Goal: Task Accomplishment & Management: Complete application form

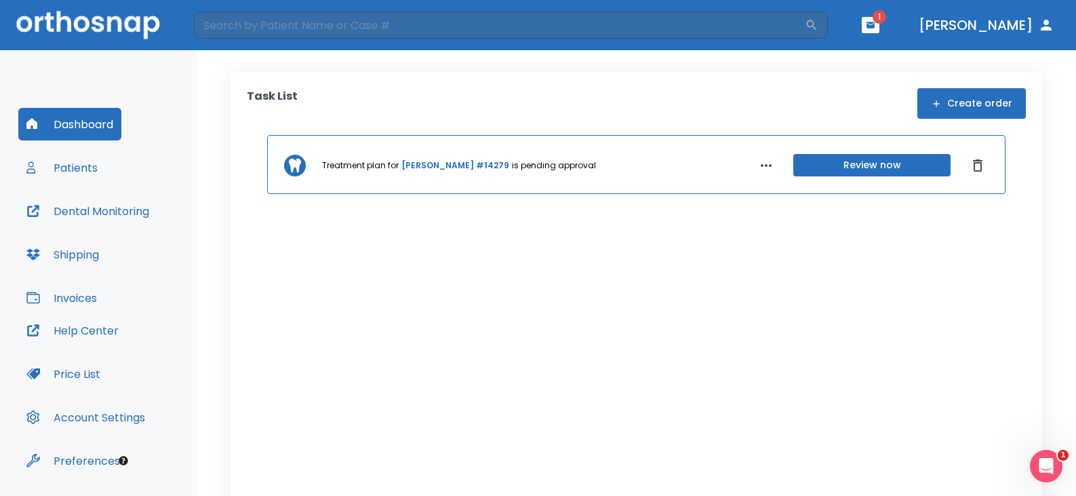
click at [909, 26] on header "​ 1 [PERSON_NAME]" at bounding box center [538, 25] width 1076 height 50
click at [879, 26] on button "button" at bounding box center [871, 25] width 18 height 16
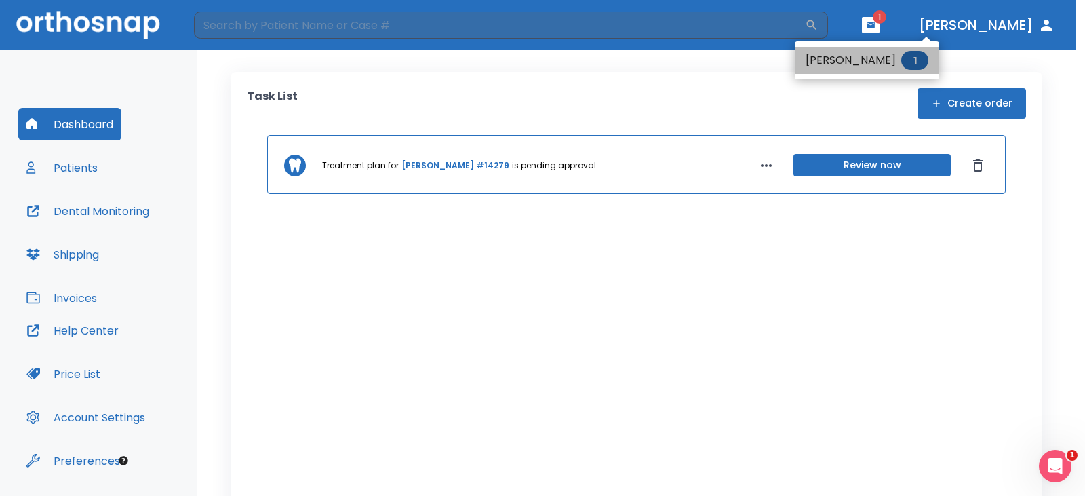
click at [901, 60] on span "1" at bounding box center [914, 60] width 27 height 19
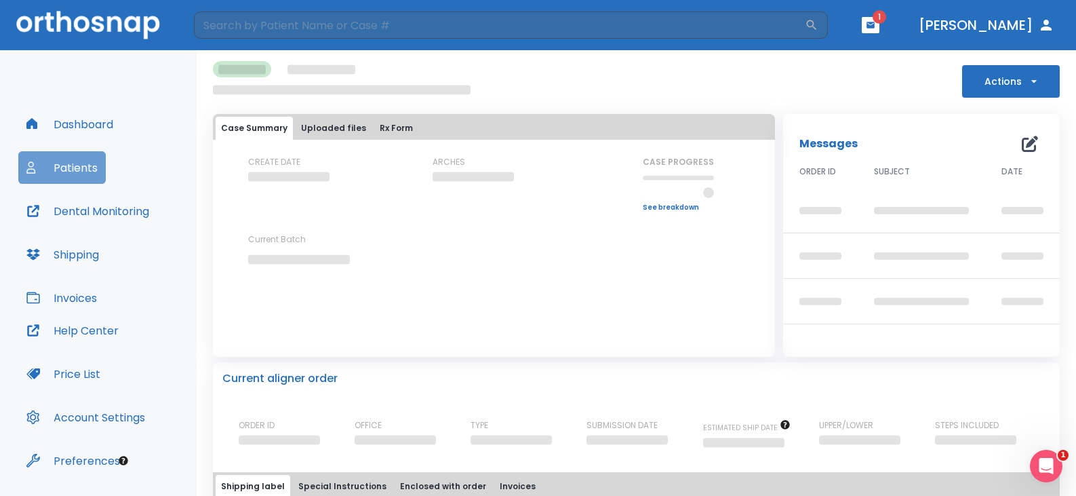
click at [70, 175] on button "Patients" at bounding box center [61, 167] width 87 height 33
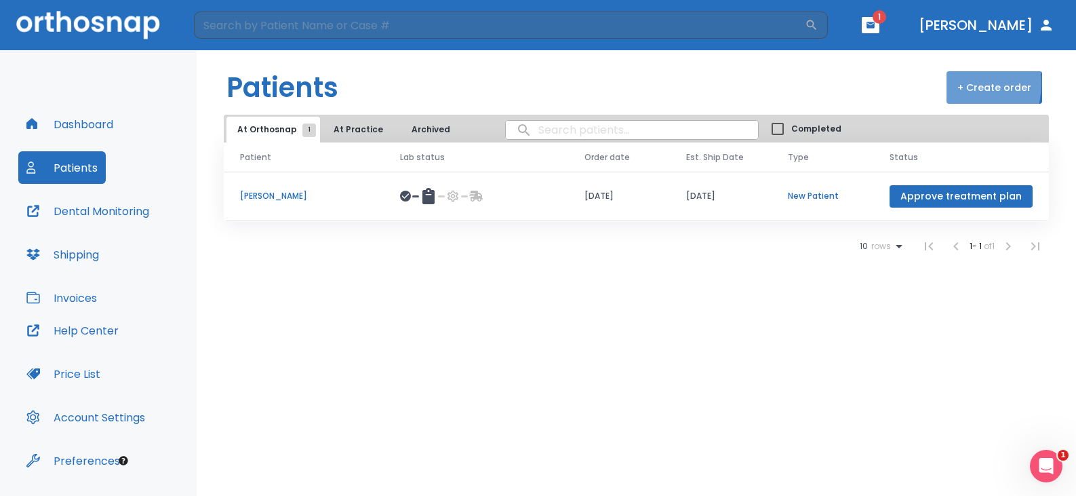
click at [955, 83] on button "+ Create order" at bounding box center [994, 87] width 96 height 33
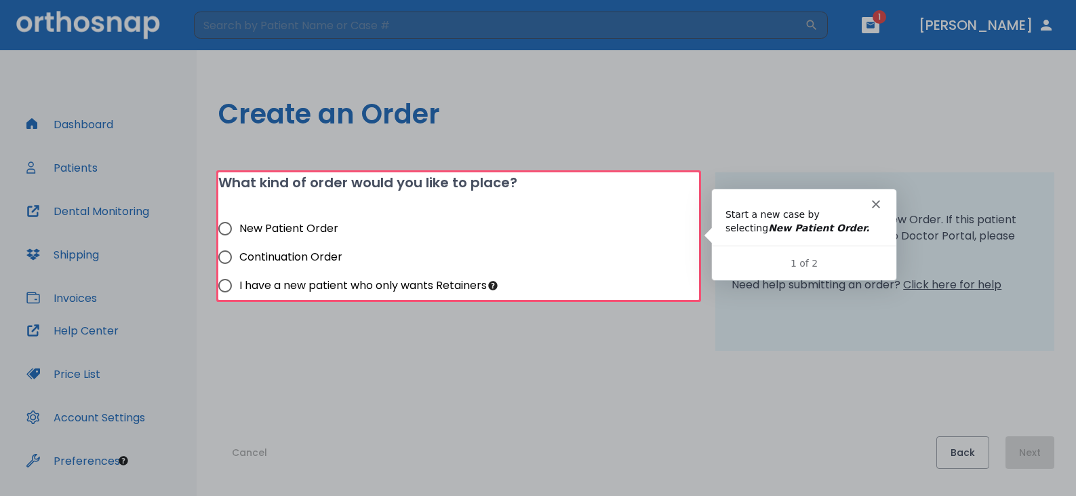
click at [310, 223] on span "New Patient Order" at bounding box center [288, 228] width 99 height 16
click at [239, 223] on input "New Patient Order" at bounding box center [225, 228] width 28 height 28
radio input "true"
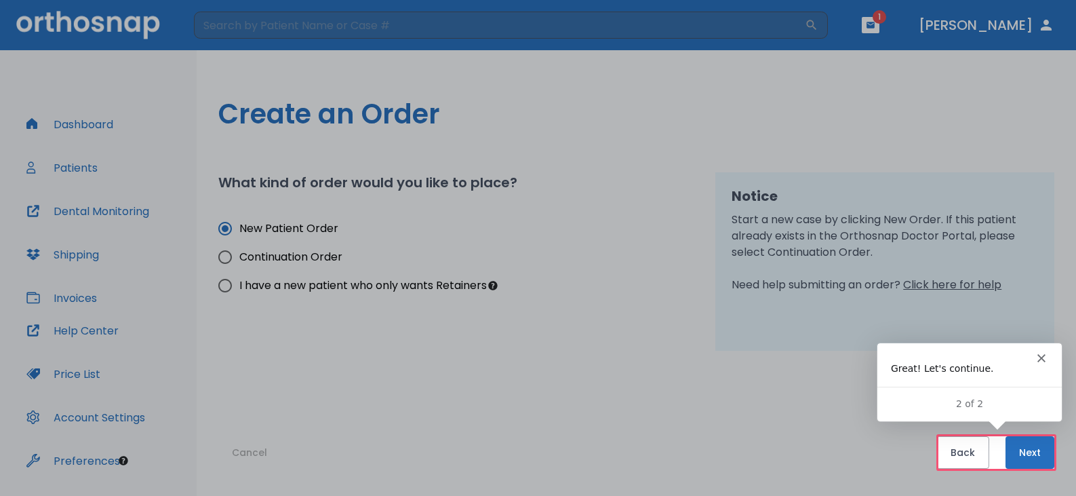
click at [1039, 353] on icon "Close" at bounding box center [1040, 357] width 8 height 8
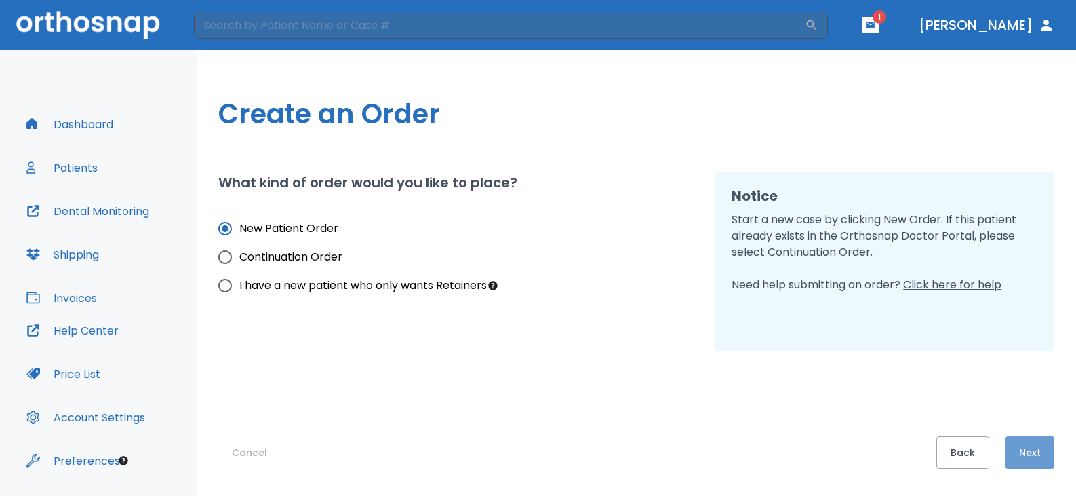
click at [1043, 443] on button "Next" at bounding box center [1029, 452] width 49 height 33
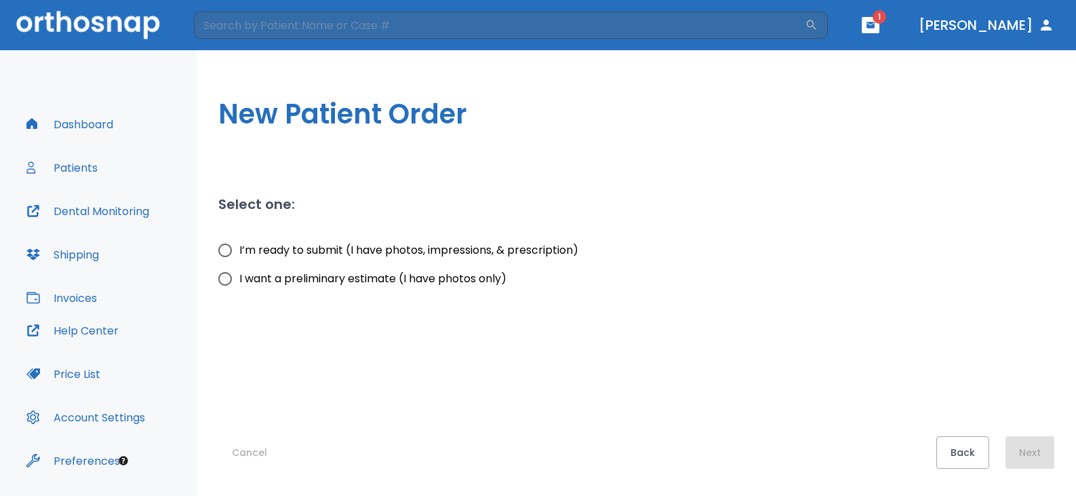
click at [216, 251] on input "I’m ready to submit (I have photos, impressions, & prescription)" at bounding box center [225, 250] width 28 height 28
radio input "true"
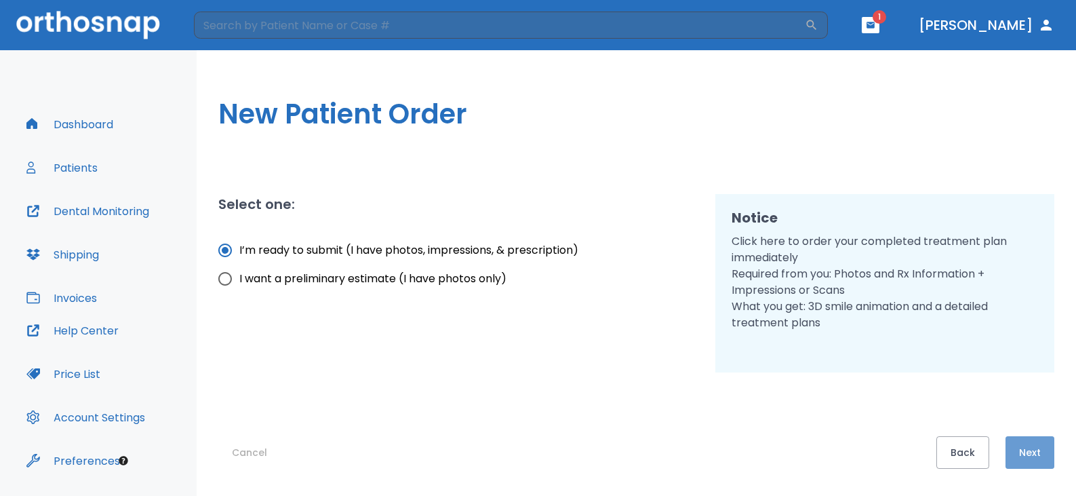
click at [1039, 442] on button "Next" at bounding box center [1029, 452] width 49 height 33
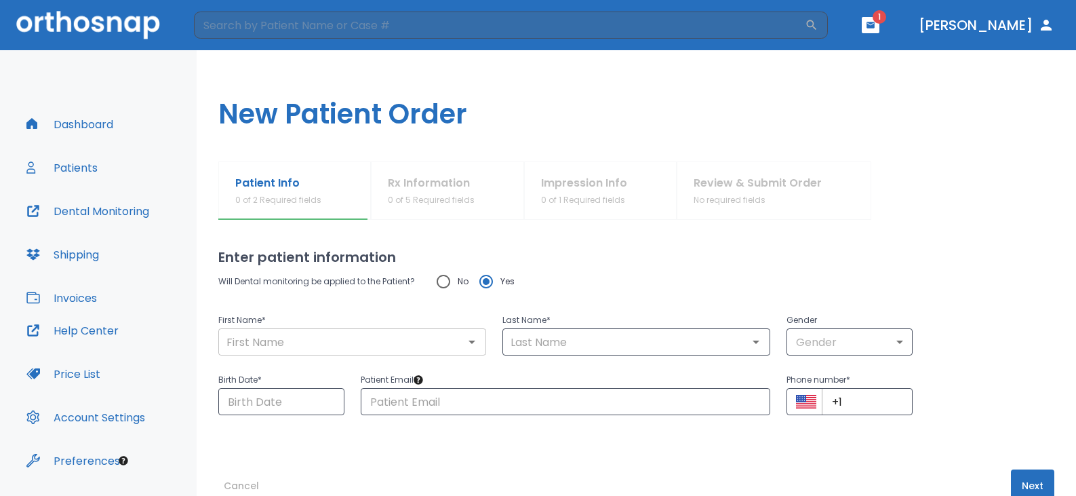
click at [348, 350] on input "text" at bounding box center [352, 341] width 260 height 19
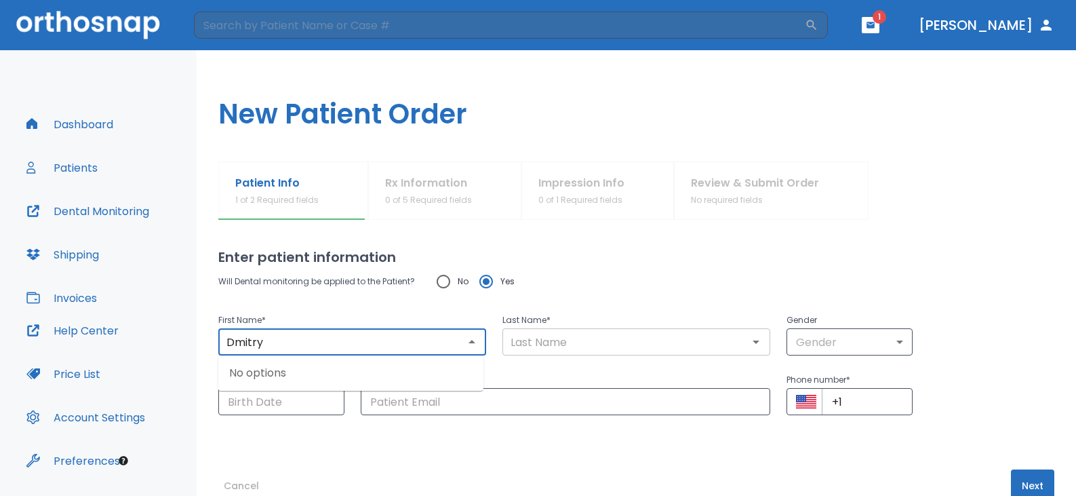
type input "Dmitry"
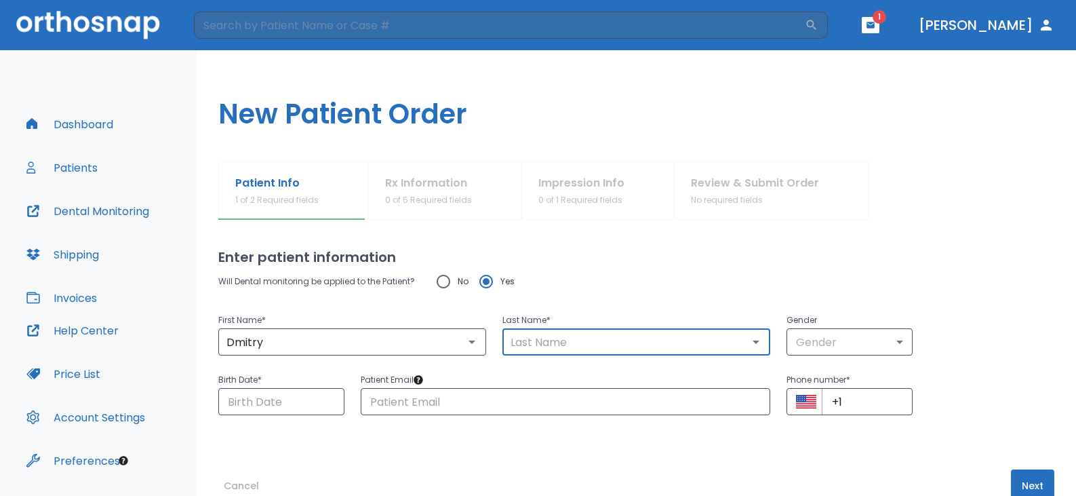
click at [630, 346] on input "text" at bounding box center [636, 341] width 260 height 19
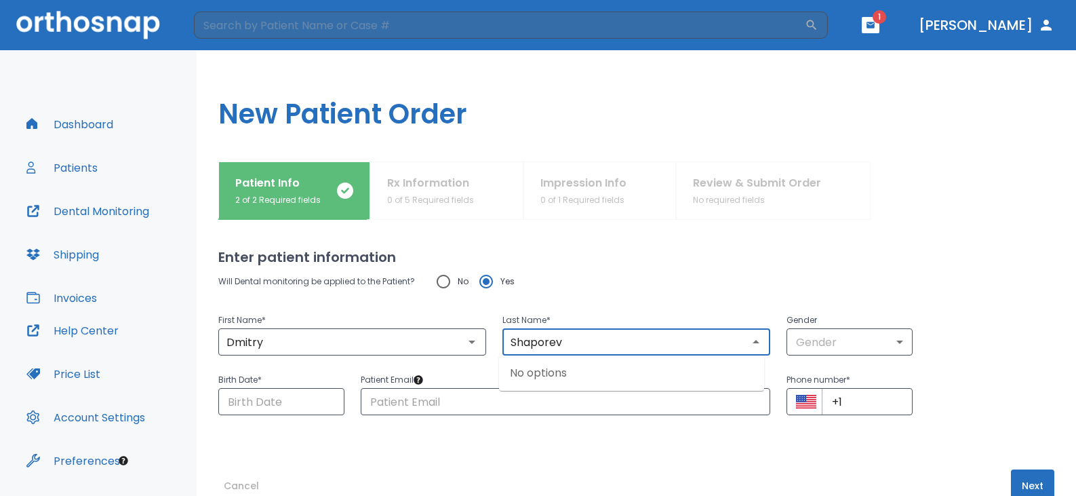
type input "Shaporev"
click at [695, 239] on div "Enter patient information Will Dental monitoring be applied to the Patient? No …" at bounding box center [636, 358] width 836 height 276
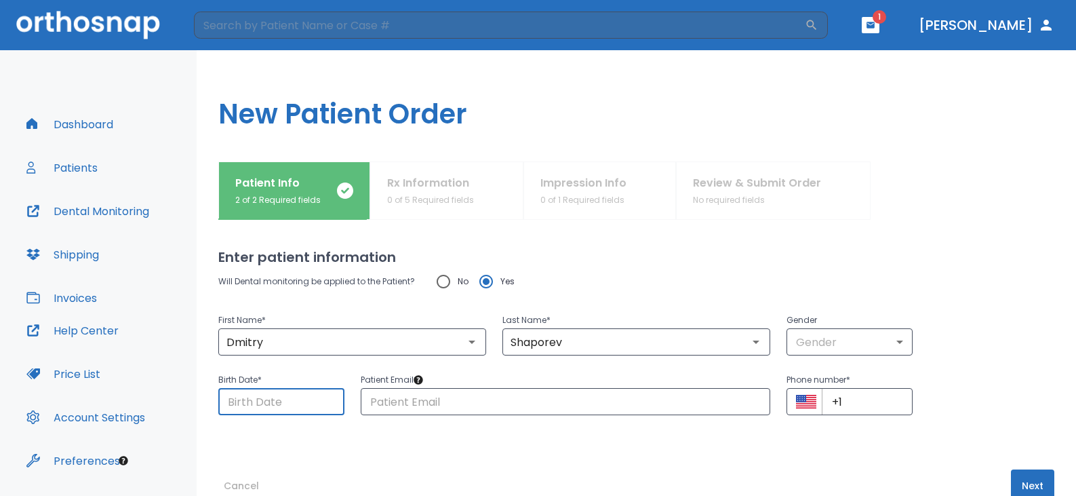
click at [284, 407] on input "Choose date" at bounding box center [281, 401] width 126 height 27
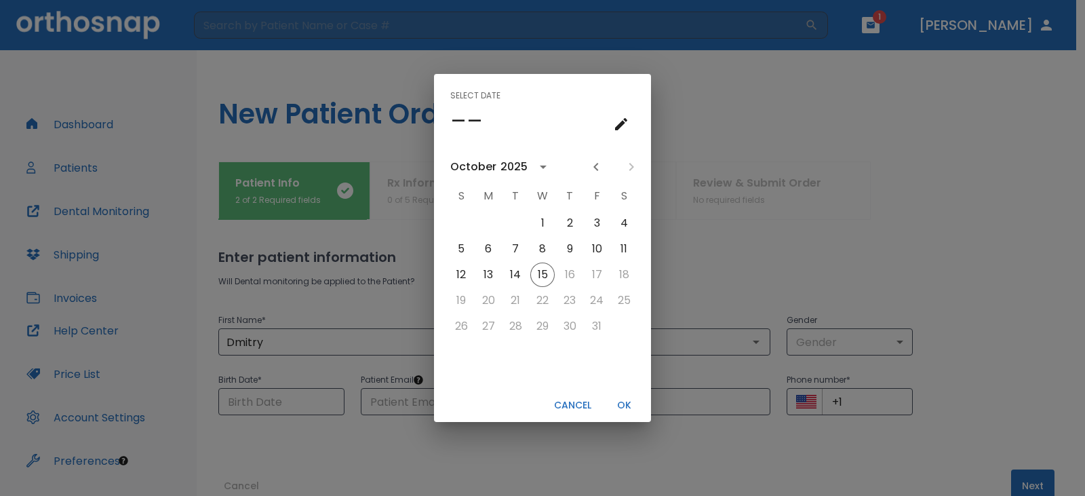
click at [540, 162] on icon "calendar view is open, switch to year view" at bounding box center [543, 167] width 16 height 16
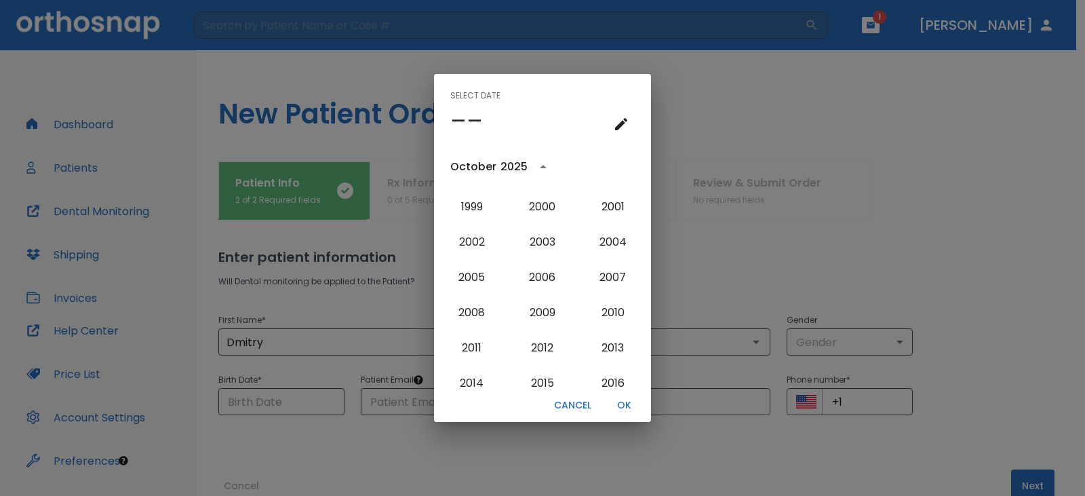
scroll to position [1021, 0]
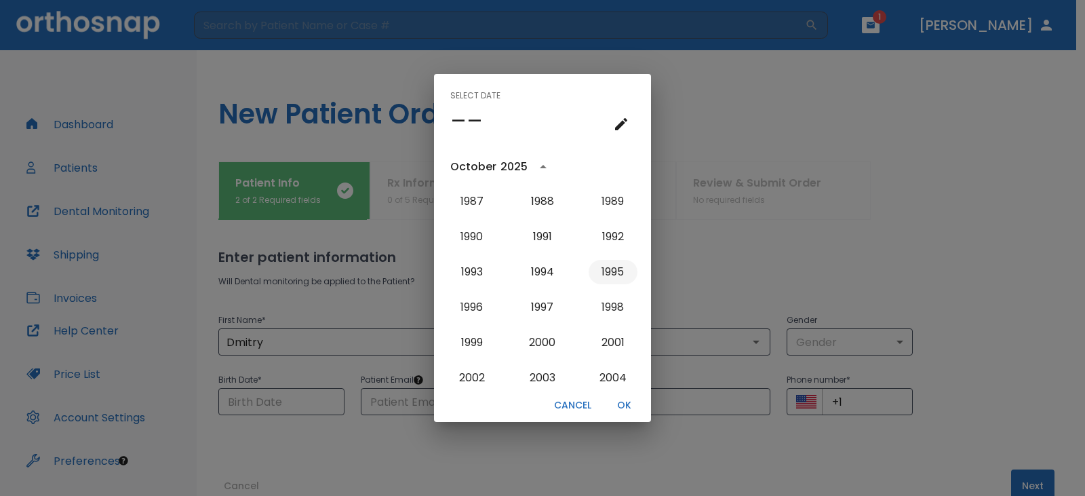
click at [599, 271] on button "1995" at bounding box center [612, 272] width 49 height 24
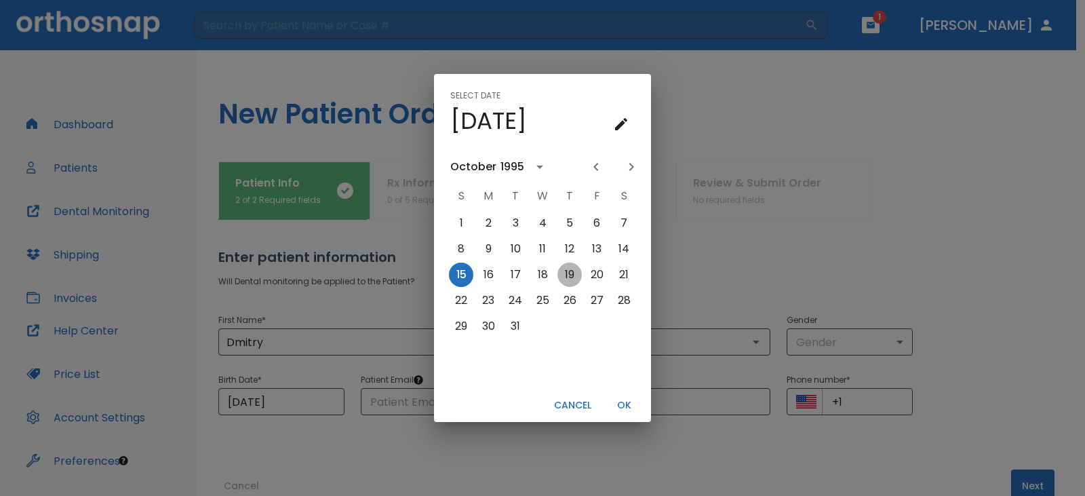
click at [569, 270] on button "19" at bounding box center [569, 274] width 24 height 24
click at [628, 403] on button "OK" at bounding box center [623, 405] width 43 height 22
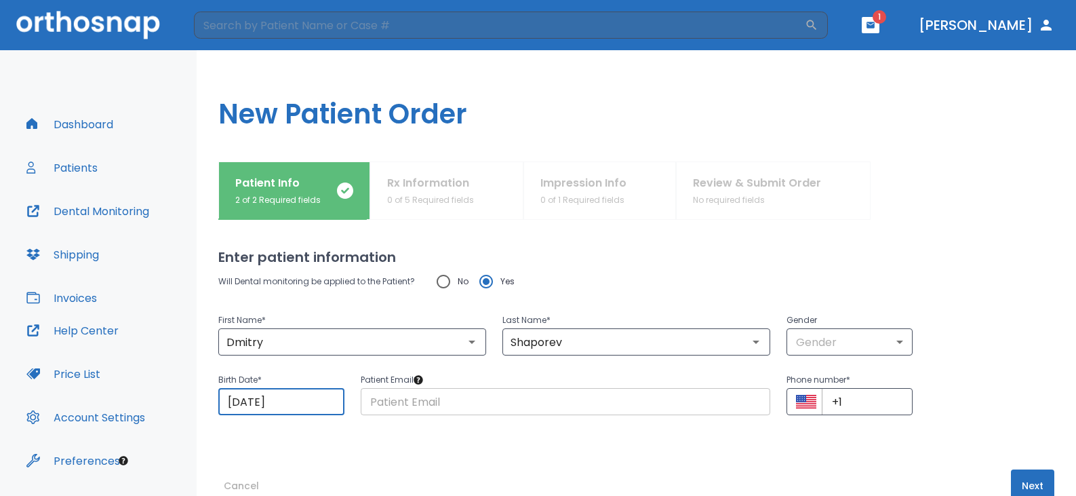
click at [513, 406] on input "text" at bounding box center [566, 401] width 410 height 27
click at [281, 405] on input "[DATE]" at bounding box center [281, 401] width 126 height 27
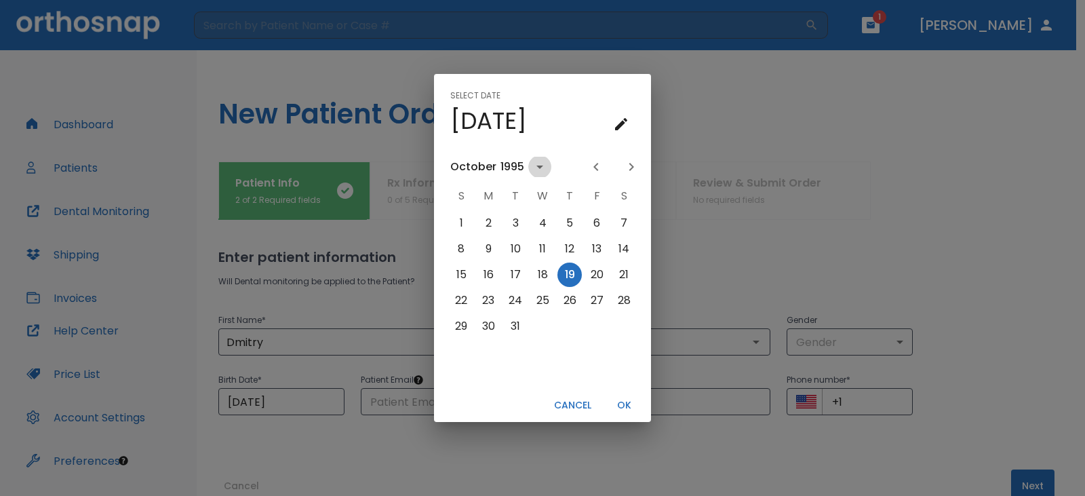
click at [534, 166] on icon "calendar view is open, switch to year view" at bounding box center [539, 167] width 16 height 16
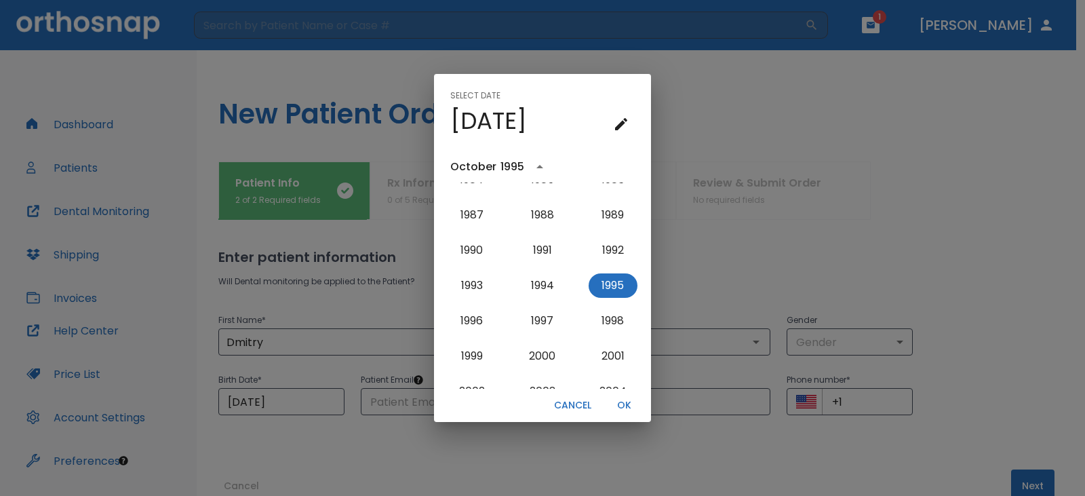
scroll to position [1075, 0]
click at [472, 321] on button "2002" at bounding box center [471, 323] width 49 height 24
type input "[DATE]"
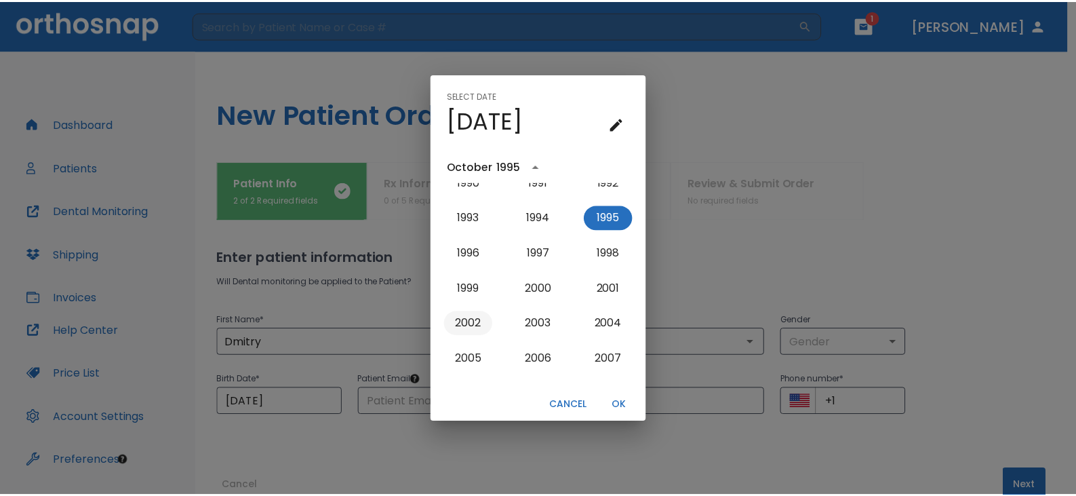
scroll to position [0, 0]
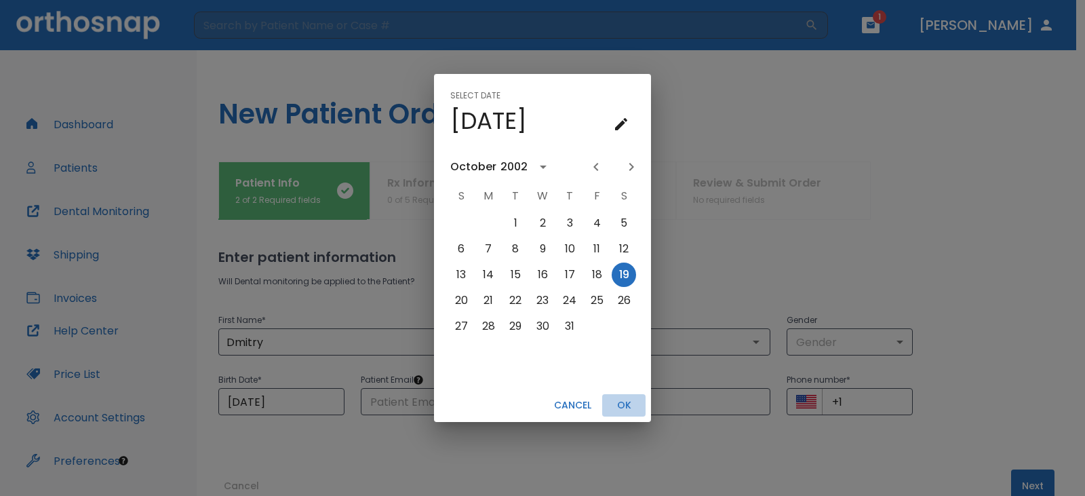
click at [620, 395] on button "OK" at bounding box center [623, 405] width 43 height 22
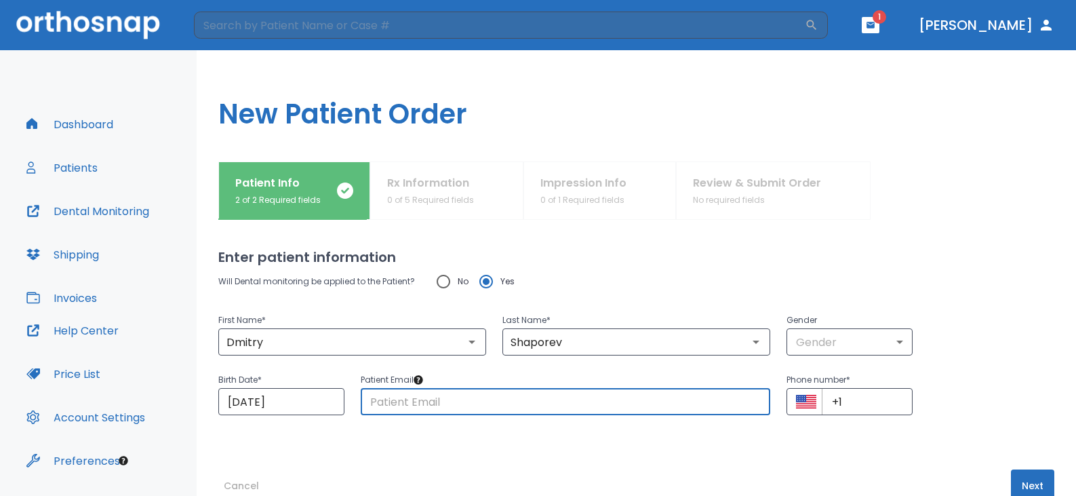
click at [613, 403] on input "text" at bounding box center [566, 401] width 410 height 27
type input "[EMAIL_ADDRESS][DOMAIN_NAME]"
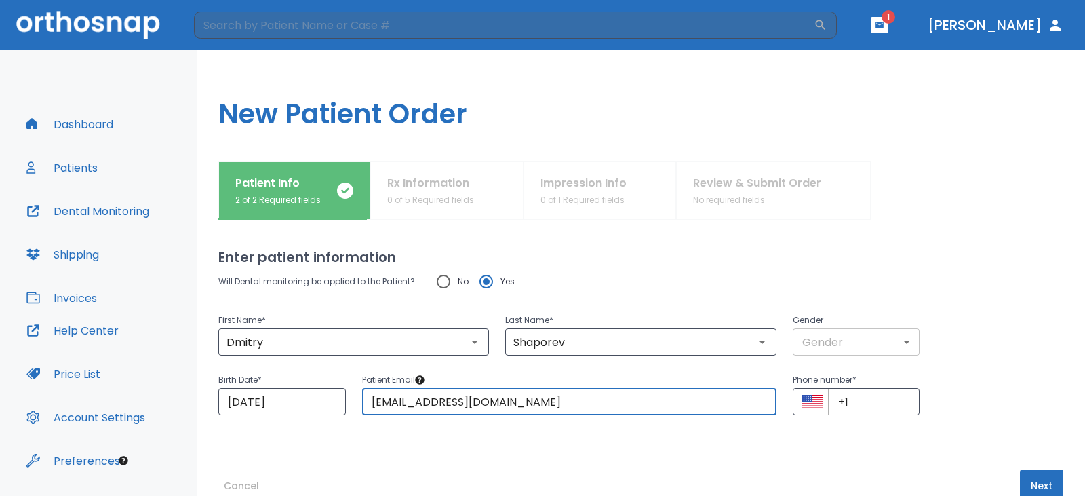
click at [885, 336] on body "​ 1 [PERSON_NAME] Dashboard Patients Dental Monitoring Shipping Invoices Help C…" at bounding box center [542, 248] width 1085 height 496
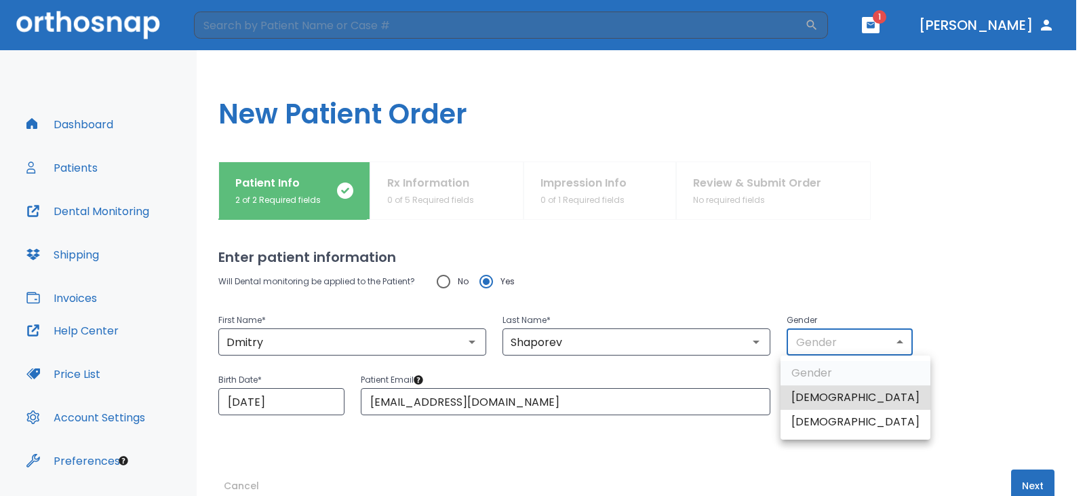
click at [845, 394] on li "[DEMOGRAPHIC_DATA]" at bounding box center [855, 397] width 150 height 24
type input "1"
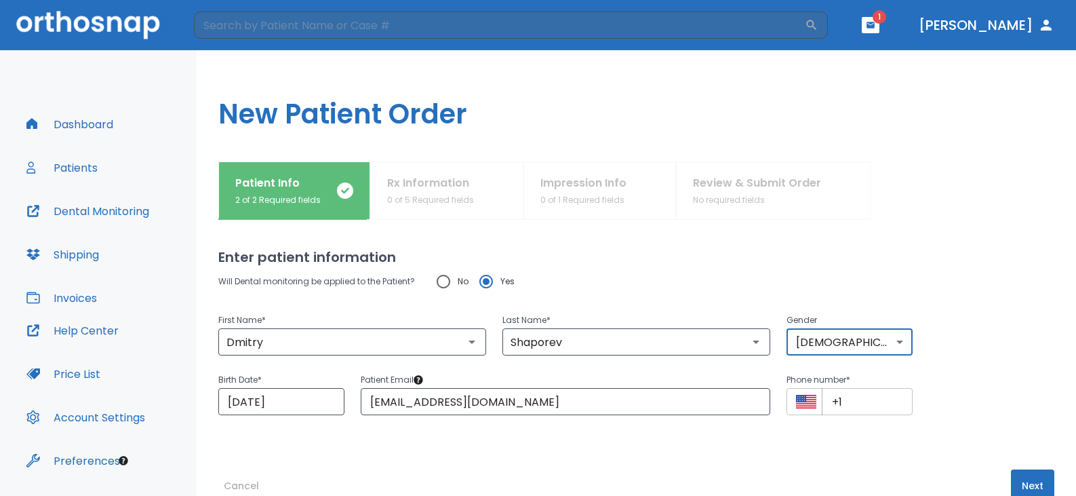
click at [887, 403] on input "+1" at bounding box center [867, 401] width 91 height 27
type input "[PHONE_NUMBER]"
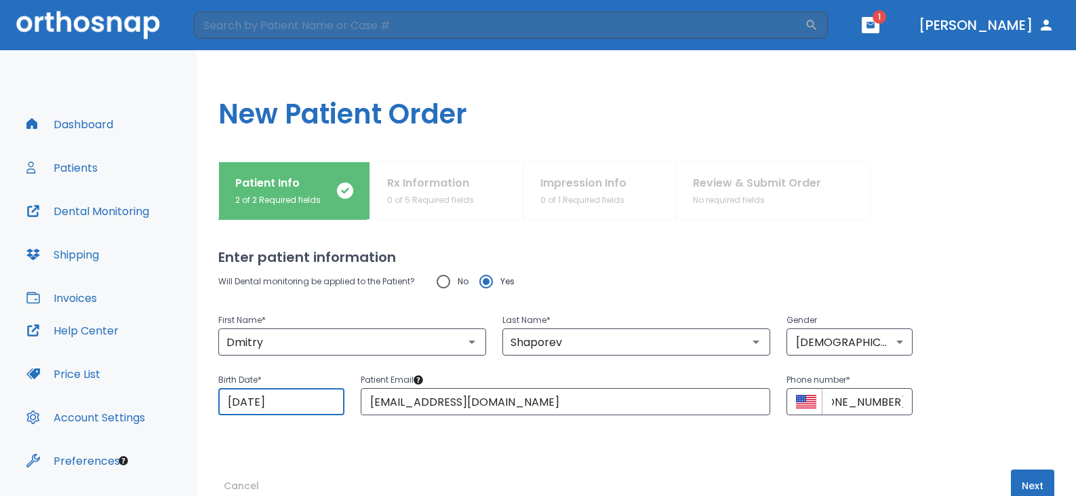
scroll to position [0, 0]
click at [251, 401] on input "[DATE]" at bounding box center [281, 401] width 126 height 27
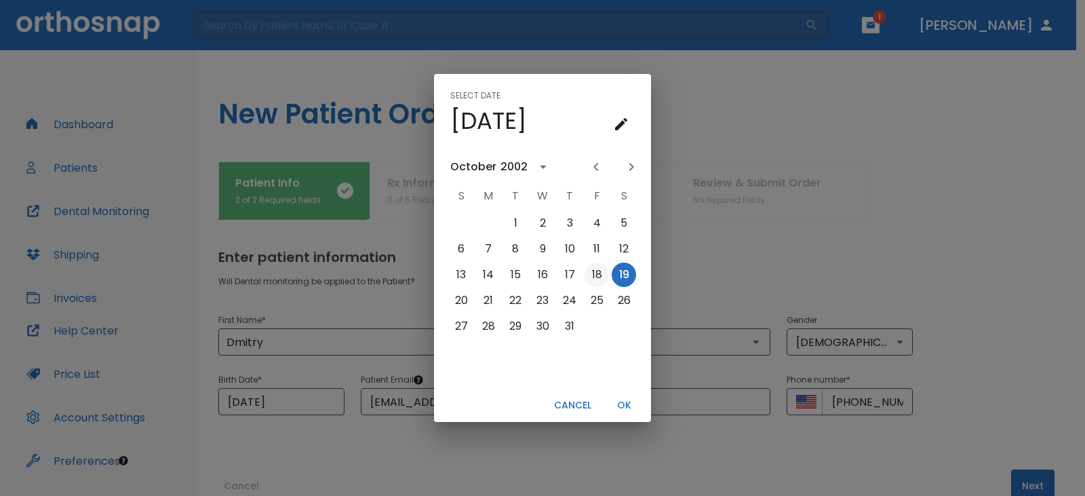
click at [601, 269] on button "18" at bounding box center [596, 274] width 24 height 24
type input "[DATE]"
click at [634, 395] on button "OK" at bounding box center [623, 405] width 43 height 22
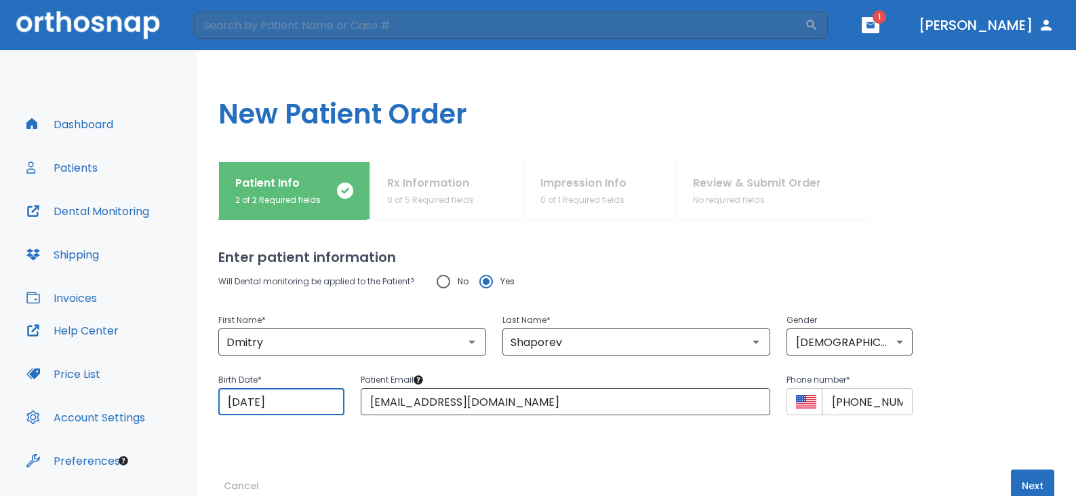
scroll to position [33, 0]
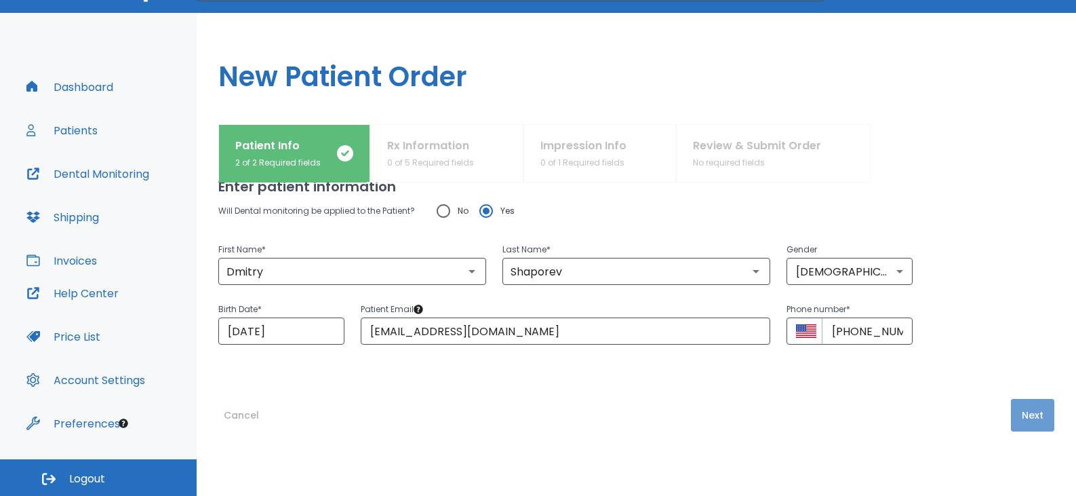
click at [1028, 420] on button "Next" at bounding box center [1032, 415] width 43 height 33
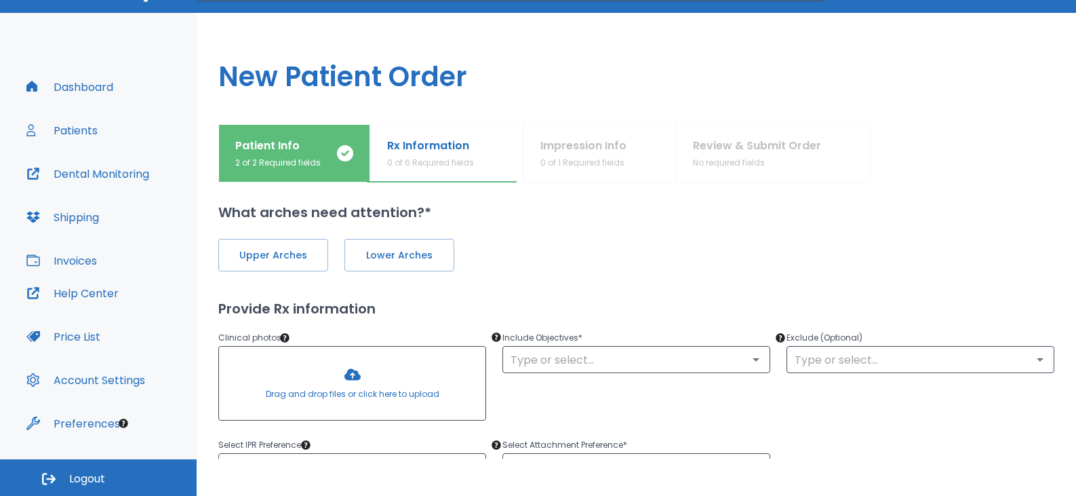
scroll to position [0, 0]
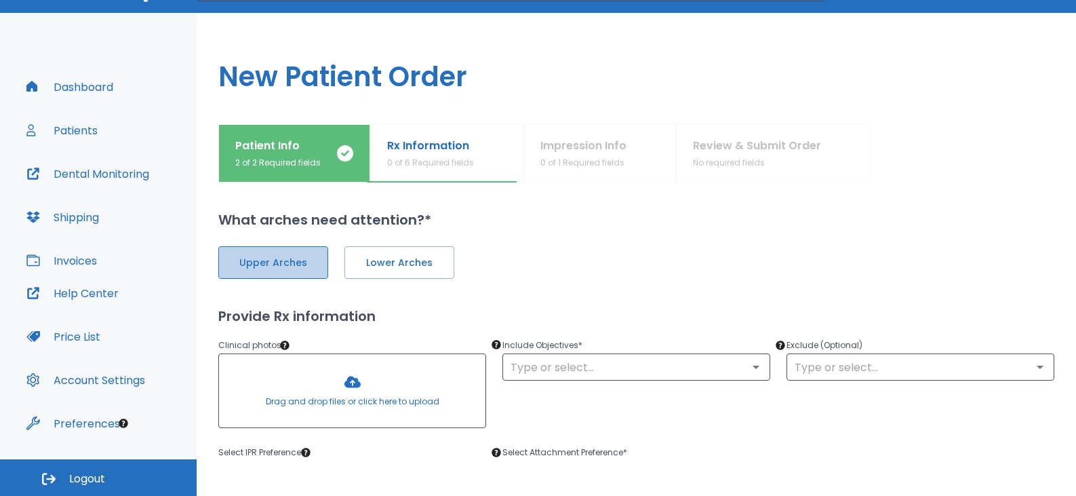
click at [310, 264] on span "Upper Arches" at bounding box center [273, 263] width 81 height 14
click at [396, 269] on span "Lower Arches" at bounding box center [397, 263] width 81 height 14
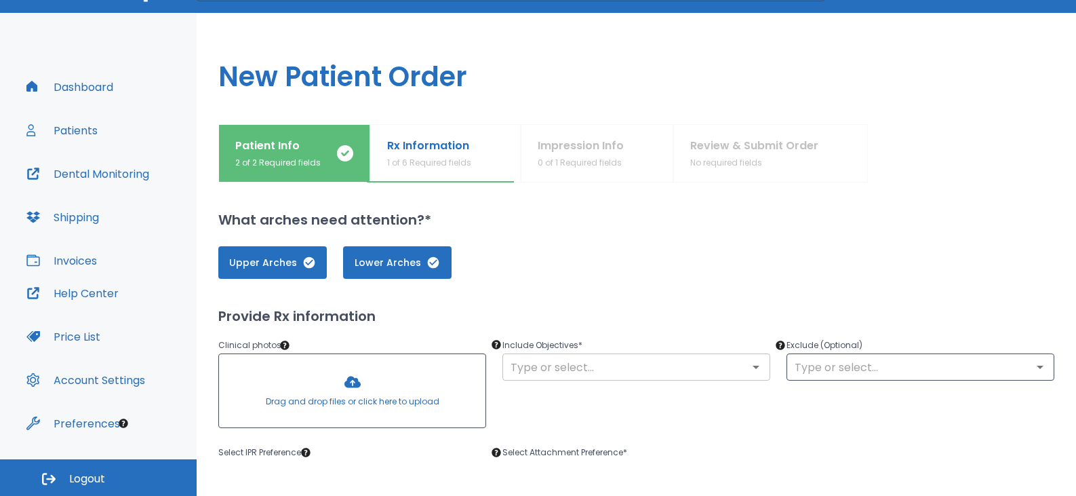
click at [613, 380] on div "​" at bounding box center [636, 366] width 268 height 27
click at [733, 371] on input "text" at bounding box center [636, 366] width 260 height 19
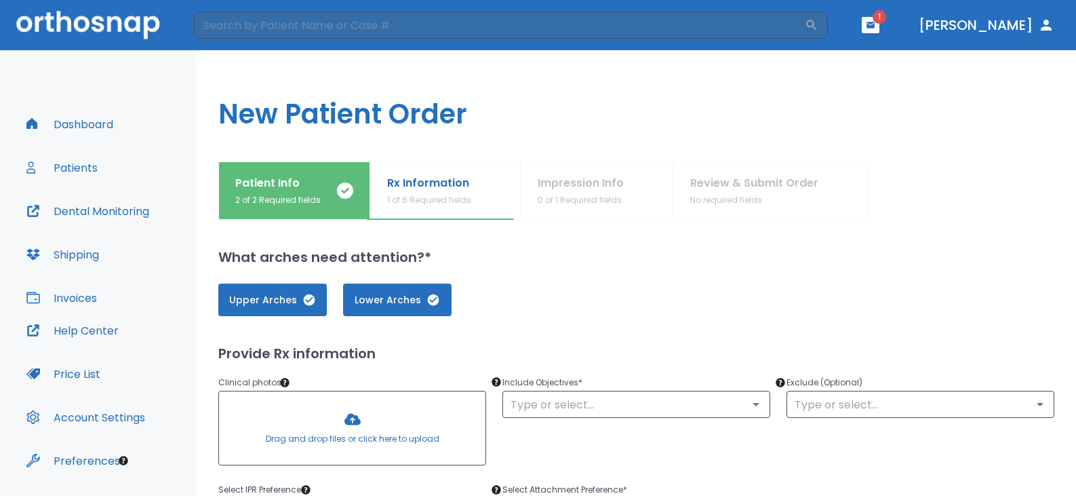
click at [916, 275] on div "Upper Arches Lower Arches" at bounding box center [636, 291] width 836 height 49
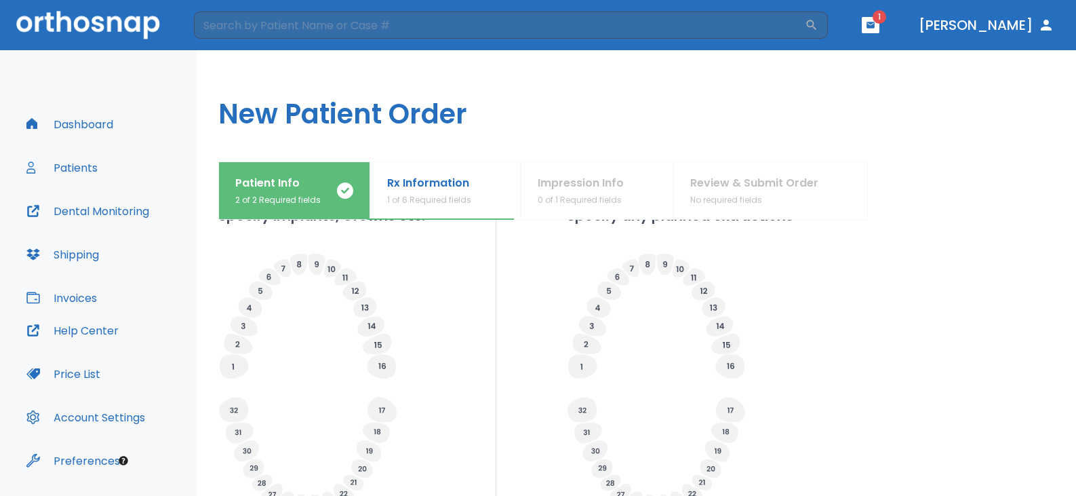
scroll to position [238, 0]
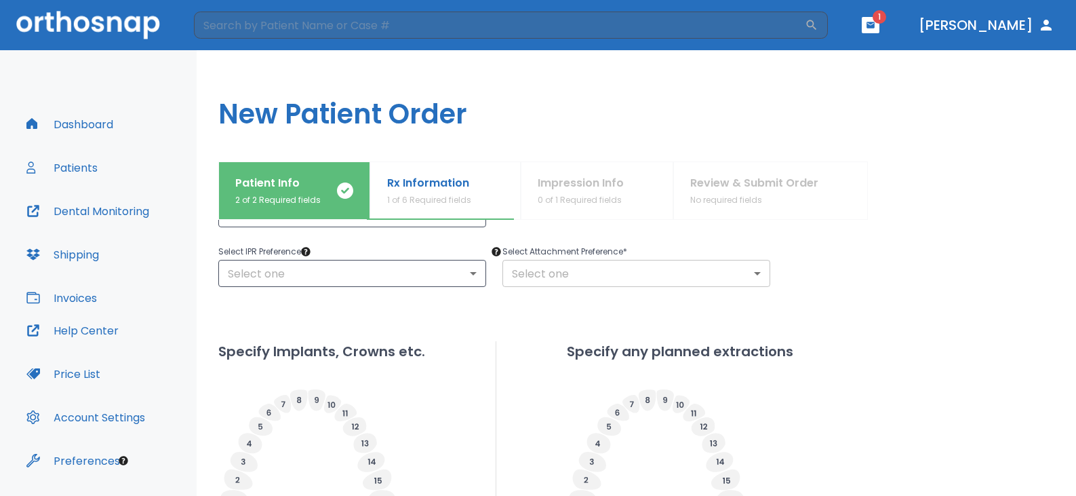
click at [582, 264] on body "​ 1 [PERSON_NAME] Dashboard Patients Dental Monitoring Shipping Invoices Help C…" at bounding box center [538, 248] width 1076 height 496
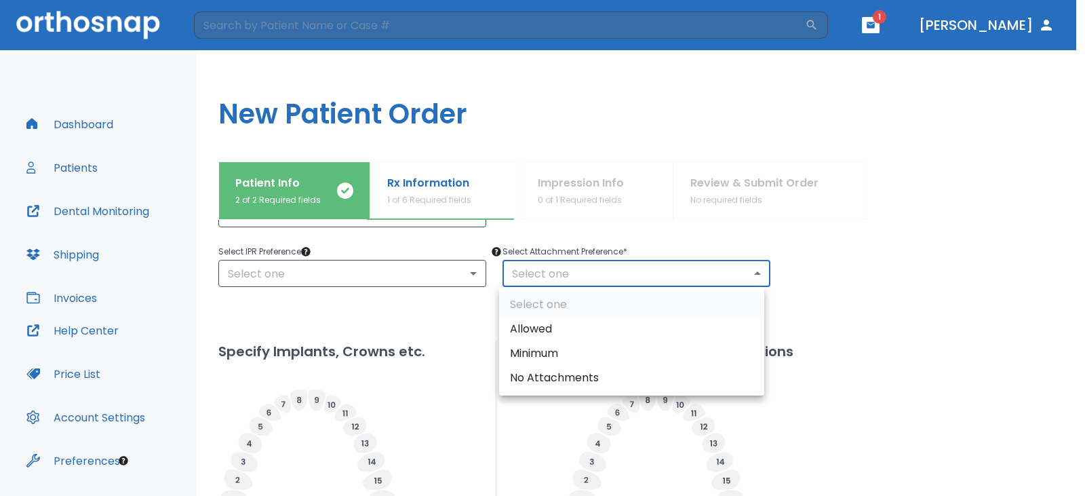
click at [357, 262] on div at bounding box center [542, 248] width 1085 height 496
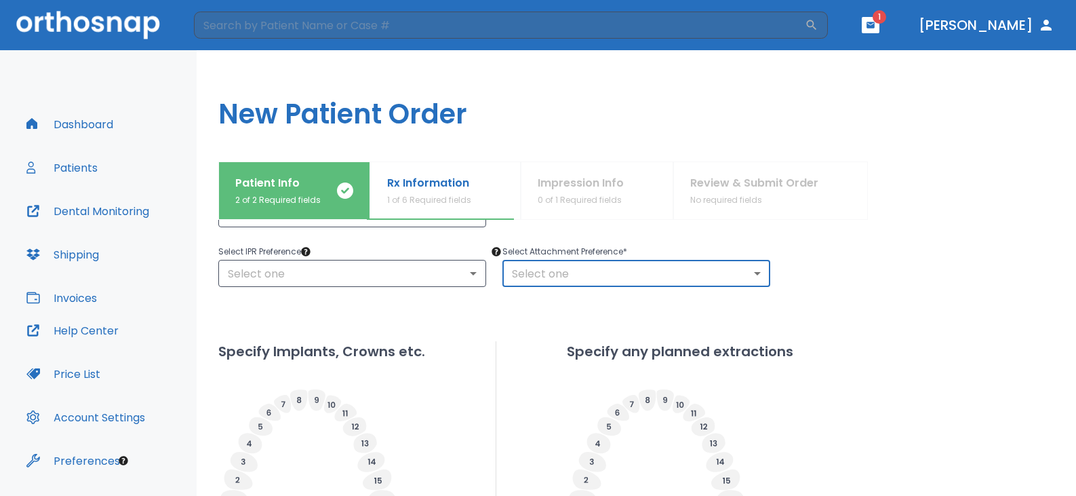
scroll to position [35, 0]
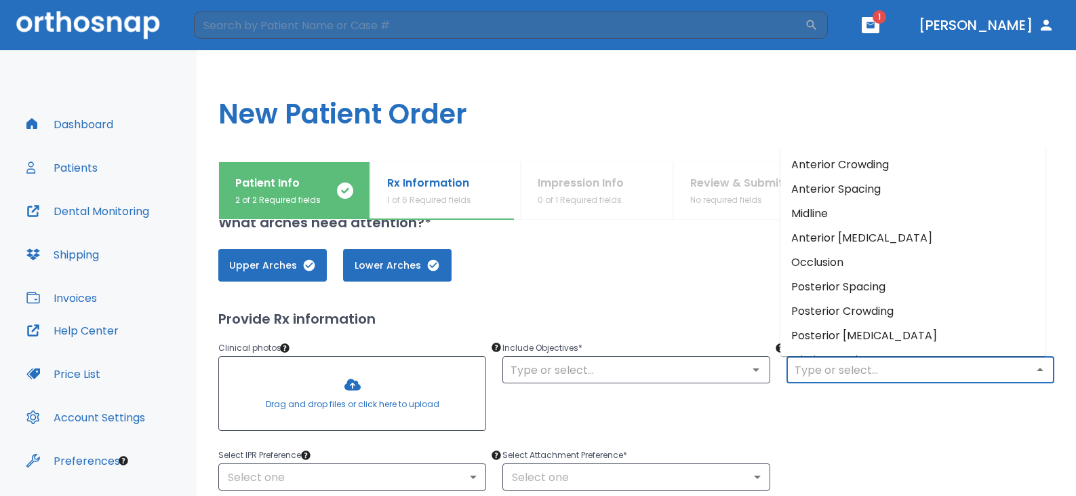
click at [943, 370] on input "text" at bounding box center [920, 369] width 260 height 19
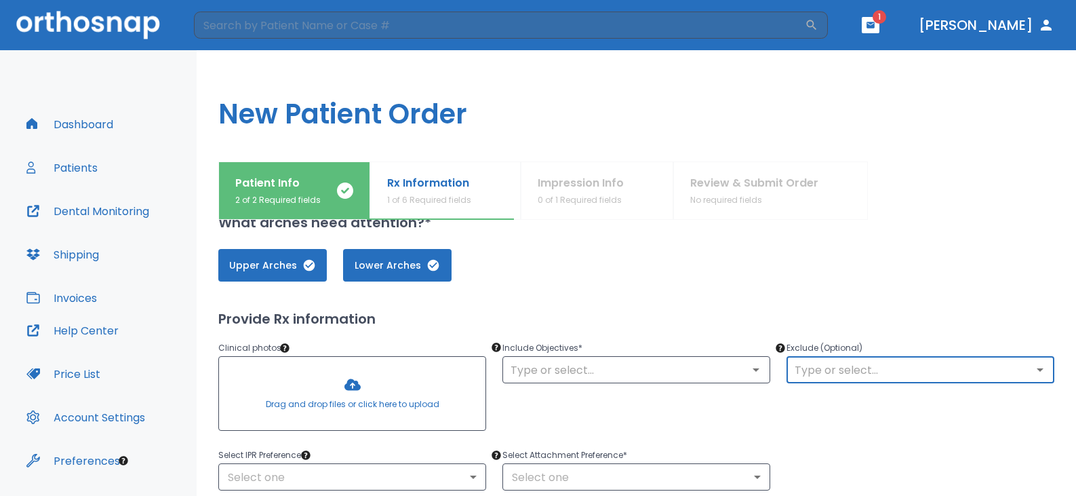
click at [931, 432] on div "Exclude (Optional) ​" at bounding box center [912, 379] width 284 height 113
click at [439, 204] on p "1 of 6 Required fields" at bounding box center [429, 200] width 84 height 12
click at [443, 204] on p "1 of 6 Required fields" at bounding box center [429, 200] width 84 height 12
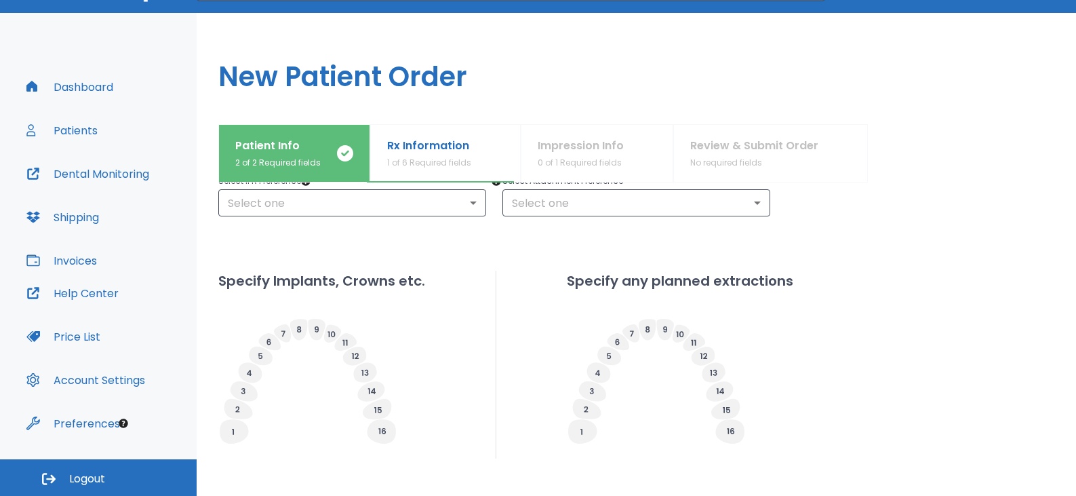
scroll to position [0, 0]
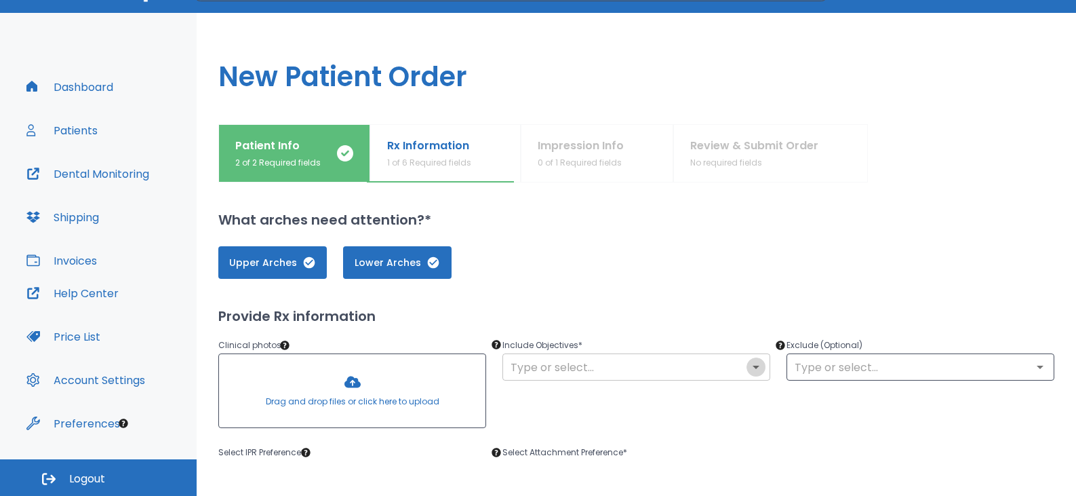
click at [748, 371] on icon "Open" at bounding box center [756, 367] width 16 height 16
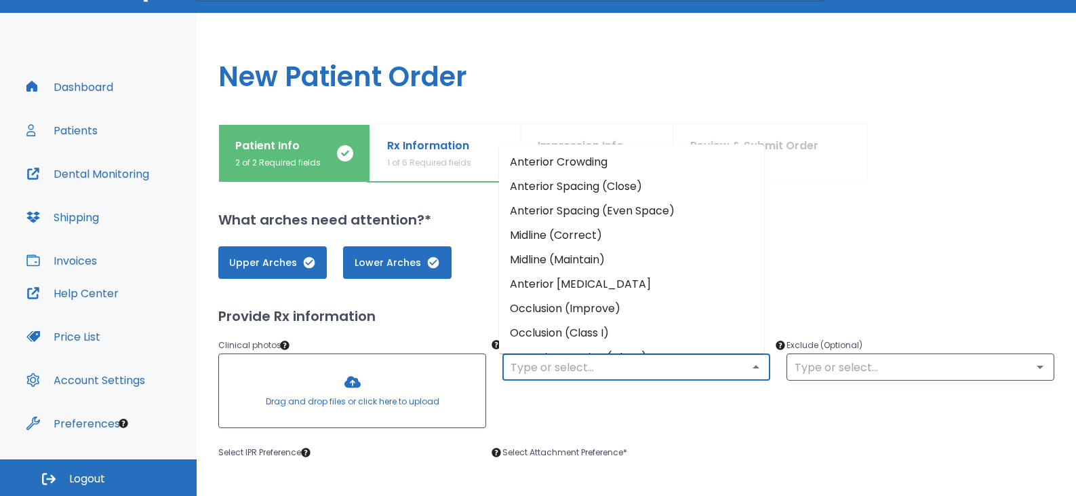
click at [921, 228] on h2 "What arches need attention?*" at bounding box center [636, 219] width 836 height 20
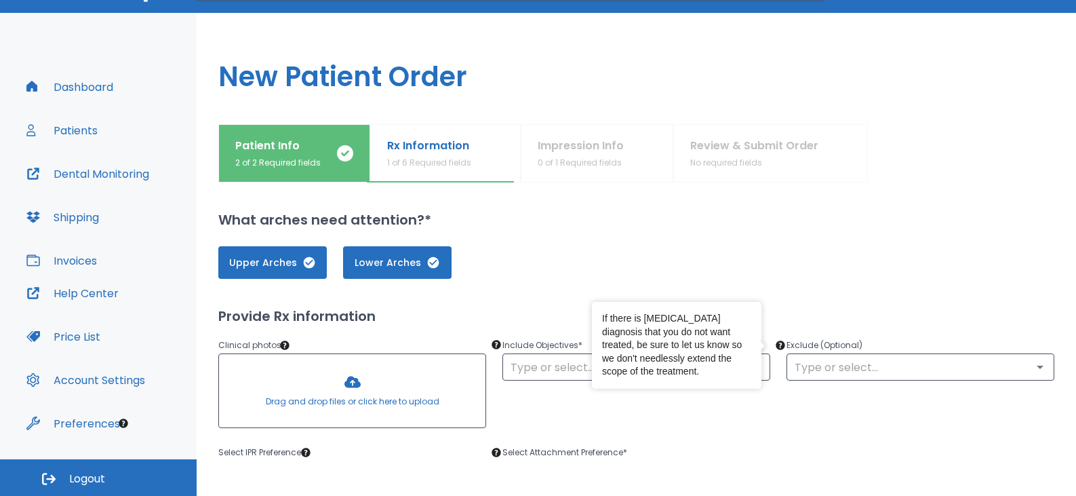
click at [740, 441] on div "Select Attachment Preference * Select one ​" at bounding box center [628, 458] width 284 height 60
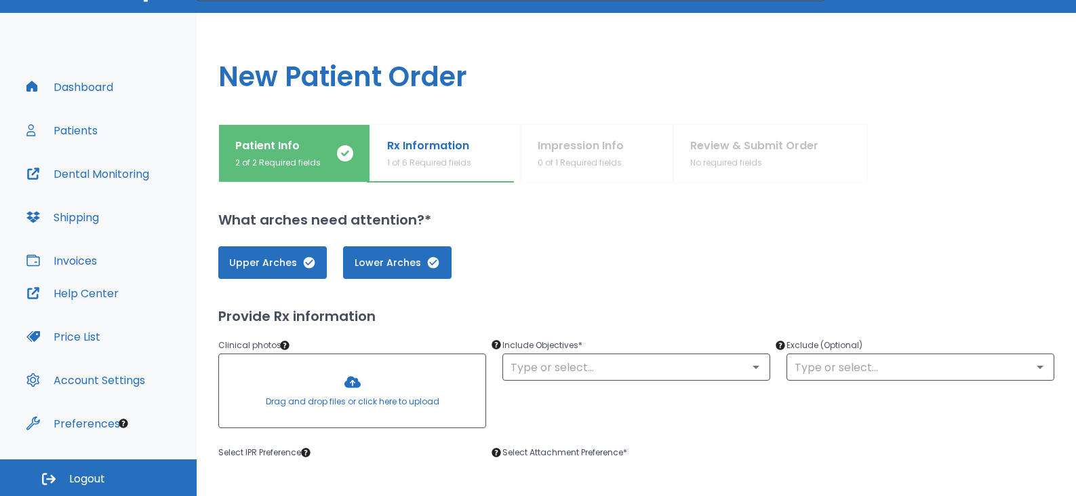
click at [716, 345] on p "Include Objectives *" at bounding box center [636, 345] width 268 height 16
click at [696, 378] on div "​" at bounding box center [636, 366] width 268 height 27
click at [748, 374] on icon "Open" at bounding box center [756, 367] width 16 height 16
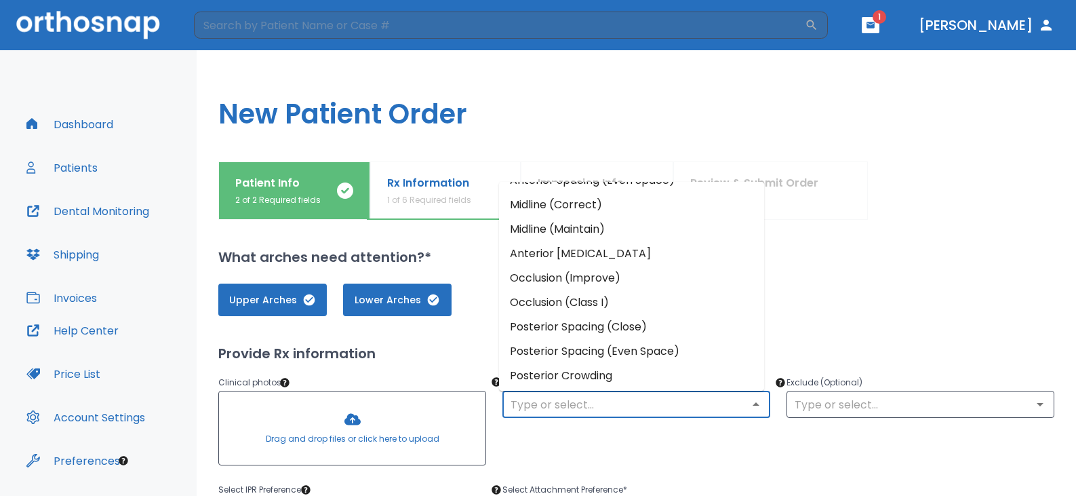
scroll to position [168, 0]
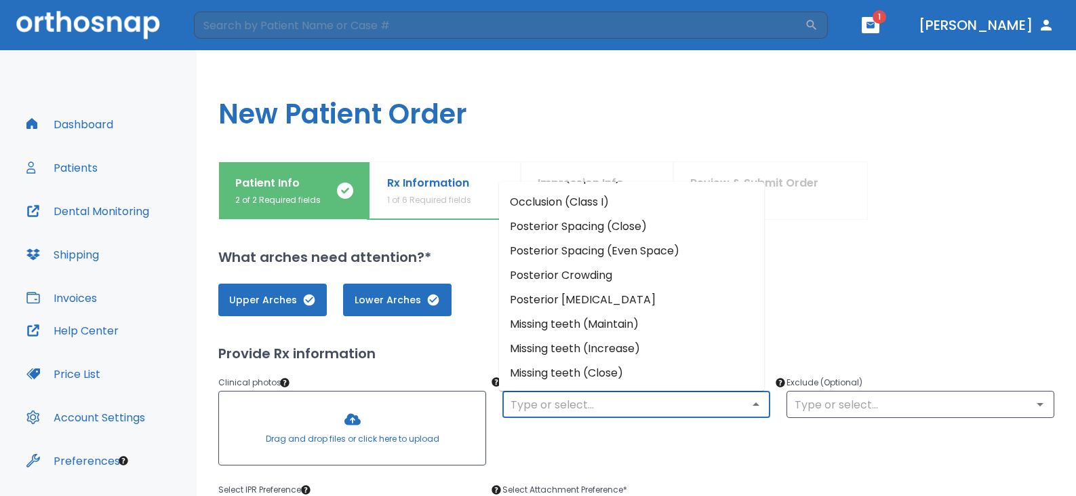
click at [667, 328] on li "Missing teeth (Maintain)" at bounding box center [631, 324] width 265 height 24
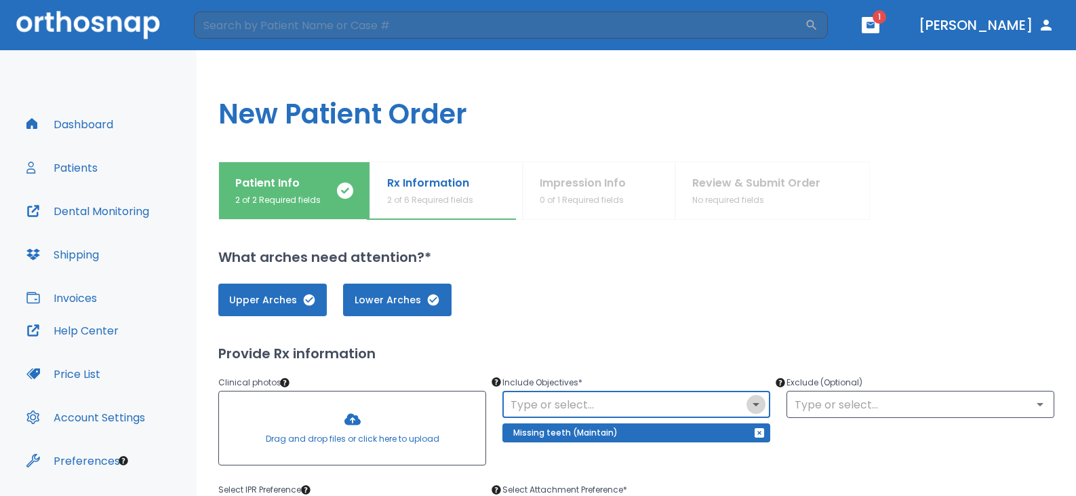
click at [746, 403] on button "Open" at bounding box center [755, 404] width 19 height 19
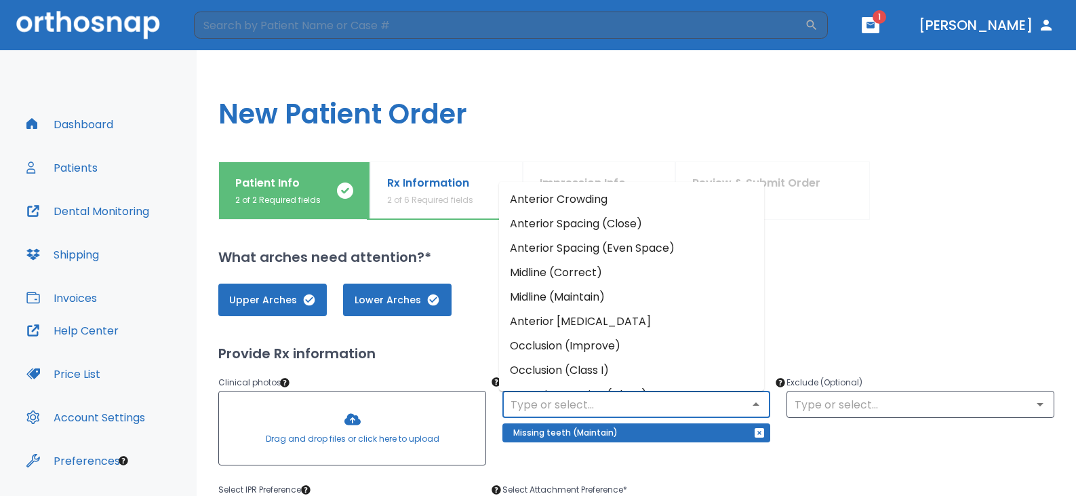
click at [666, 230] on li "Anterior Spacing (Close)" at bounding box center [631, 224] width 265 height 24
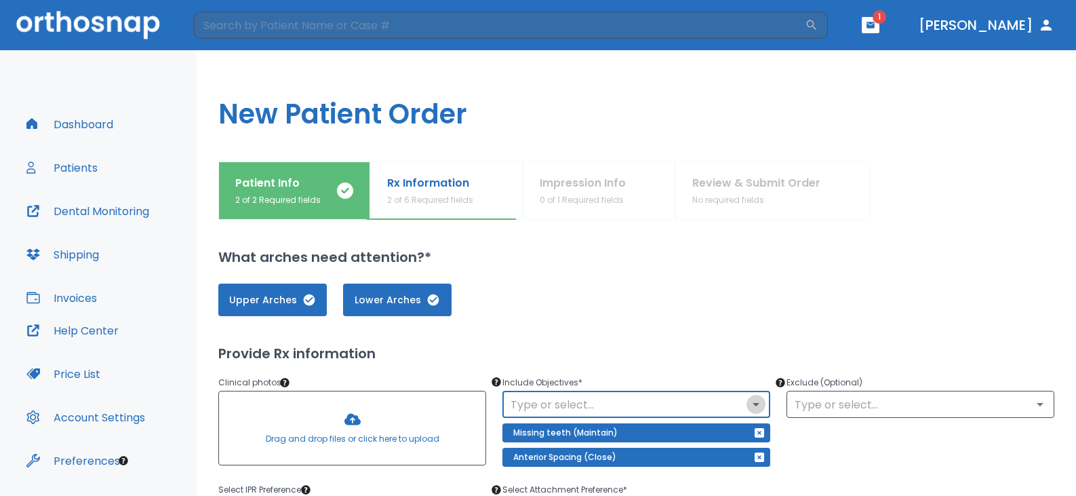
click at [752, 403] on icon "Open" at bounding box center [755, 404] width 7 height 3
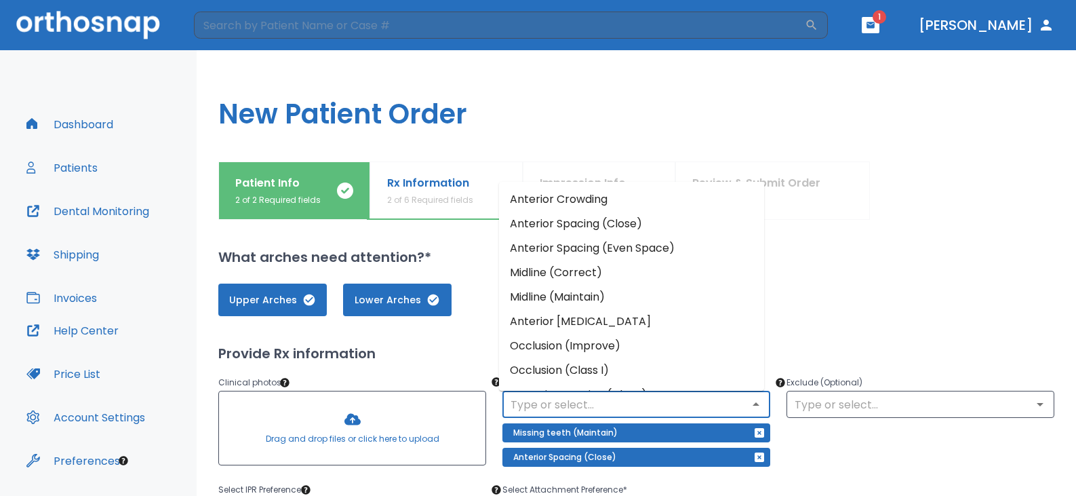
click at [652, 277] on li "Midline (Correct)" at bounding box center [631, 272] width 265 height 24
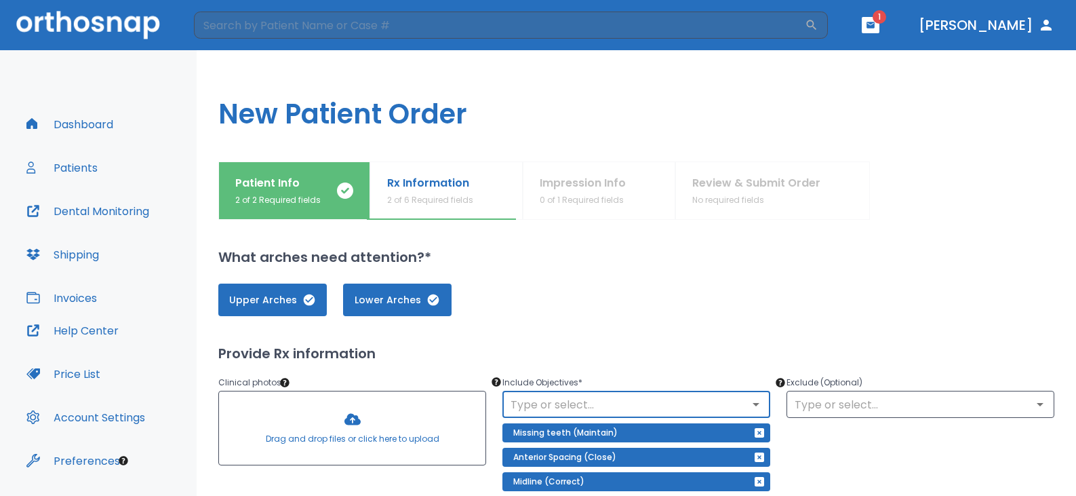
scroll to position [136, 0]
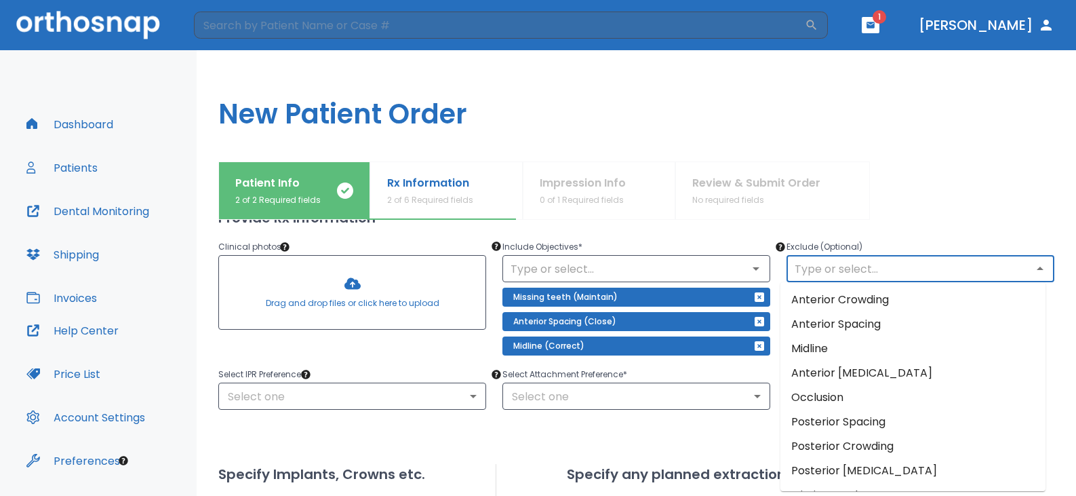
click at [898, 266] on input "text" at bounding box center [920, 268] width 260 height 19
click at [930, 228] on div "Exclude (Optional) ​" at bounding box center [912, 288] width 284 height 133
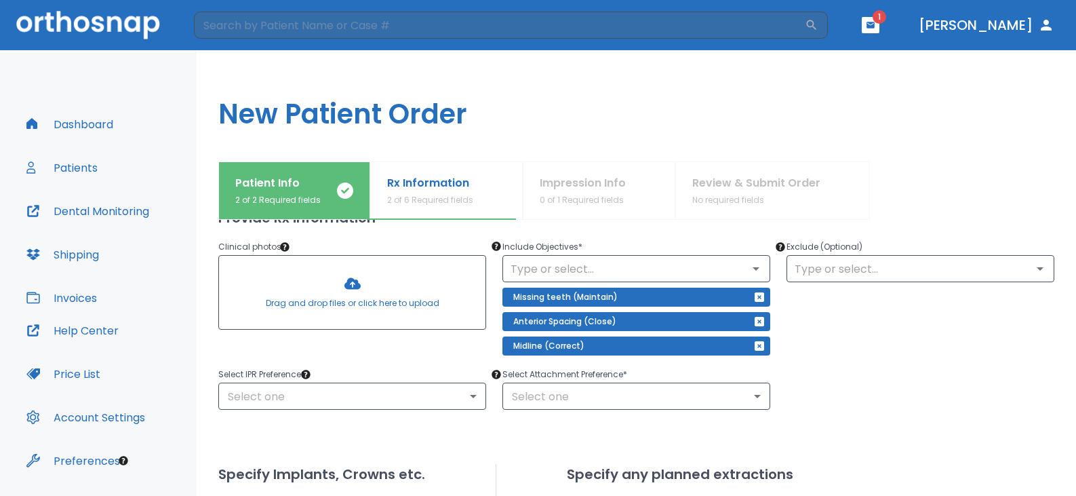
click at [883, 285] on div "Exclude (Optional) ​" at bounding box center [912, 288] width 284 height 133
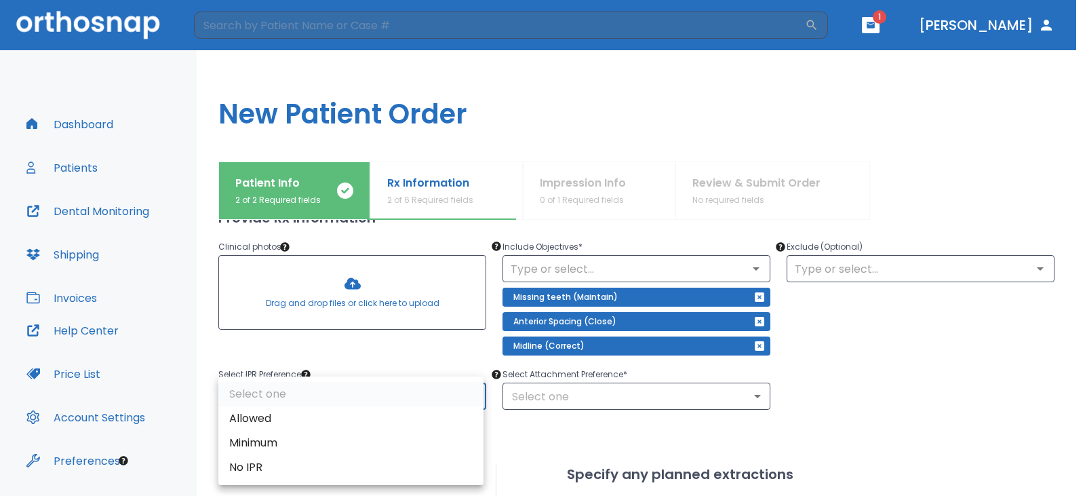
click at [300, 408] on body "​ 1 [PERSON_NAME] Dashboard Patients Dental Monitoring Shipping Invoices Help C…" at bounding box center [542, 248] width 1085 height 496
click at [229, 358] on div at bounding box center [542, 248] width 1085 height 496
click at [294, 401] on body "​ 1 [PERSON_NAME] Dashboard Patients Dental Monitoring Shipping Invoices Help C…" at bounding box center [542, 248] width 1085 height 496
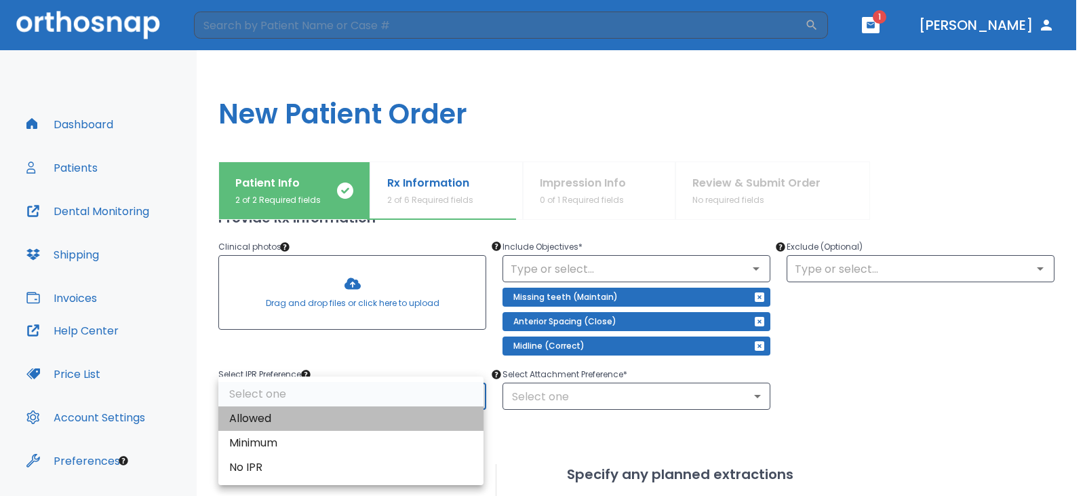
click at [281, 417] on li "Allowed" at bounding box center [350, 418] width 265 height 24
type input "1"
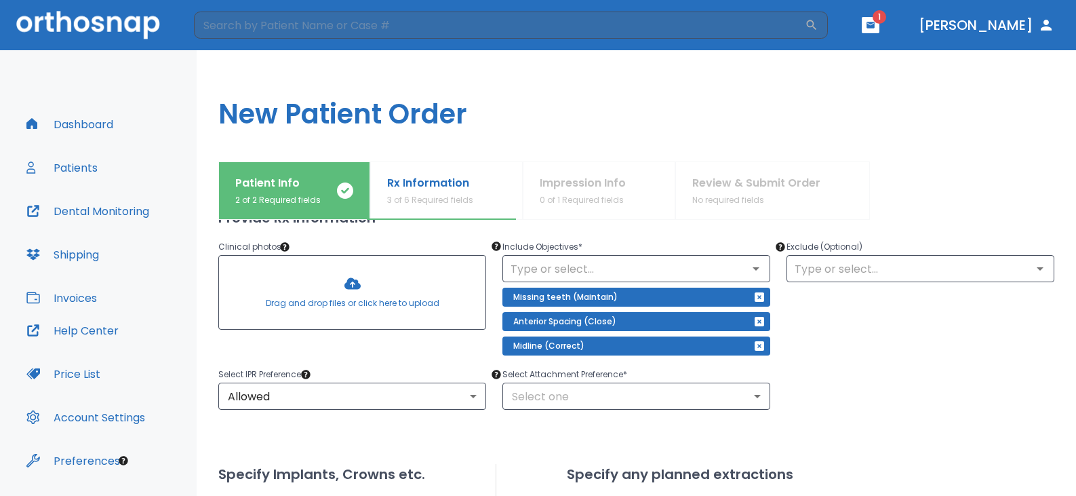
click at [565, 374] on p "Select Attachment Preference *" at bounding box center [636, 374] width 268 height 16
click at [559, 395] on body "​ 1 [PERSON_NAME] Dashboard Patients Dental Monitoring Shipping Invoices Help C…" at bounding box center [542, 248] width 1085 height 496
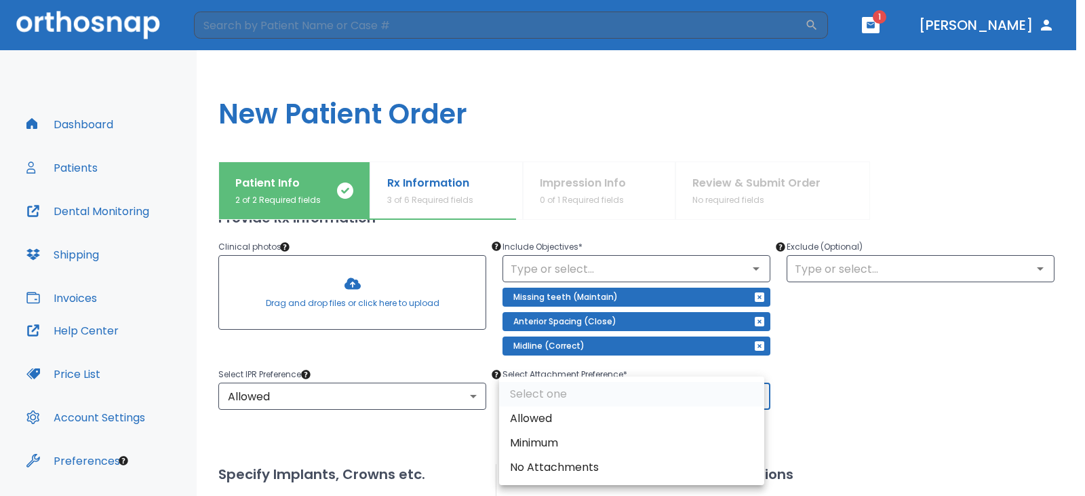
click at [554, 411] on li "Allowed" at bounding box center [631, 418] width 265 height 24
type input "1"
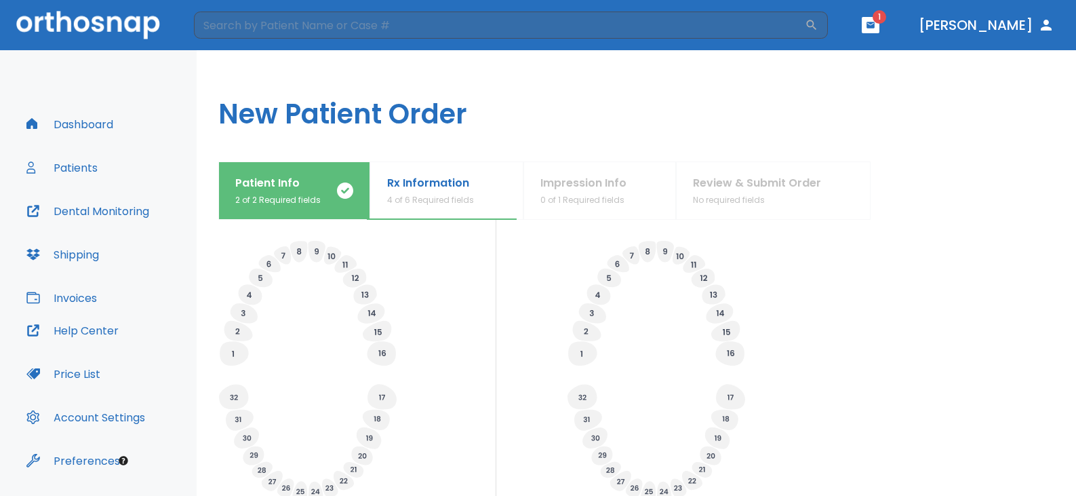
scroll to position [529, 0]
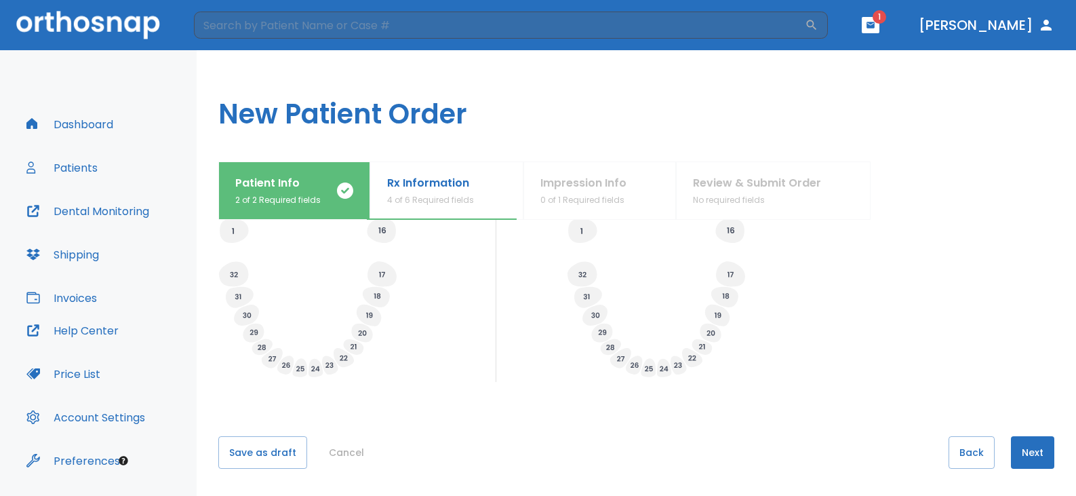
click at [1032, 451] on button "Next" at bounding box center [1032, 452] width 43 height 33
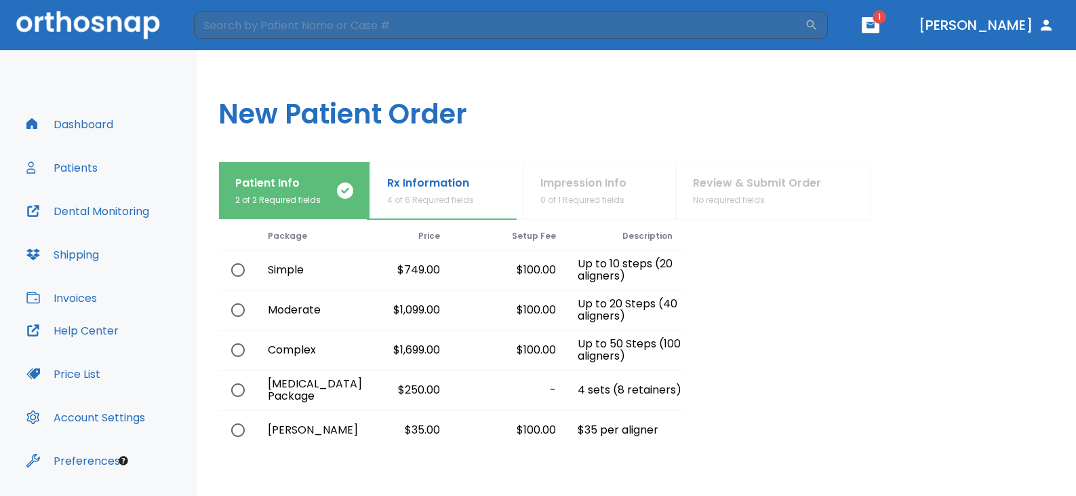
scroll to position [0, 0]
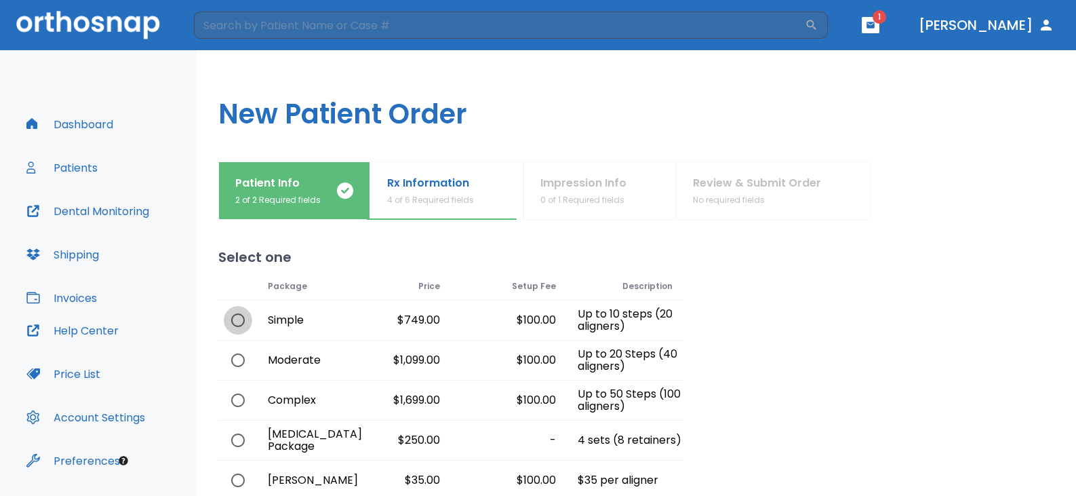
click at [228, 319] on input "radio" at bounding box center [238, 320] width 28 height 28
radio input "true"
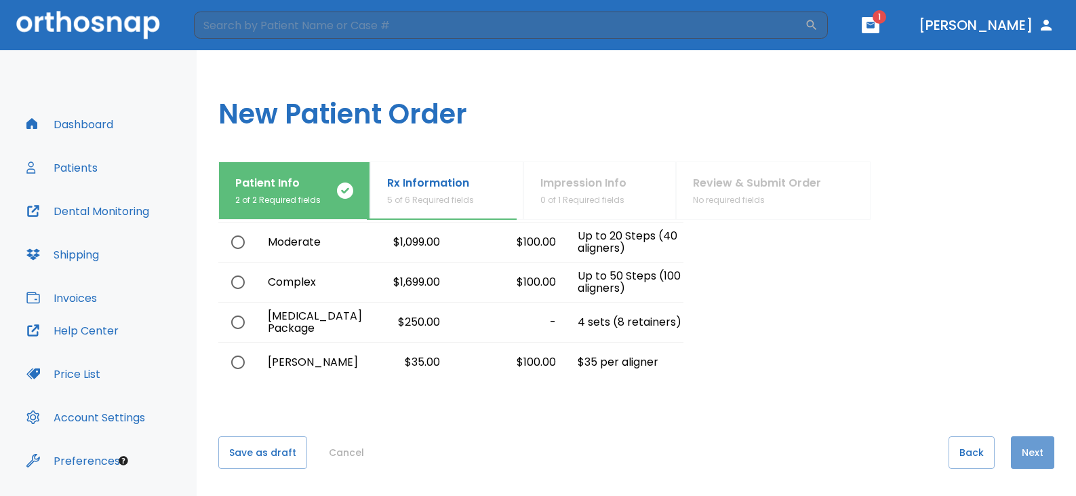
click at [1038, 449] on button "Next" at bounding box center [1032, 452] width 43 height 33
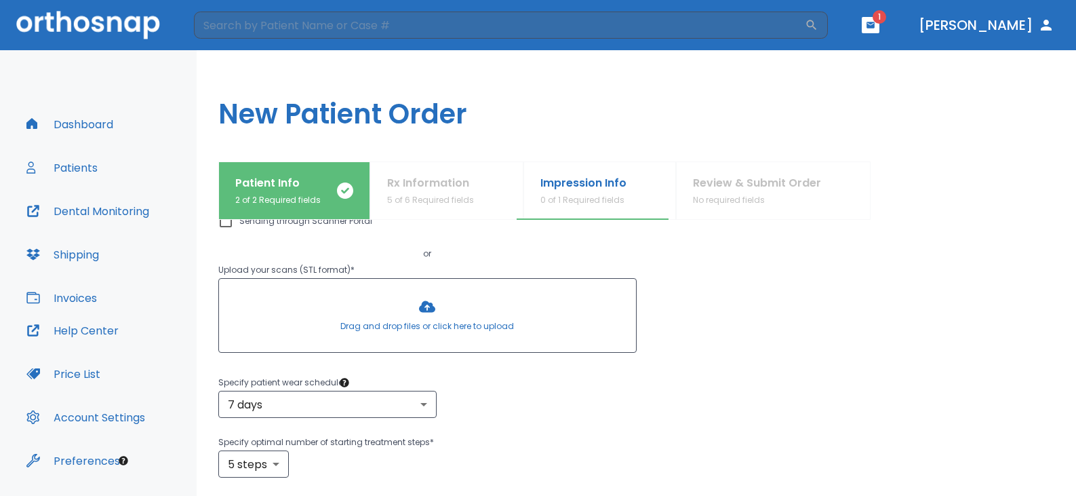
scroll to position [68, 0]
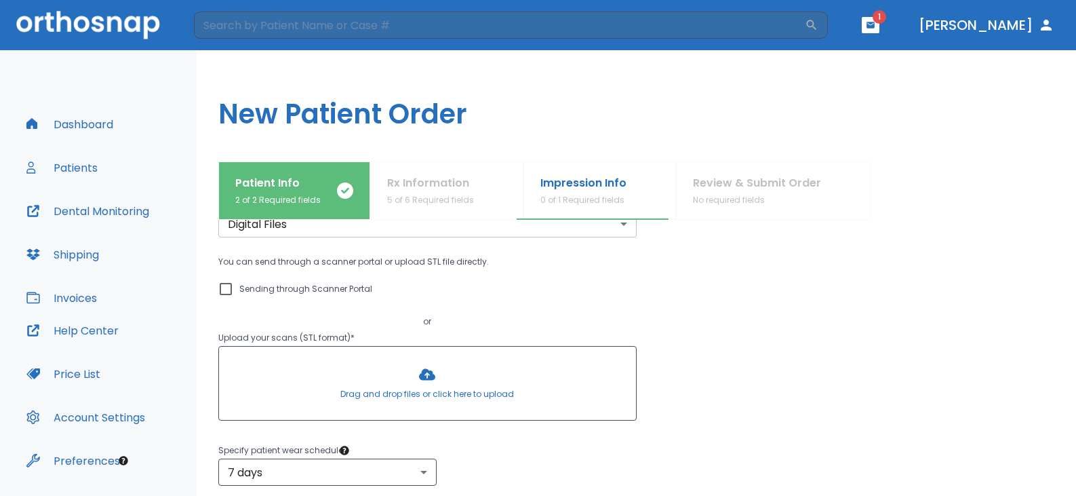
click at [342, 395] on div at bounding box center [427, 382] width 417 height 73
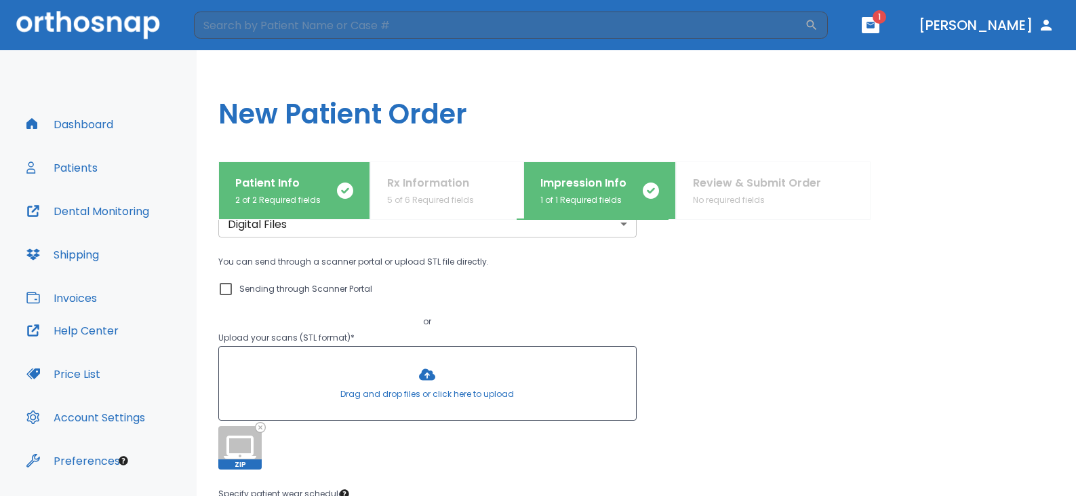
scroll to position [203, 0]
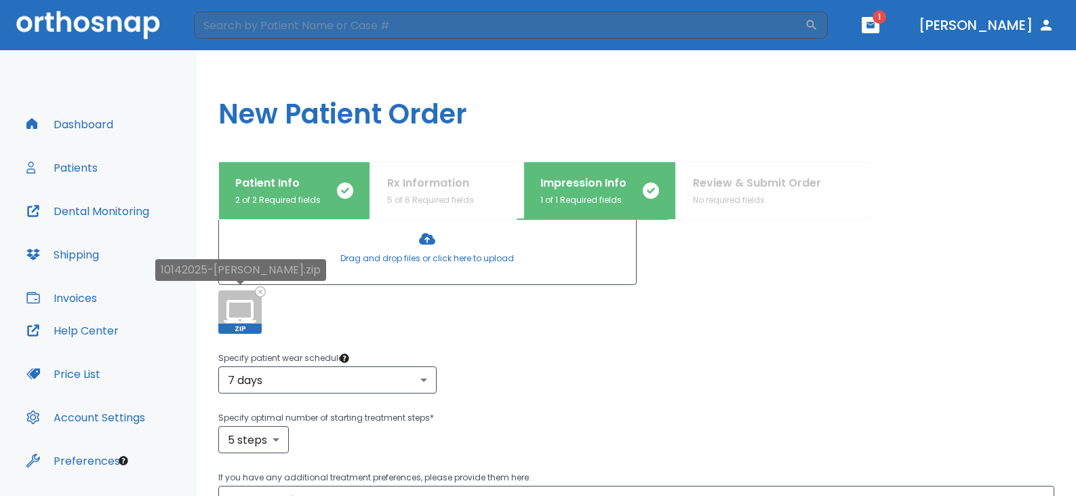
click at [265, 290] on icon at bounding box center [260, 291] width 11 height 11
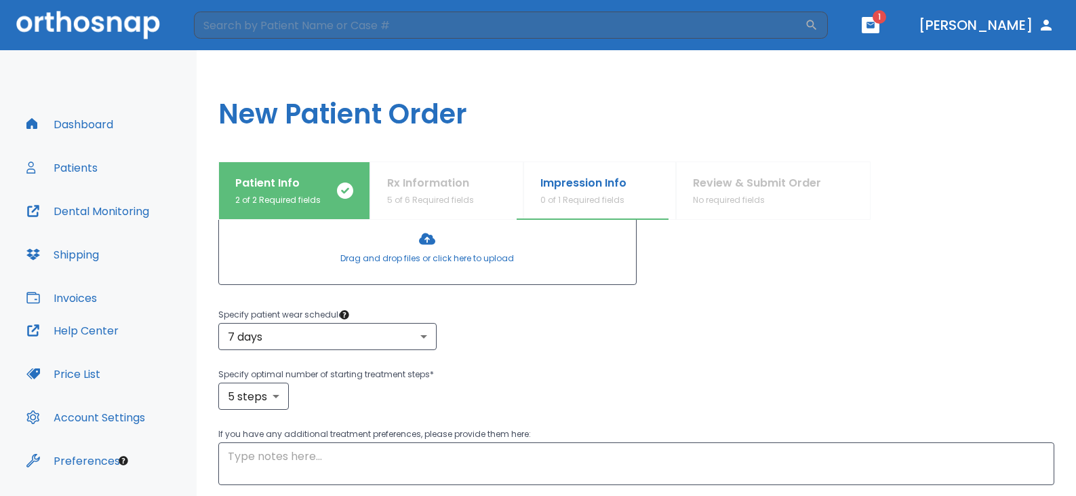
click at [440, 237] on div at bounding box center [427, 247] width 417 height 73
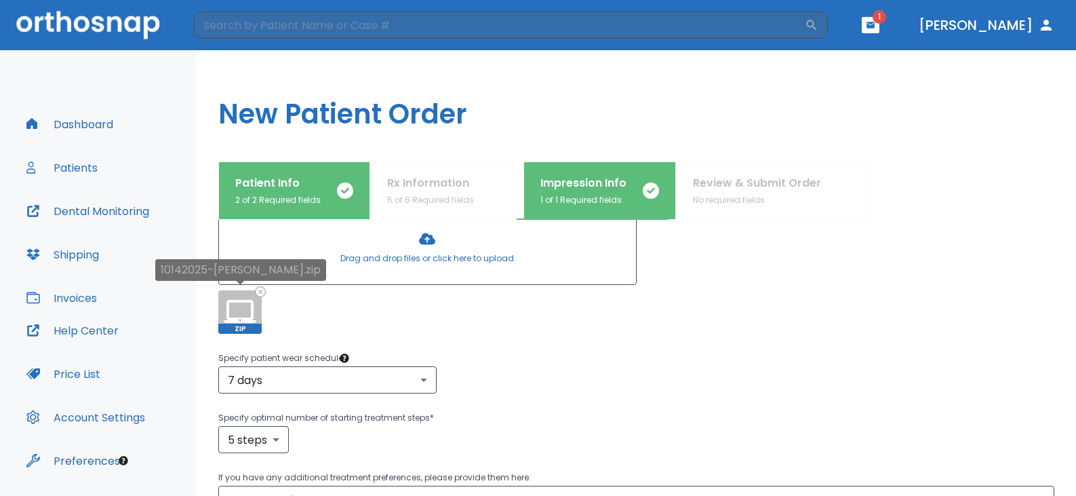
click at [262, 294] on icon at bounding box center [260, 291] width 9 height 9
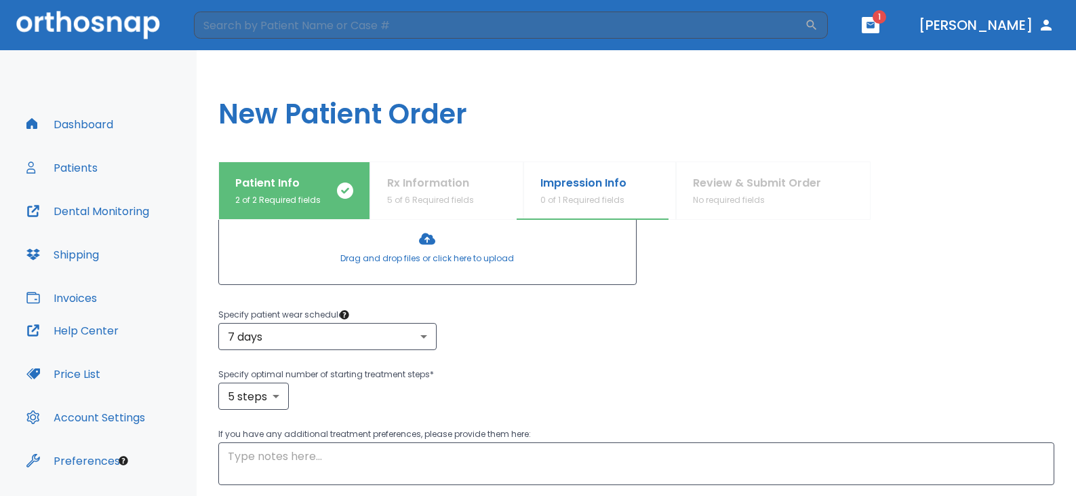
click at [386, 254] on div at bounding box center [427, 247] width 417 height 73
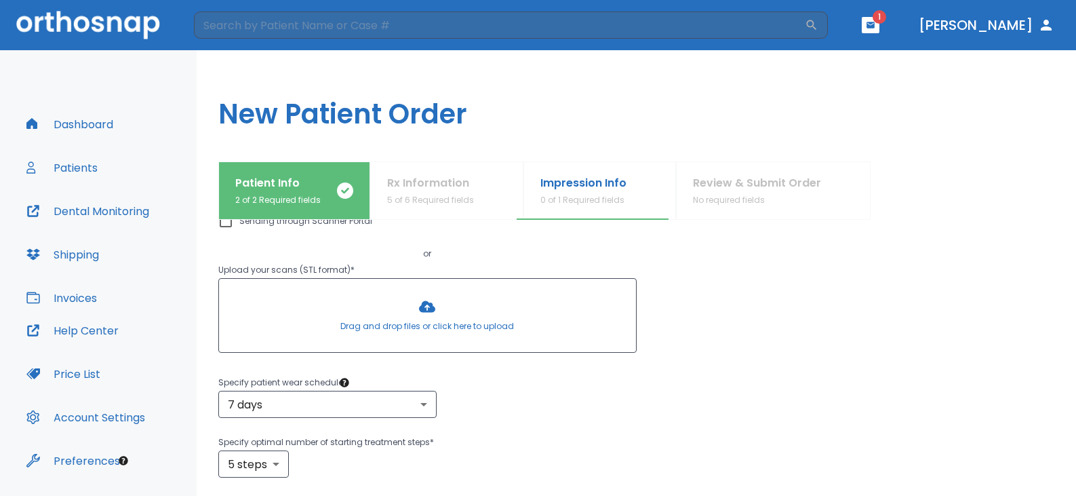
scroll to position [68, 0]
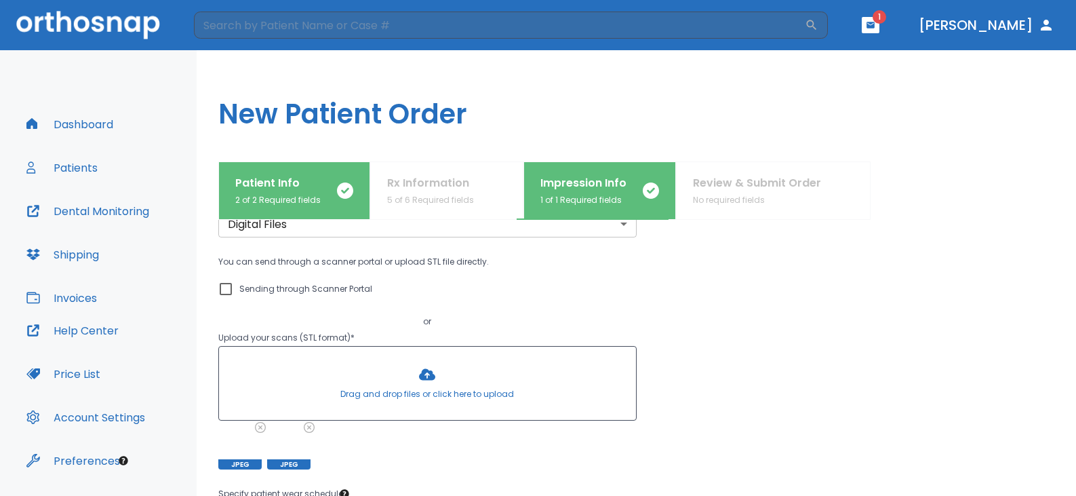
click at [906, 273] on div "You can send through a scanner portal or upload STL file directly. Sending thro…" at bounding box center [636, 362] width 836 height 216
click at [950, 349] on div "You can send through a scanner portal or upload STL file directly. Sending thro…" at bounding box center [636, 362] width 836 height 216
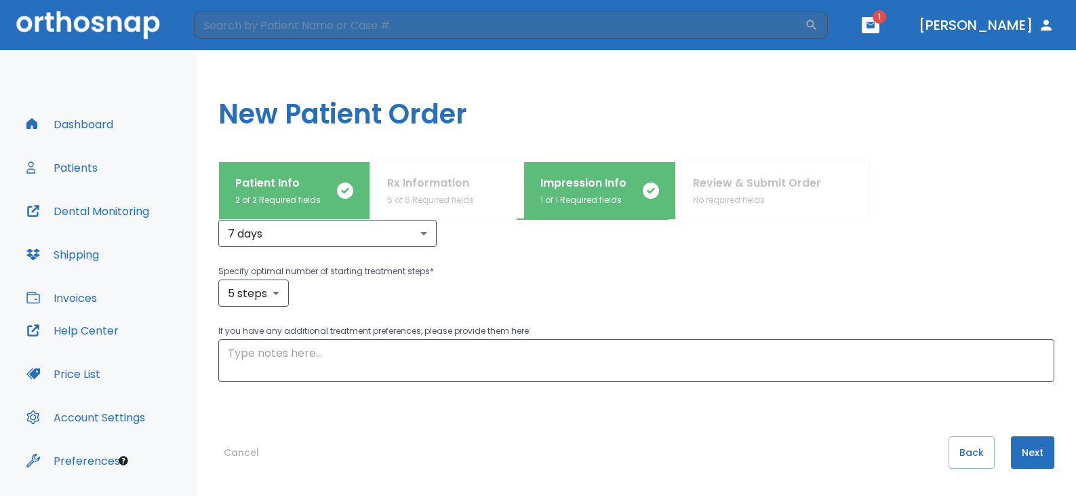
scroll to position [214, 0]
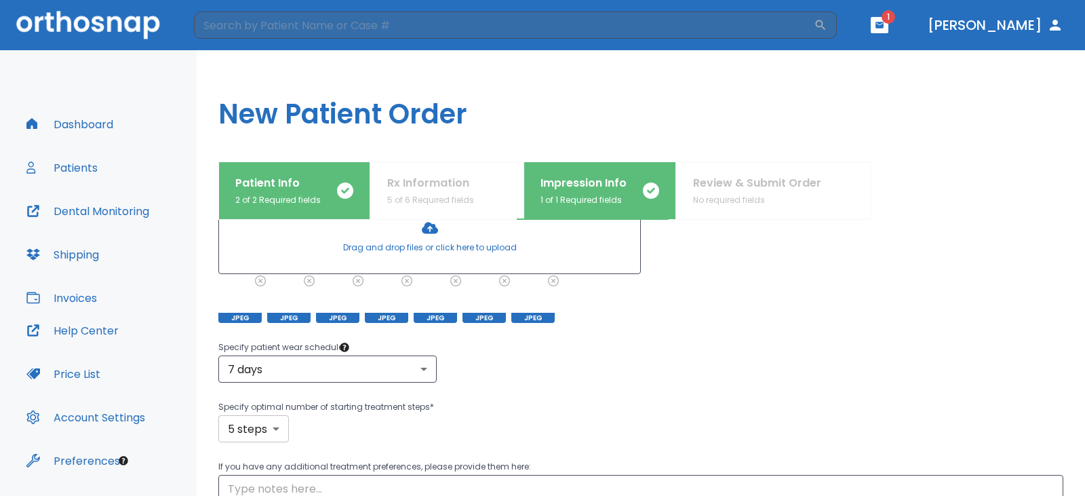
click at [277, 424] on body "​ 1 [PERSON_NAME] Dashboard Patients Dental Monitoring Shipping Invoices Help C…" at bounding box center [542, 248] width 1085 height 496
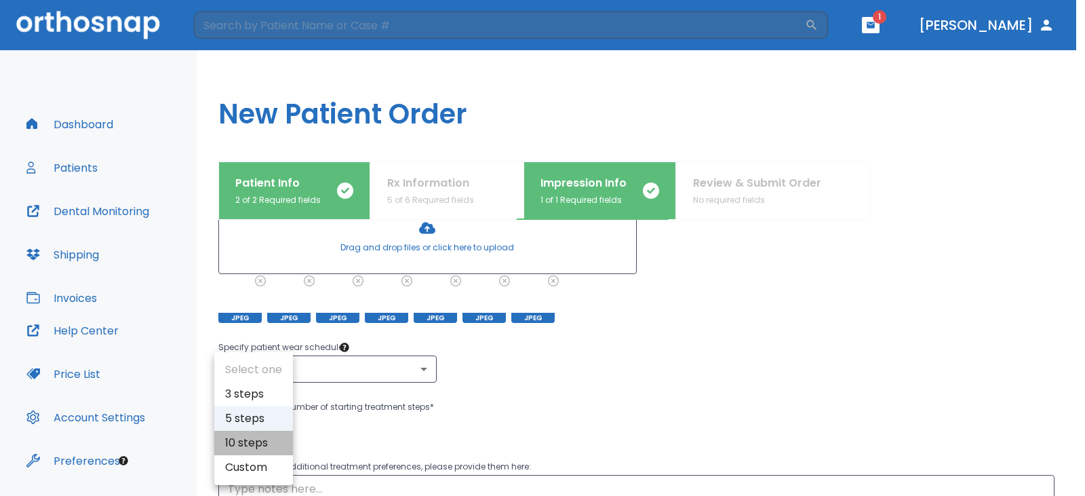
click at [261, 443] on li "10 steps" at bounding box center [253, 442] width 79 height 24
type input "10"
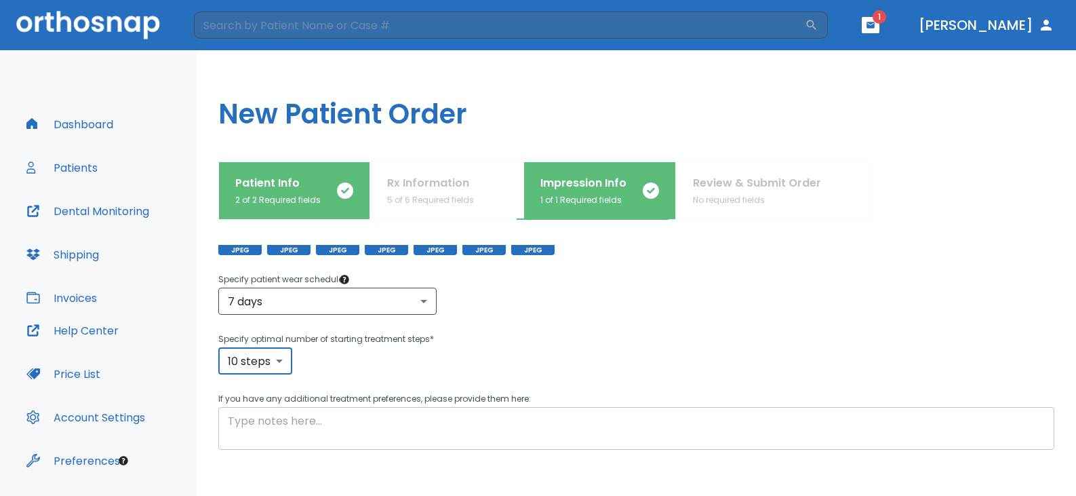
scroll to position [350, 0]
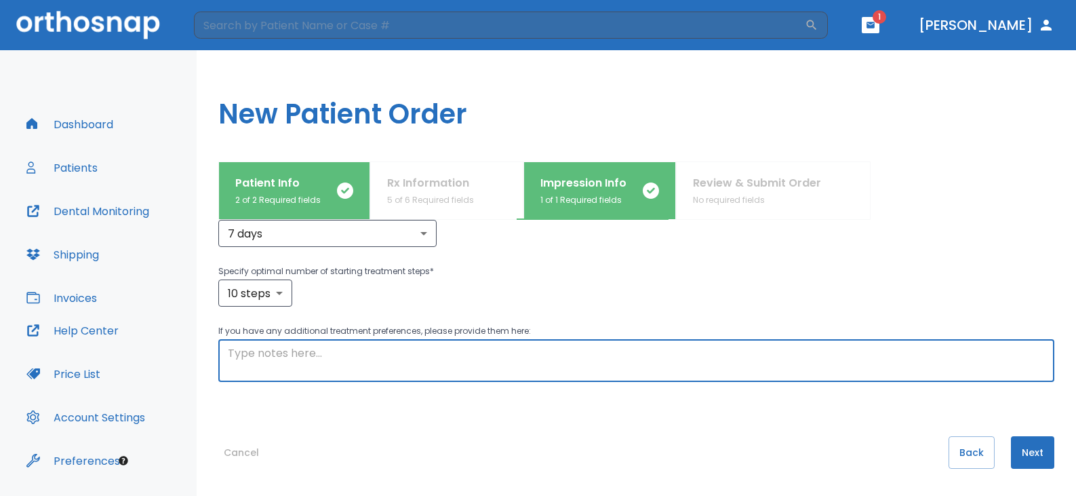
click at [319, 365] on textarea at bounding box center [636, 360] width 817 height 31
type textarea "do not close space of #21 area"
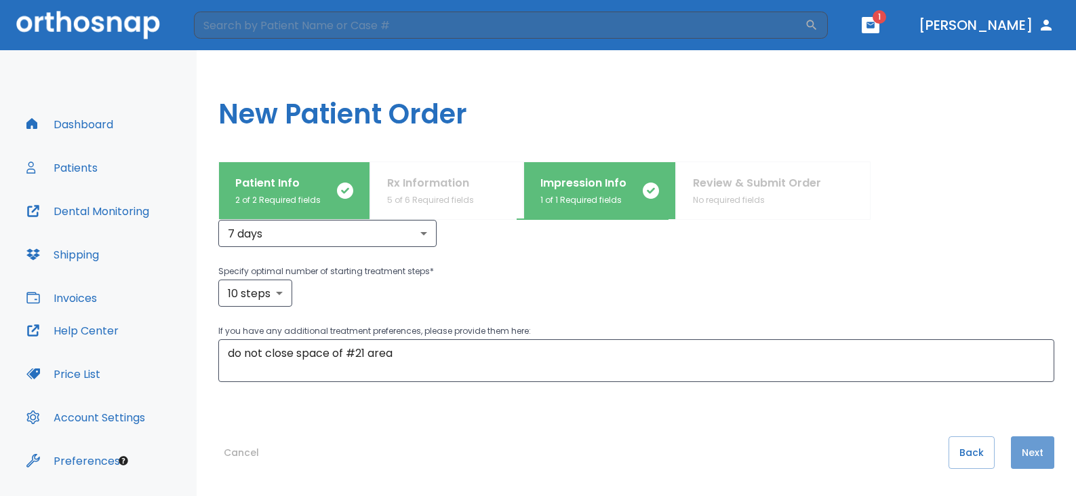
click at [1022, 463] on button "Next" at bounding box center [1032, 452] width 43 height 33
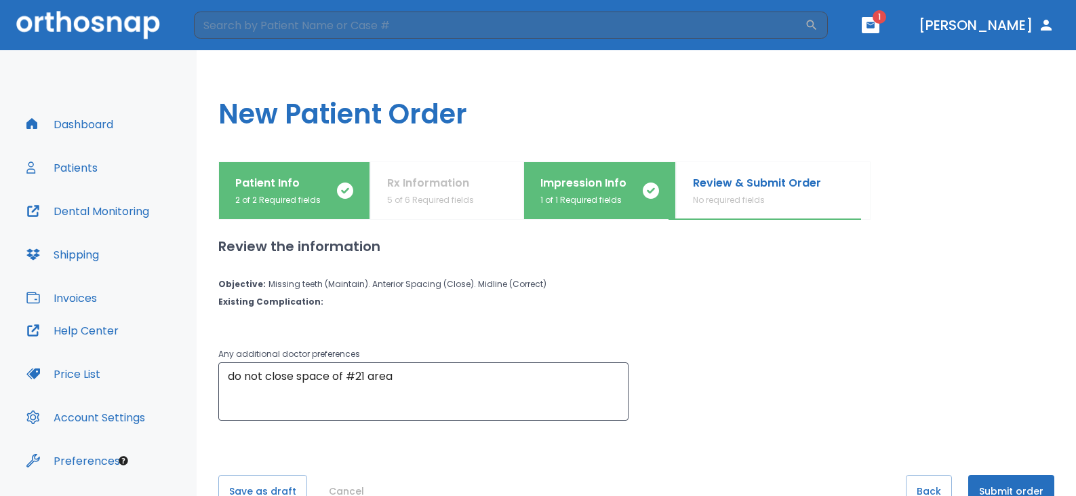
scroll to position [39, 0]
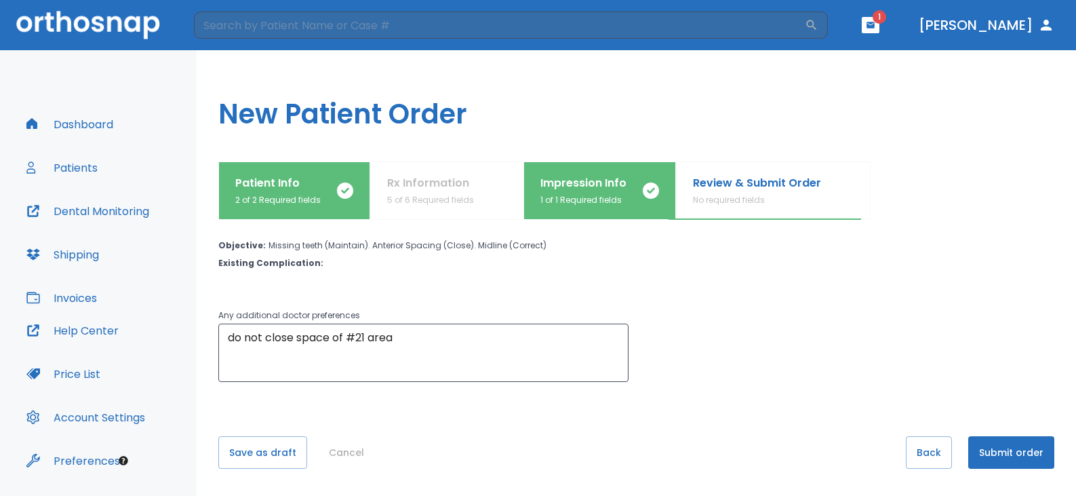
click at [994, 444] on button "Submit order" at bounding box center [1011, 452] width 86 height 33
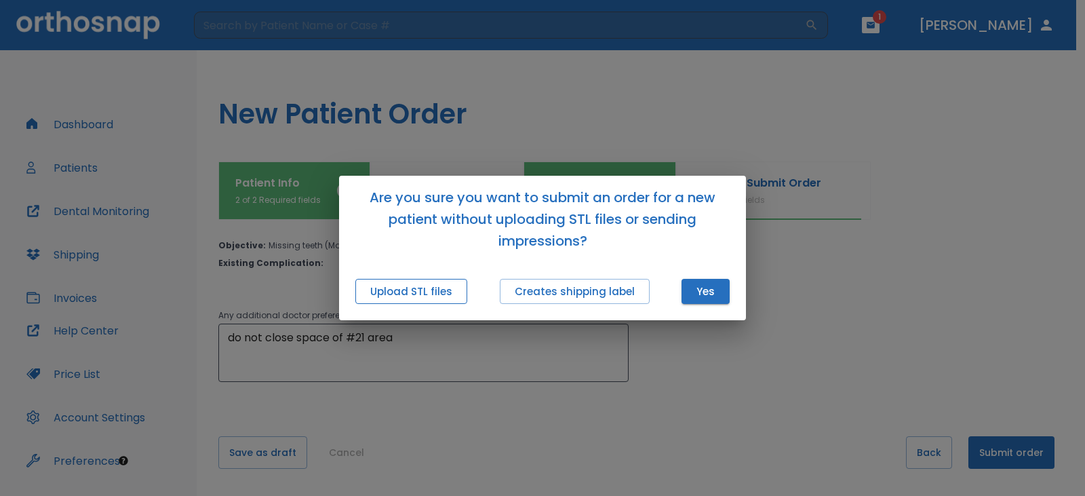
click at [439, 296] on button "Upload STL files" at bounding box center [411, 291] width 112 height 25
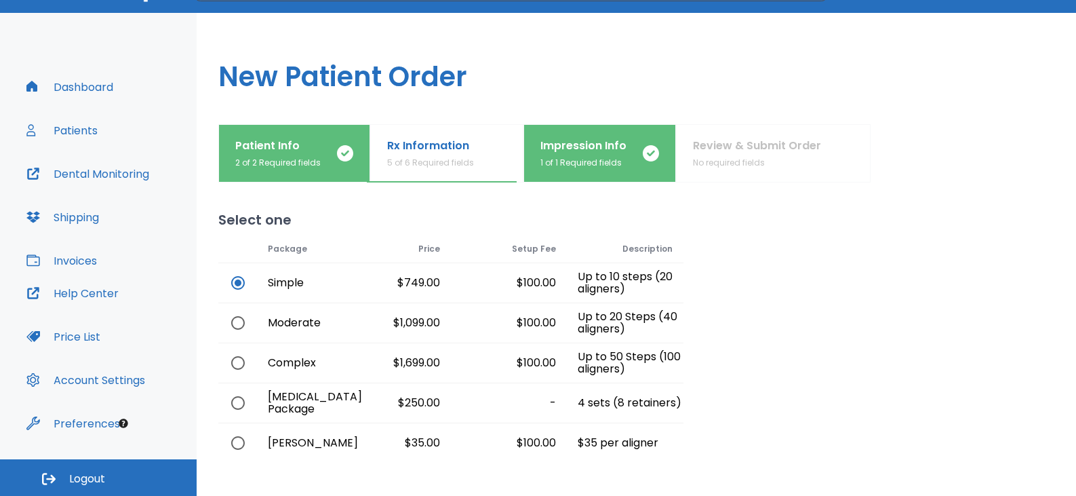
scroll to position [118, 0]
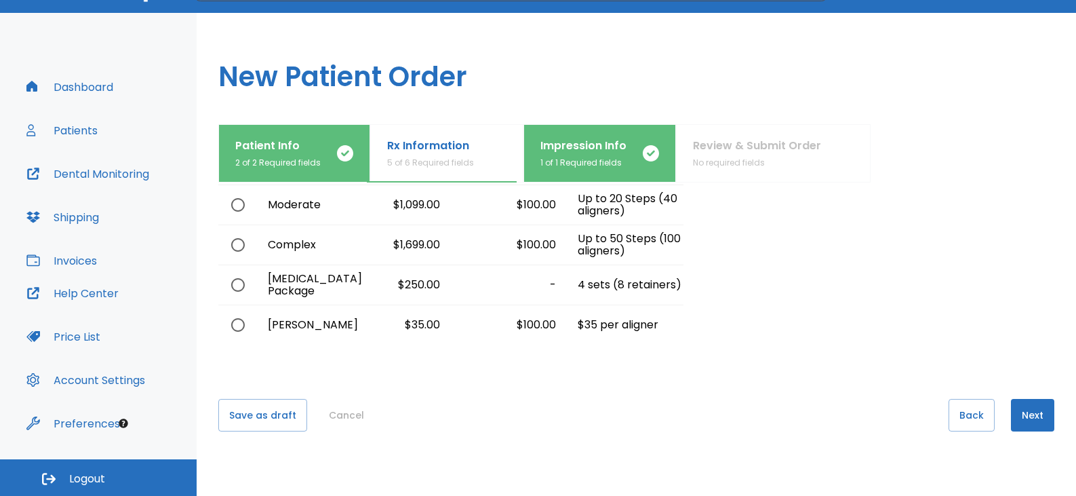
click at [1024, 417] on button "Next" at bounding box center [1032, 415] width 43 height 33
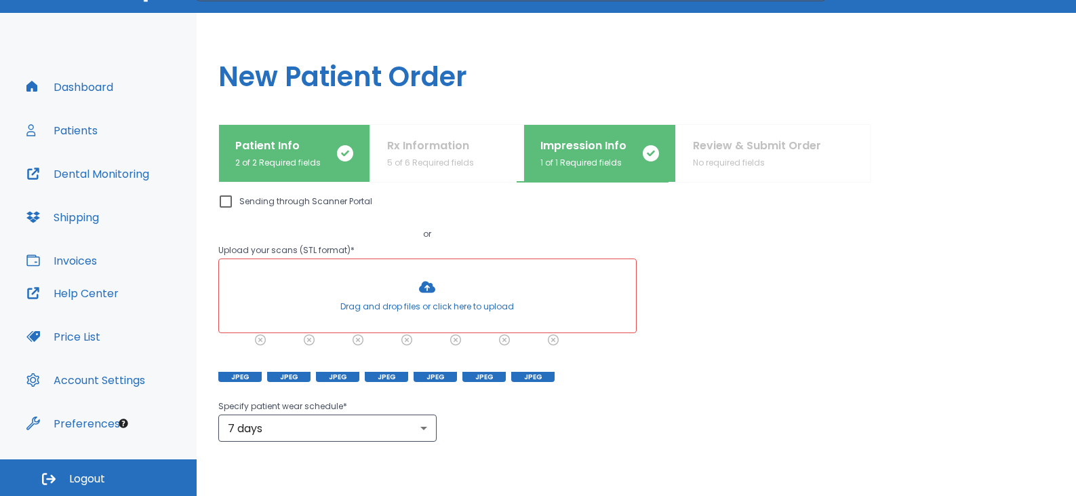
scroll to position [0, 0]
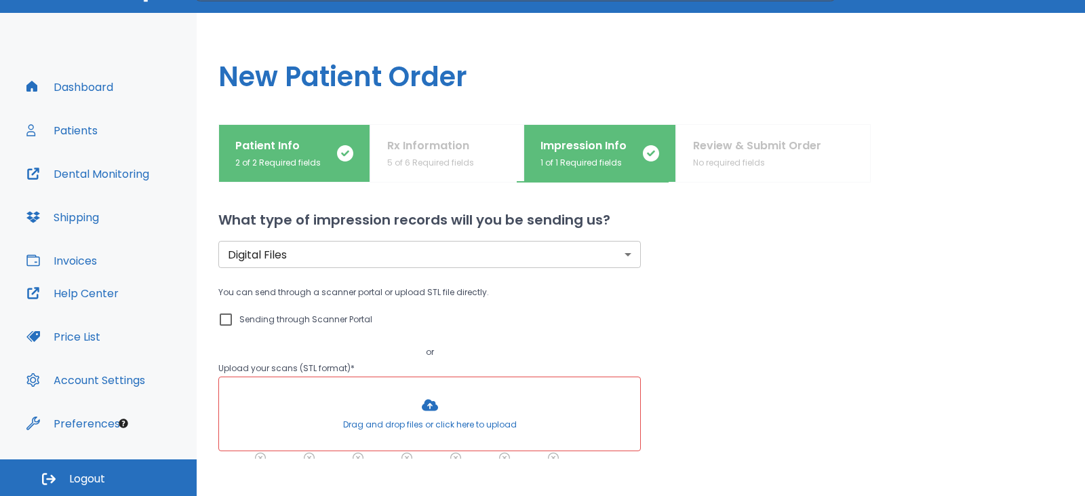
click at [406, 251] on body "​ 1 [PERSON_NAME] Dashboard Patients Dental Monitoring Shipping Invoices Help C…" at bounding box center [542, 211] width 1085 height 496
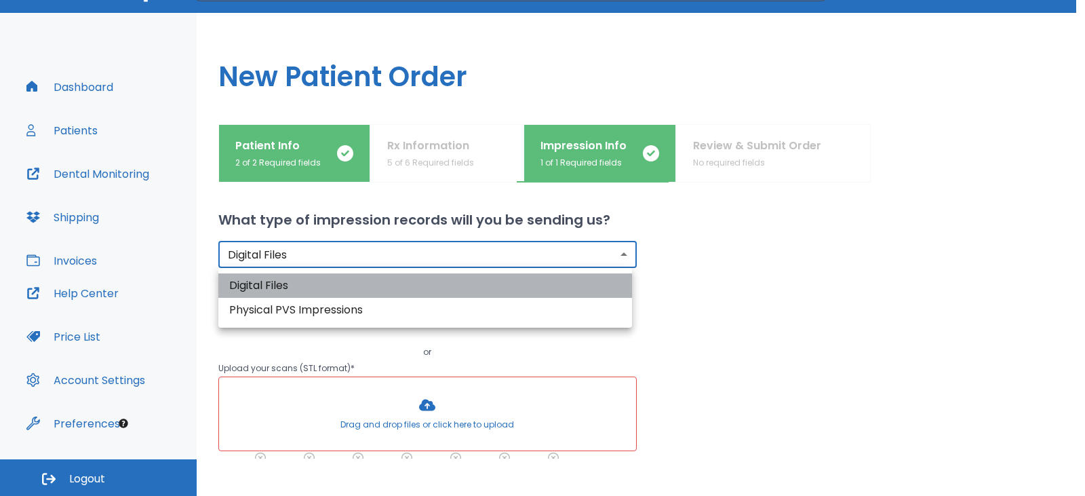
click at [376, 291] on li "Digital Files" at bounding box center [425, 285] width 414 height 24
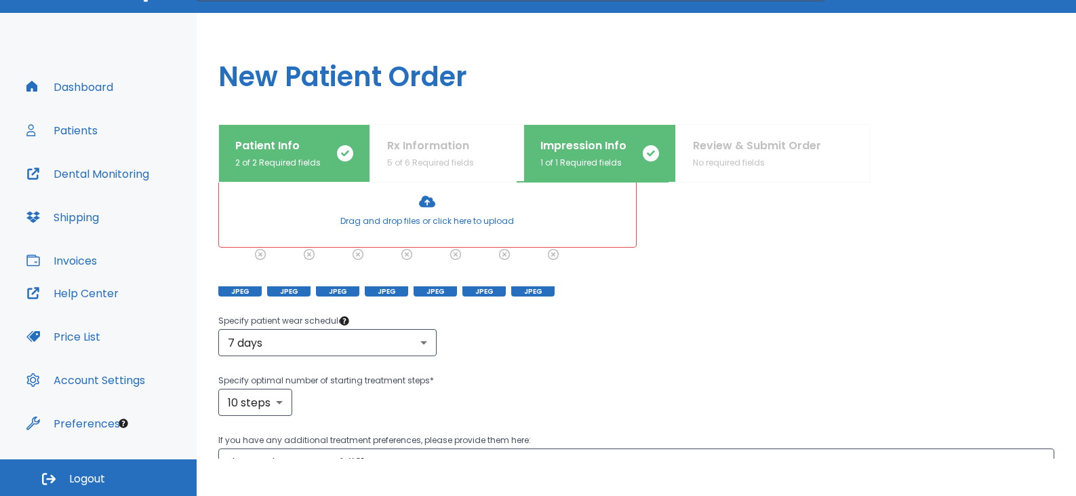
scroll to position [136, 0]
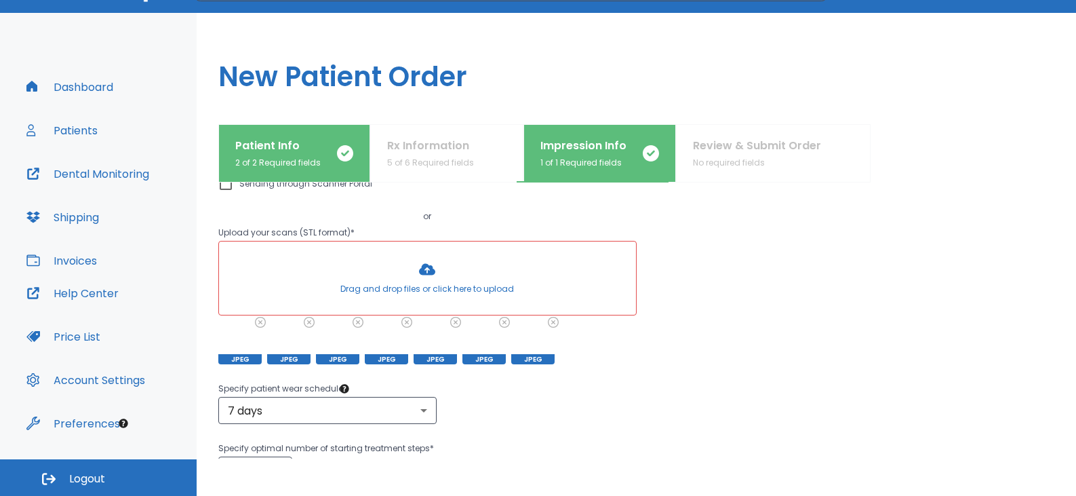
click at [298, 167] on p "2 of 2 Required fields" at bounding box center [277, 163] width 85 height 12
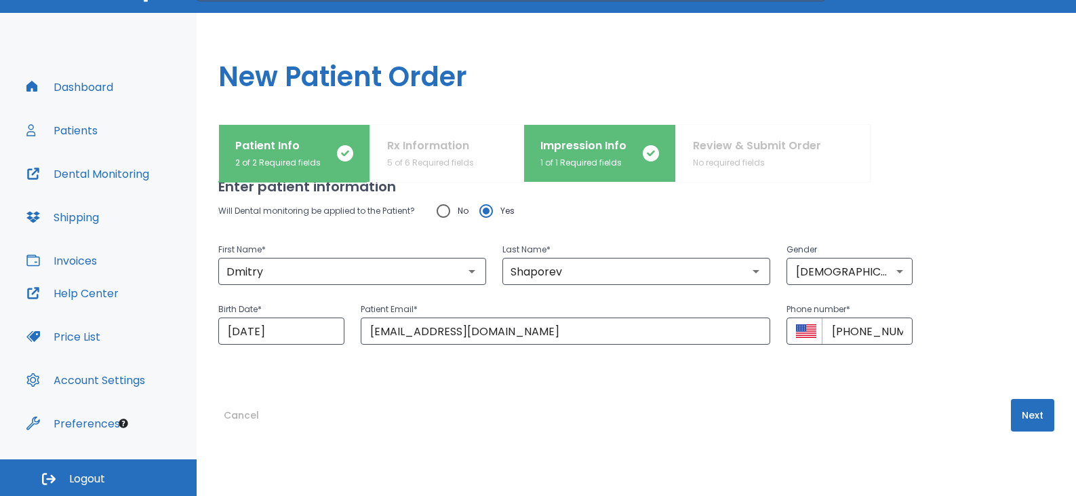
scroll to position [0, 0]
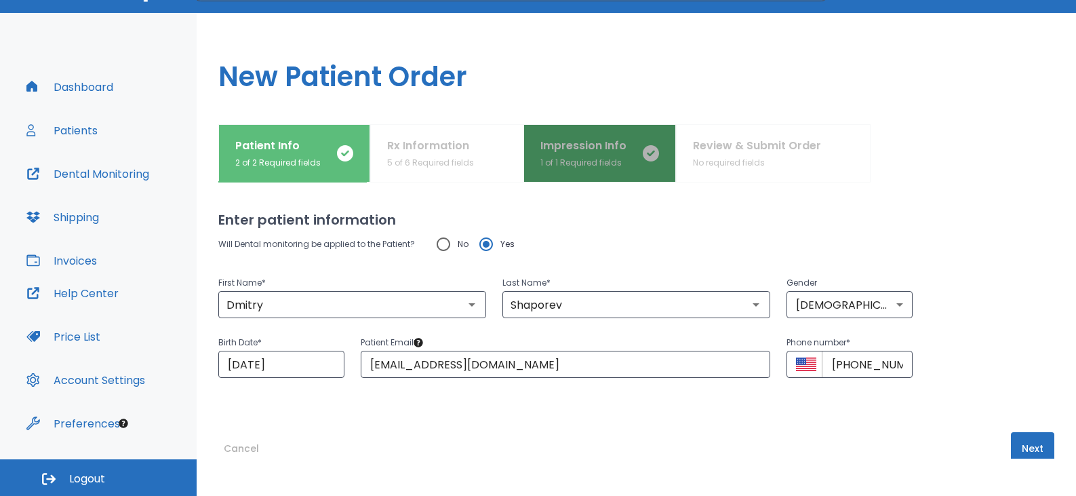
click at [592, 149] on p "Impression Info" at bounding box center [583, 146] width 86 height 16
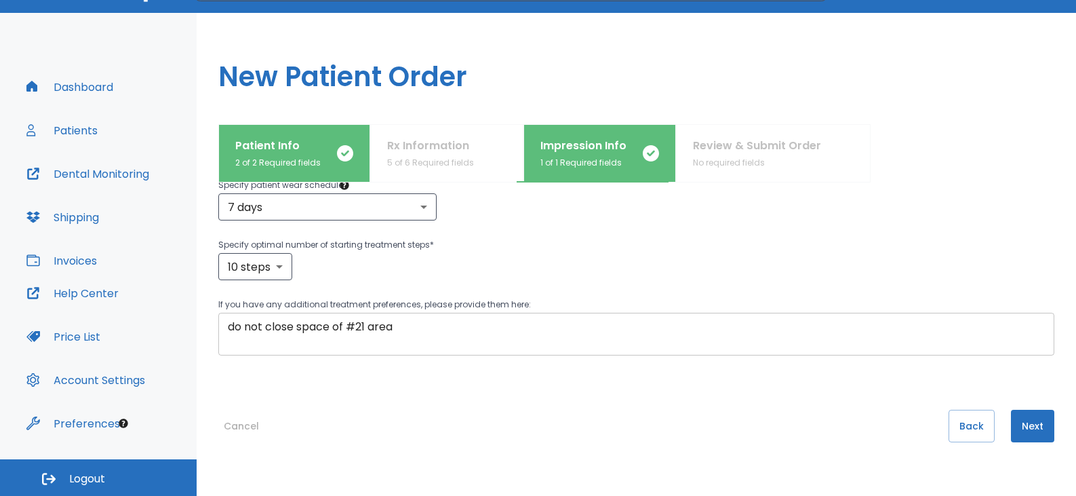
scroll to position [136, 0]
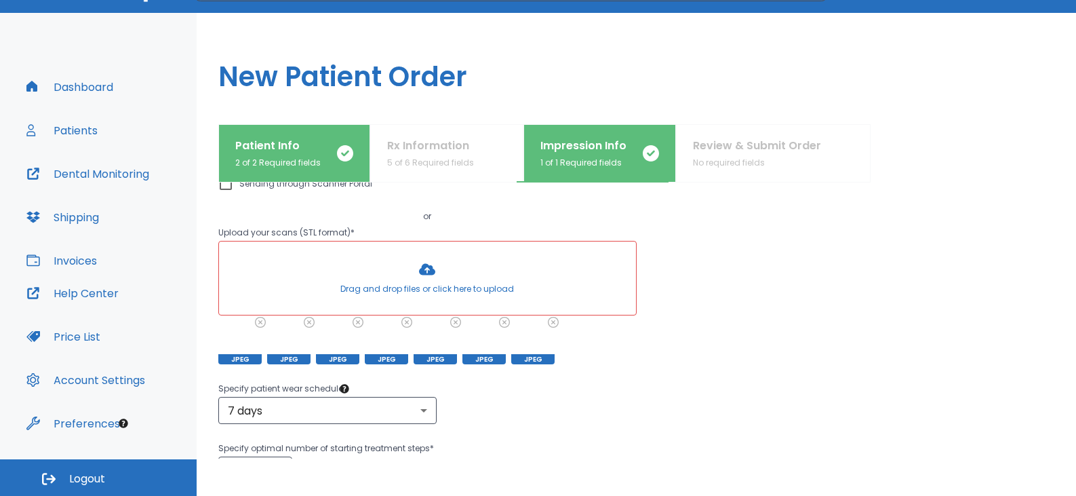
click at [440, 277] on div at bounding box center [427, 277] width 417 height 73
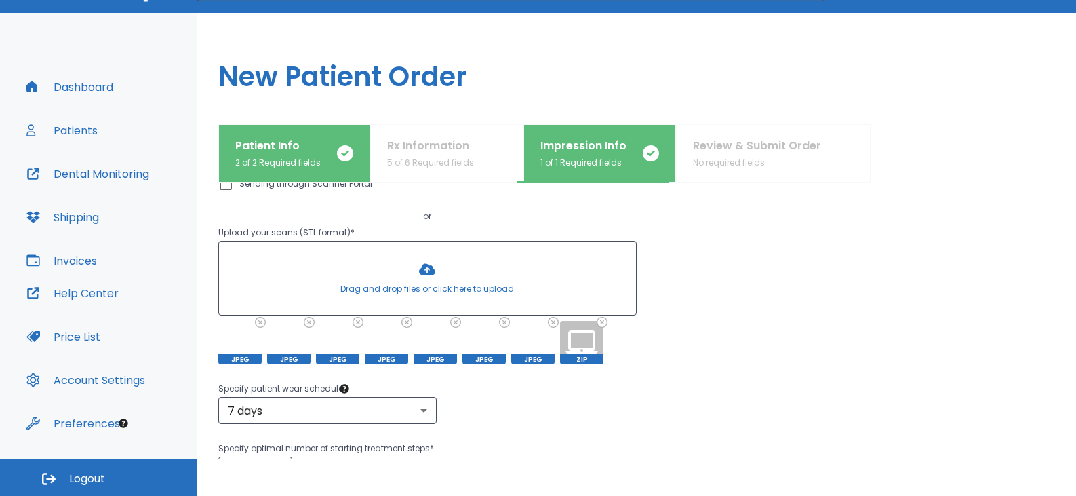
scroll to position [350, 0]
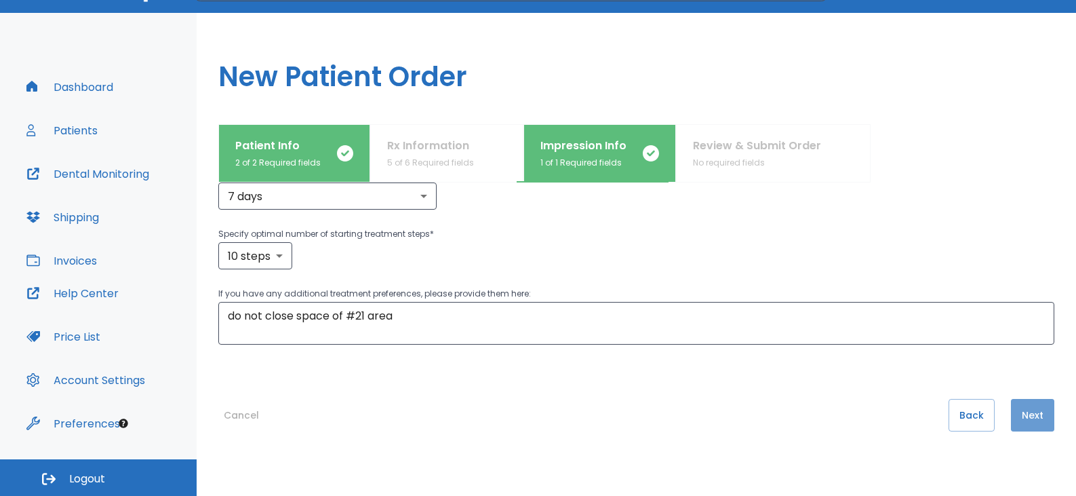
click at [1031, 424] on button "Next" at bounding box center [1032, 415] width 43 height 33
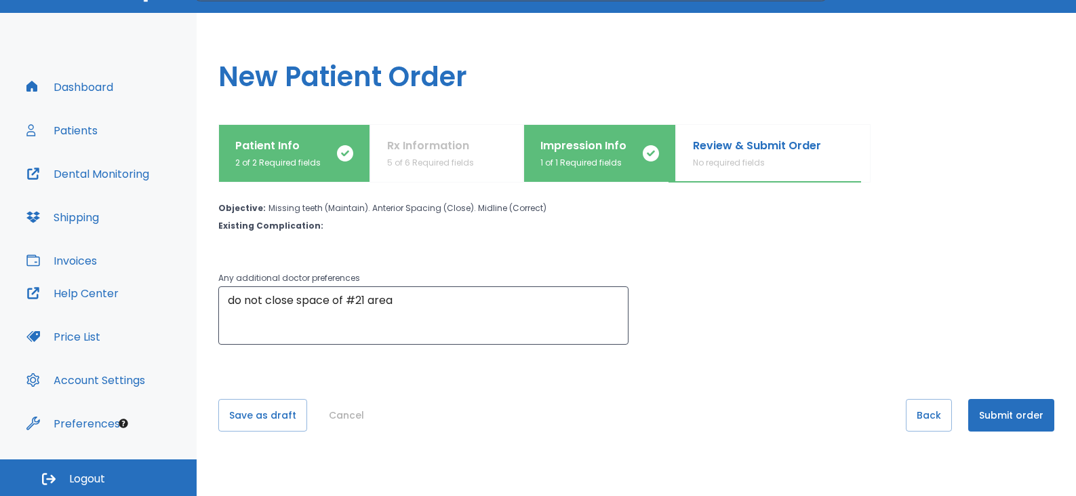
scroll to position [0, 0]
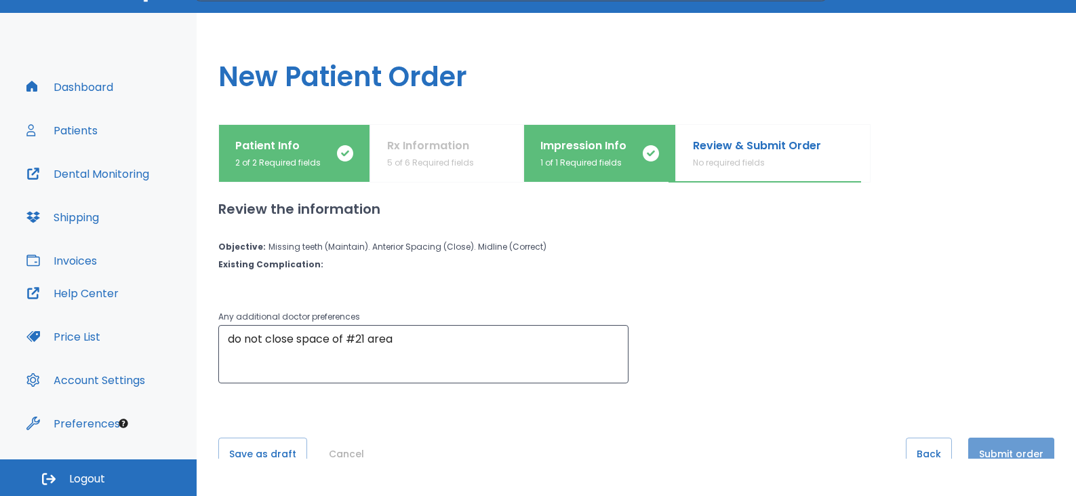
click at [1022, 448] on button "Submit order" at bounding box center [1011, 453] width 86 height 33
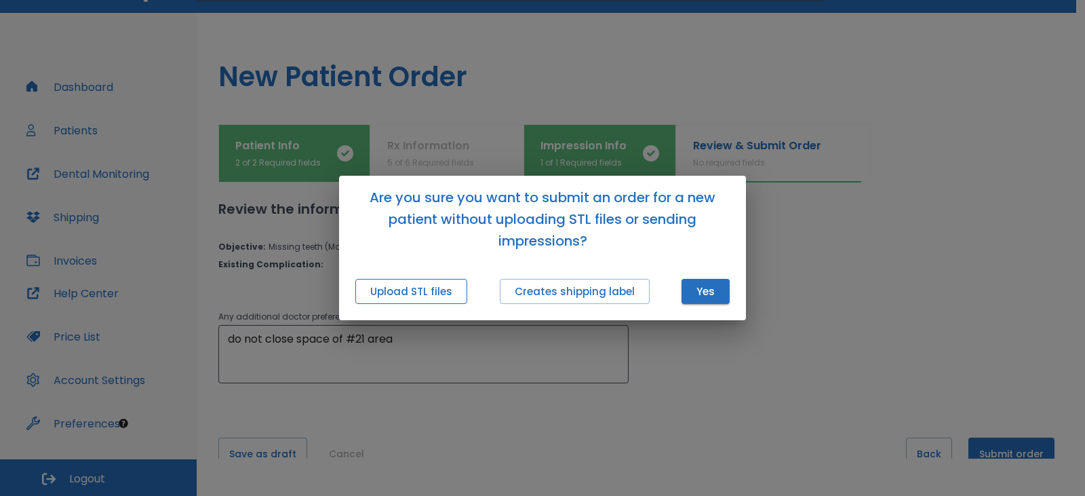
click at [414, 296] on button "Upload STL files" at bounding box center [411, 291] width 112 height 25
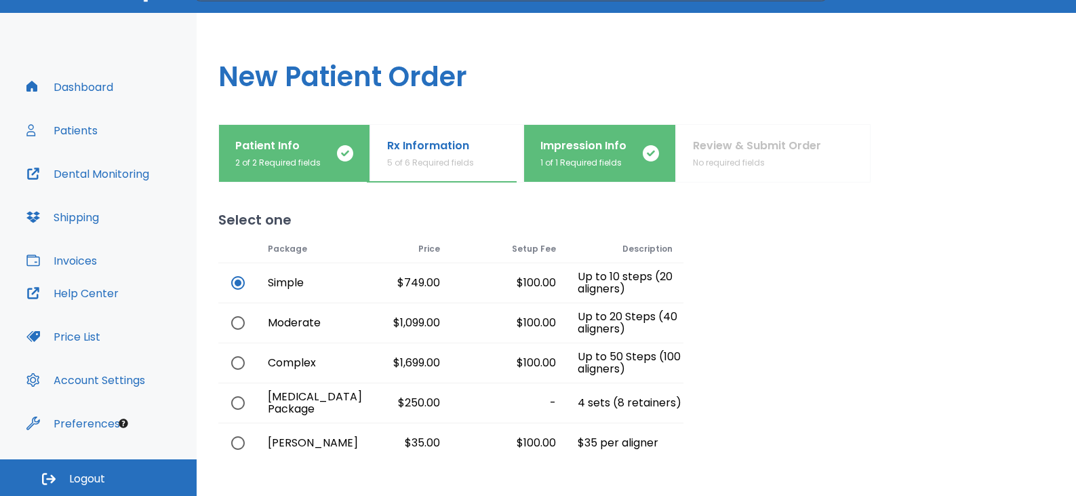
scroll to position [118, 0]
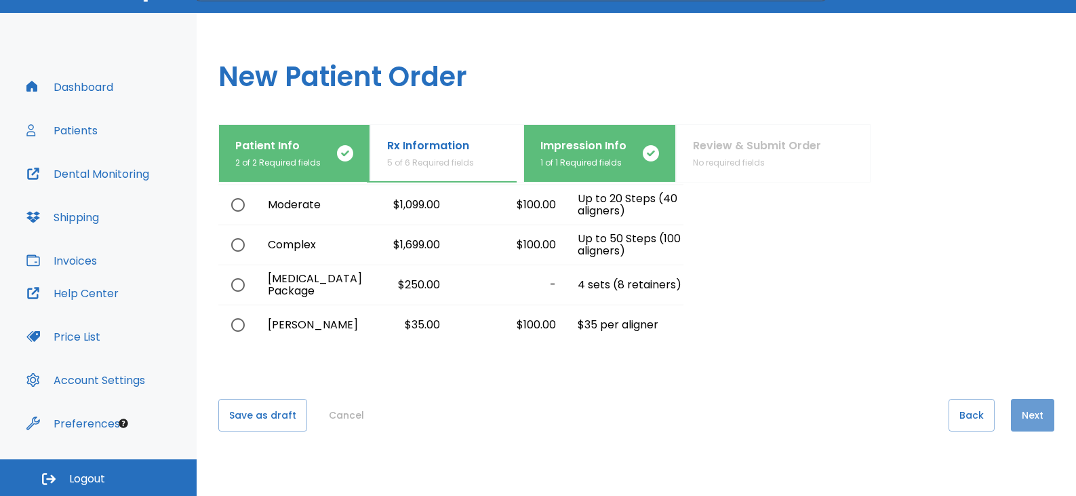
click at [1015, 410] on button "Next" at bounding box center [1032, 415] width 43 height 33
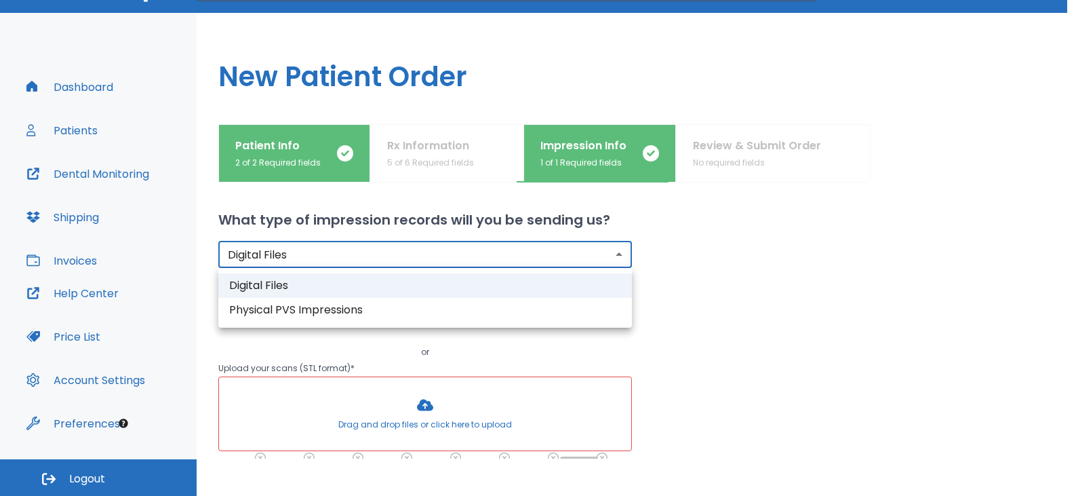
click at [411, 251] on body "​ 1 [PERSON_NAME] Dashboard Patients Dental Monitoring Shipping Invoices Help C…" at bounding box center [538, 211] width 1076 height 496
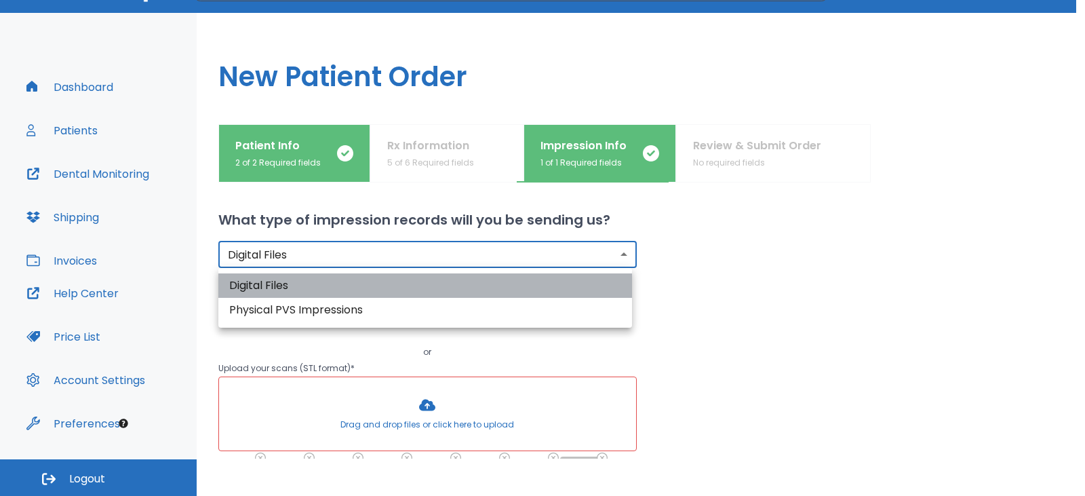
click at [401, 275] on li "Digital Files" at bounding box center [425, 285] width 414 height 24
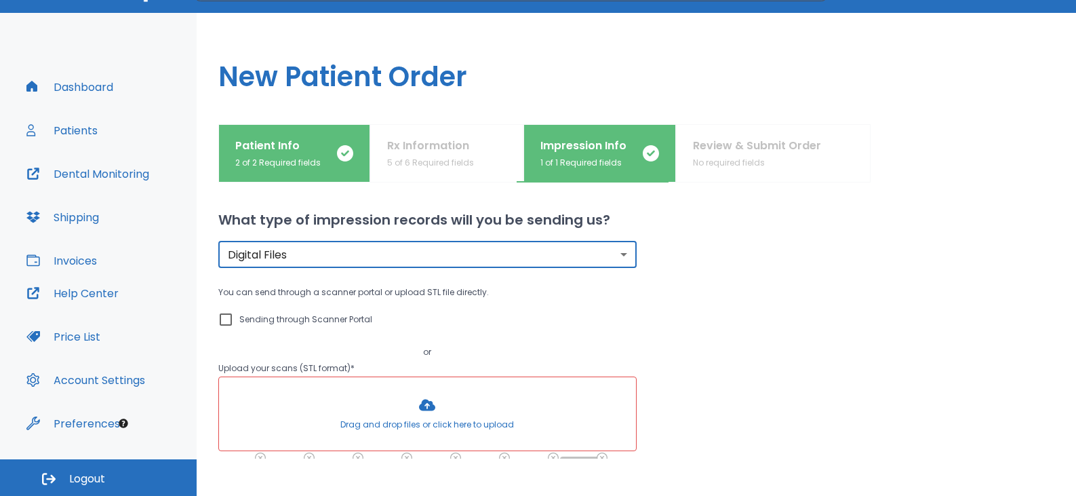
scroll to position [68, 0]
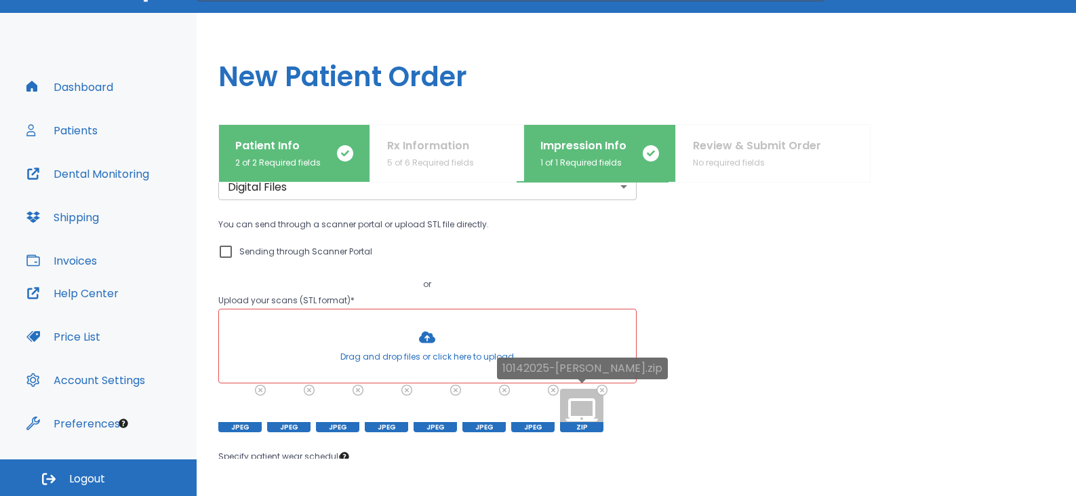
click at [603, 390] on icon at bounding box center [602, 389] width 11 height 11
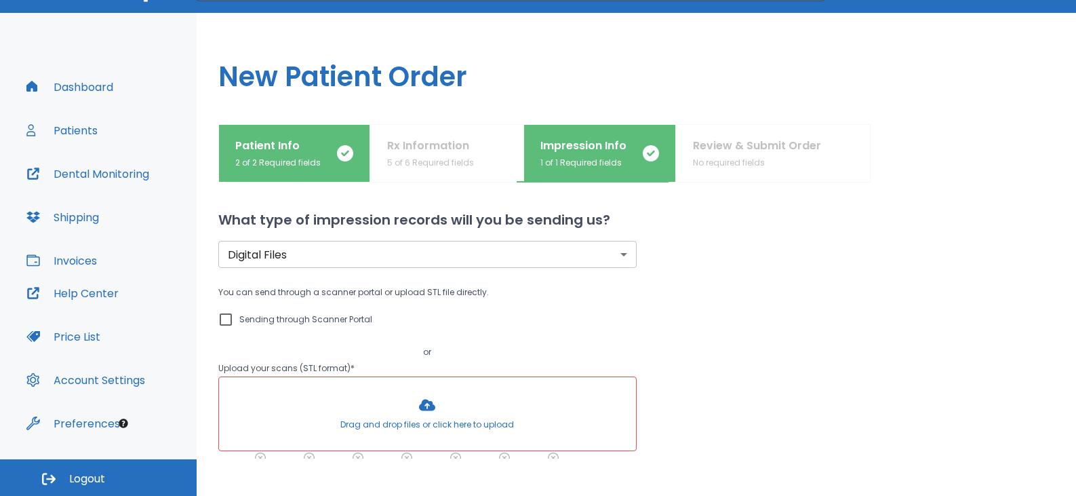
scroll to position [136, 0]
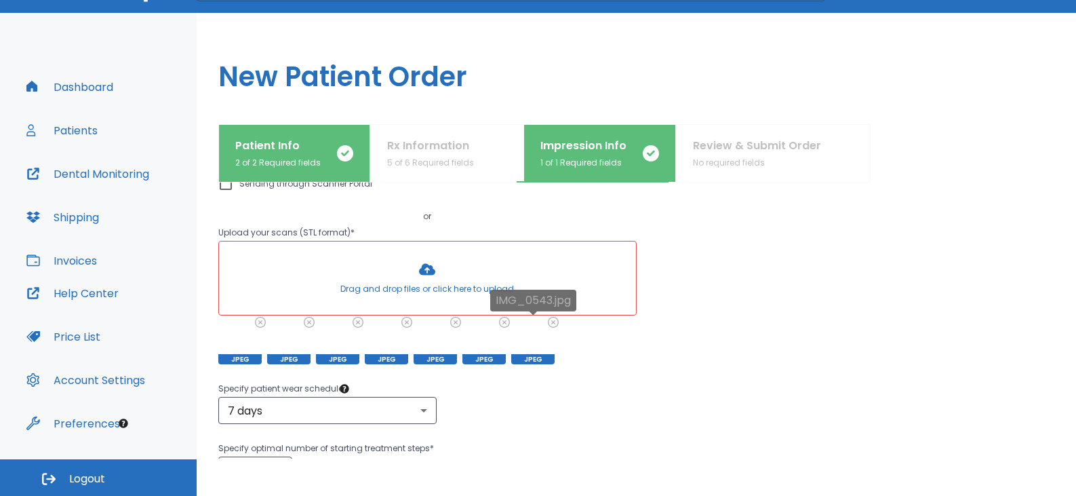
click at [552, 322] on icon at bounding box center [552, 321] width 9 height 9
click at [502, 321] on icon at bounding box center [504, 321] width 9 height 9
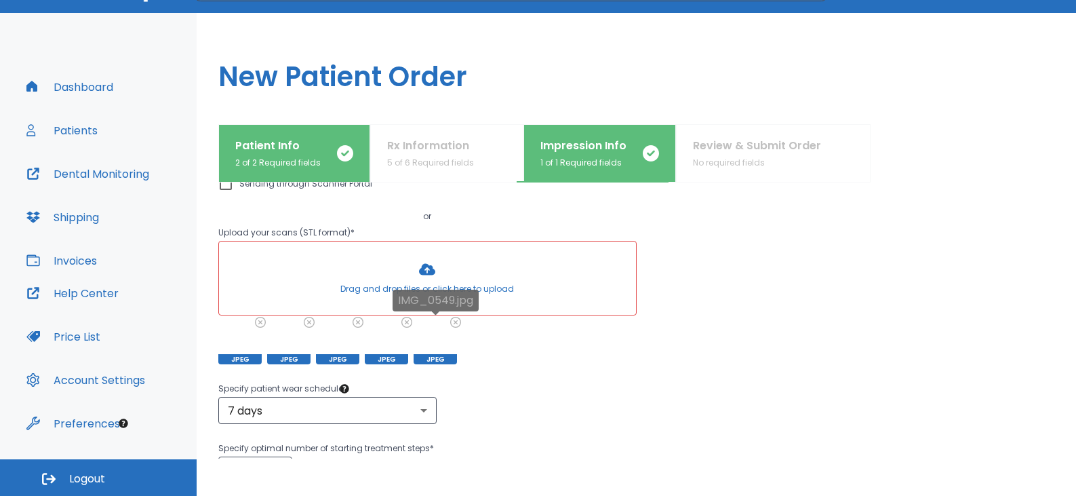
click at [459, 321] on icon at bounding box center [455, 321] width 9 height 9
click at [407, 325] on icon at bounding box center [406, 321] width 9 height 9
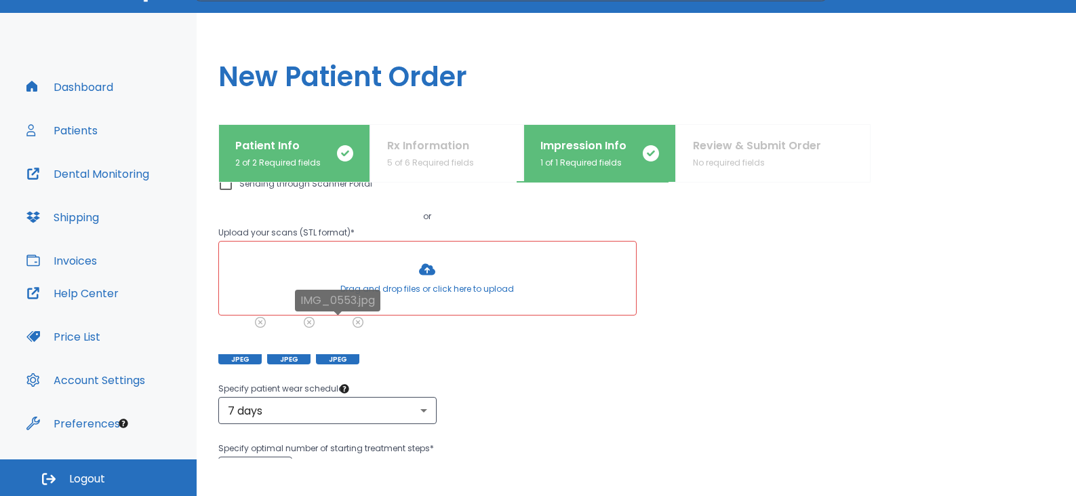
drag, startPoint x: 355, startPoint y: 323, endPoint x: 337, endPoint y: 321, distance: 18.5
click at [356, 323] on icon at bounding box center [357, 321] width 9 height 9
drag, startPoint x: 291, startPoint y: 329, endPoint x: 302, endPoint y: 326, distance: 11.2
click at [300, 328] on div at bounding box center [288, 342] width 43 height 43
click at [313, 323] on icon at bounding box center [308, 321] width 9 height 9
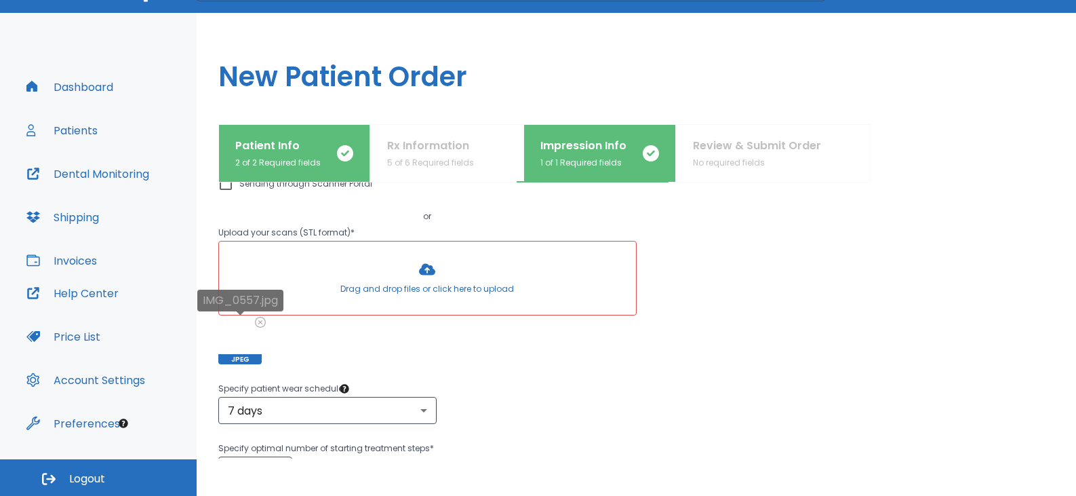
click at [261, 321] on icon at bounding box center [260, 322] width 11 height 11
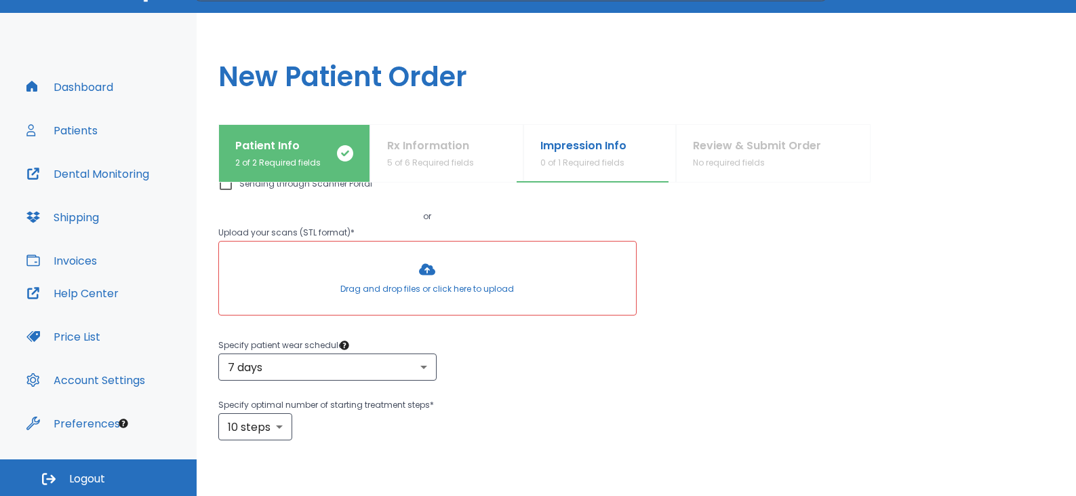
click at [397, 270] on div at bounding box center [427, 277] width 417 height 73
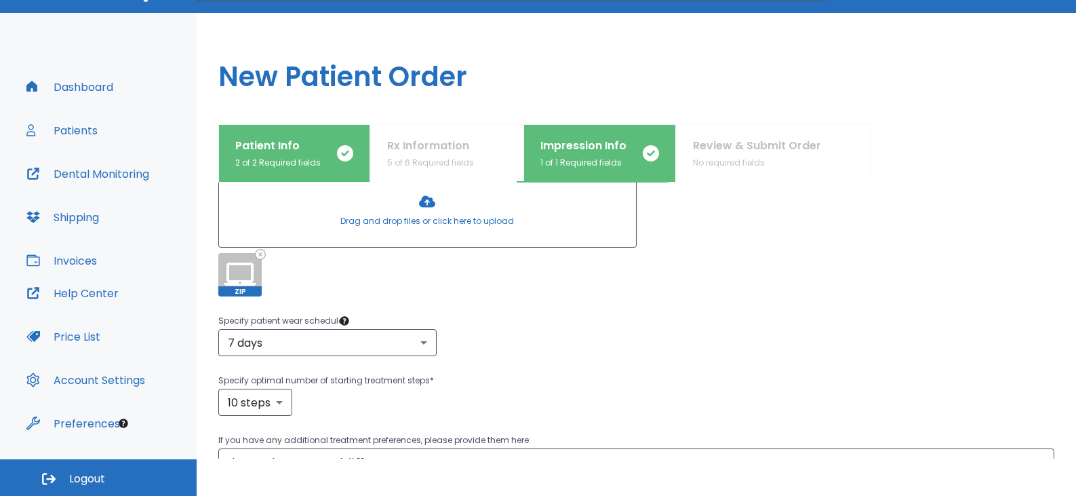
scroll to position [0, 0]
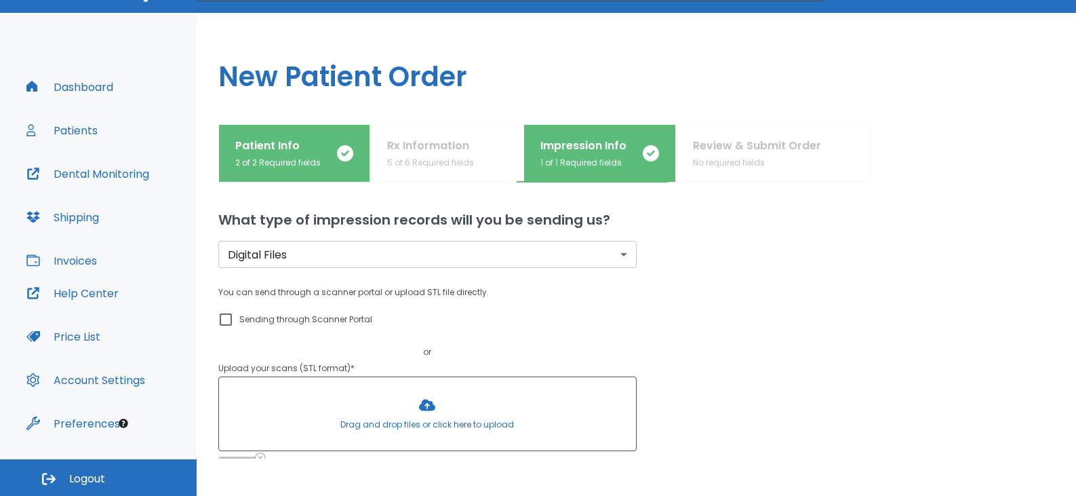
click at [310, 145] on p "Patient Info" at bounding box center [277, 146] width 85 height 16
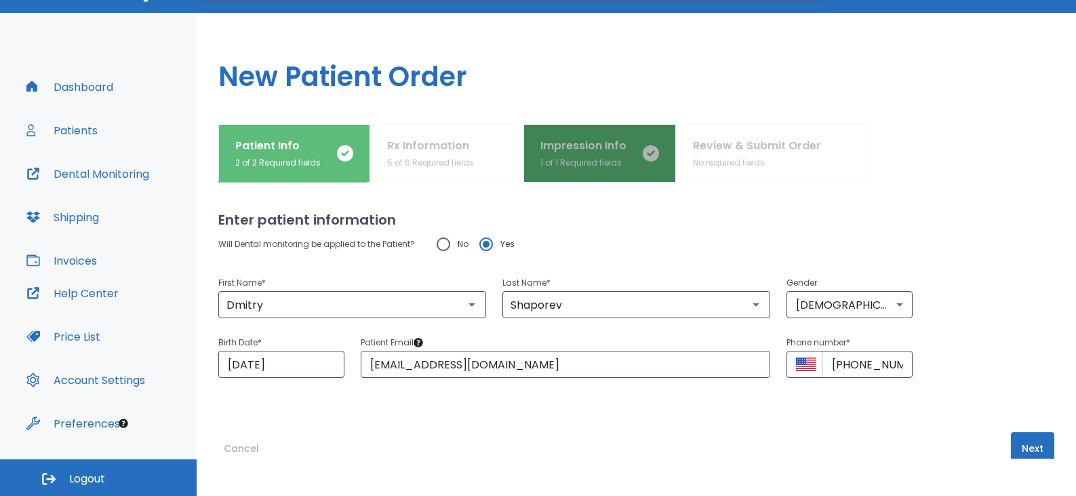
click at [558, 149] on p "Impression Info" at bounding box center [583, 146] width 86 height 16
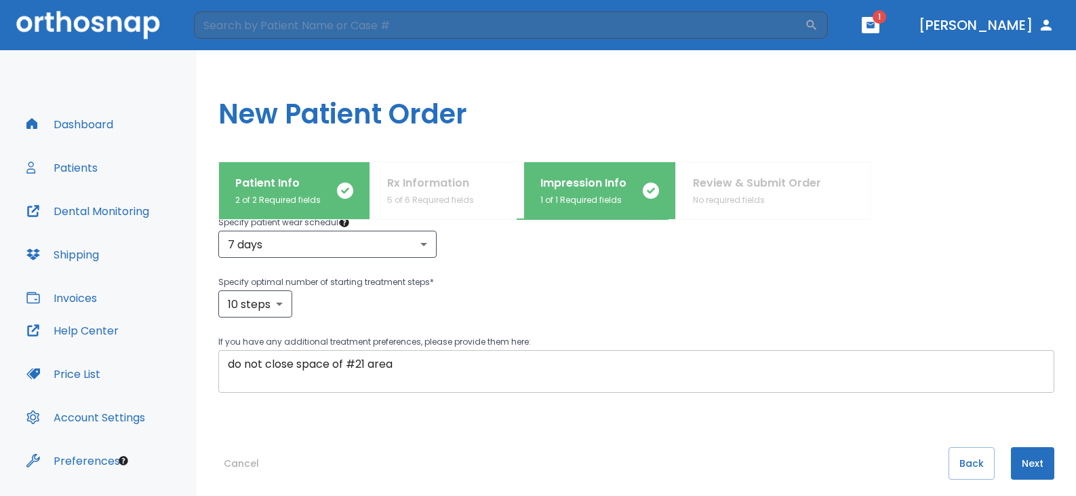
scroll to position [350, 0]
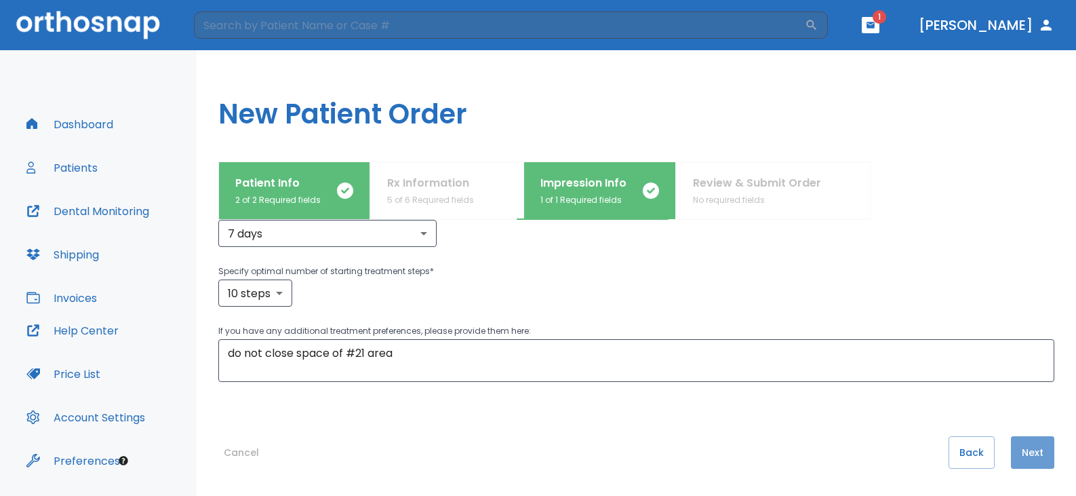
click at [1018, 443] on button "Next" at bounding box center [1032, 452] width 43 height 33
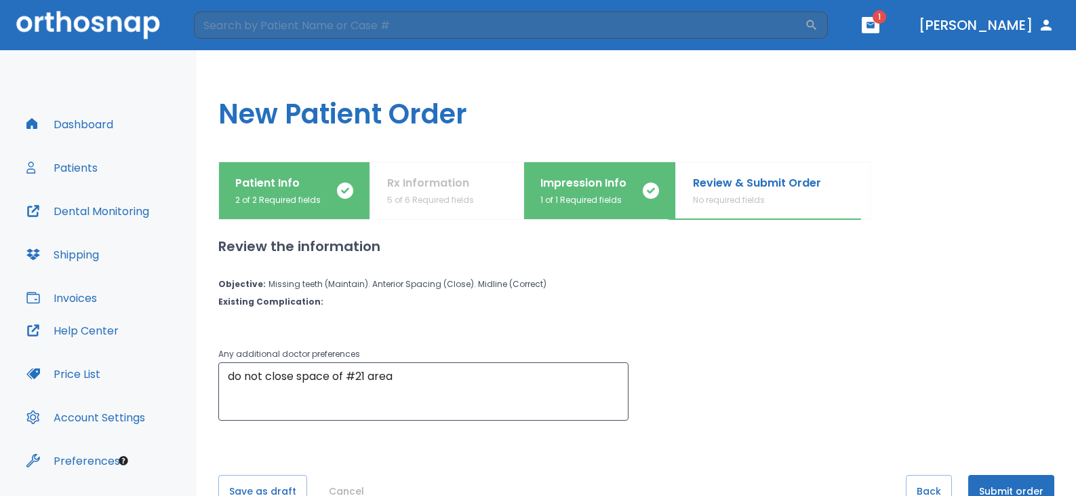
scroll to position [39, 0]
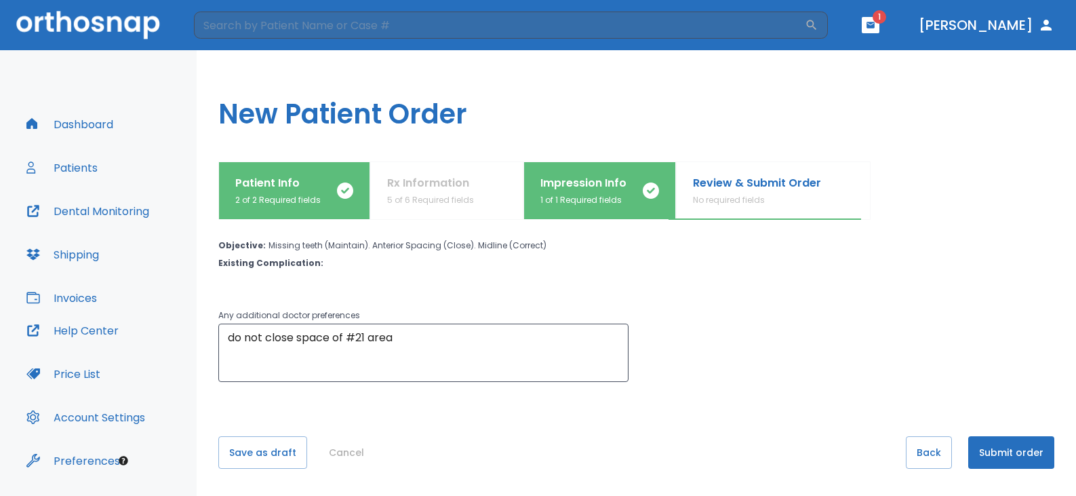
click at [315, 177] on p "Patient Info" at bounding box center [277, 183] width 85 height 16
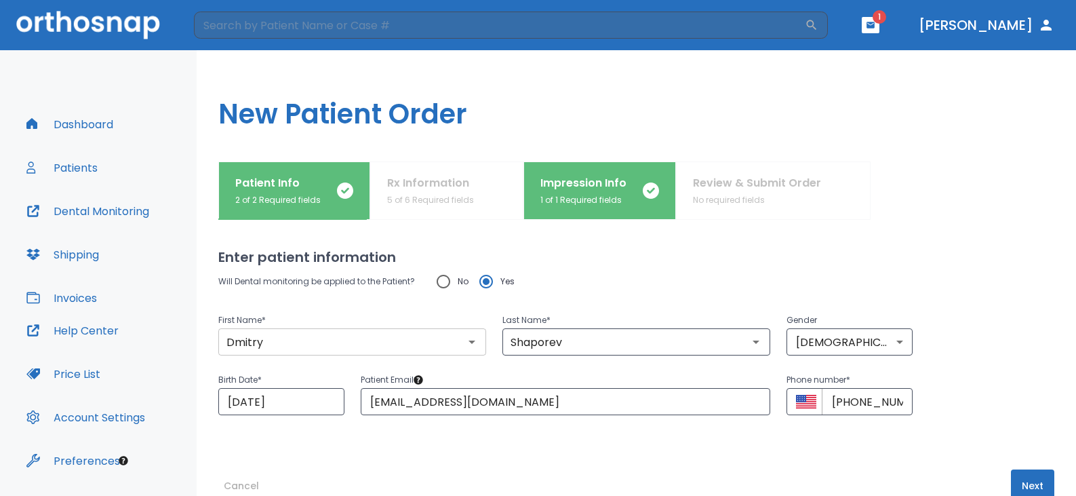
scroll to position [33, 0]
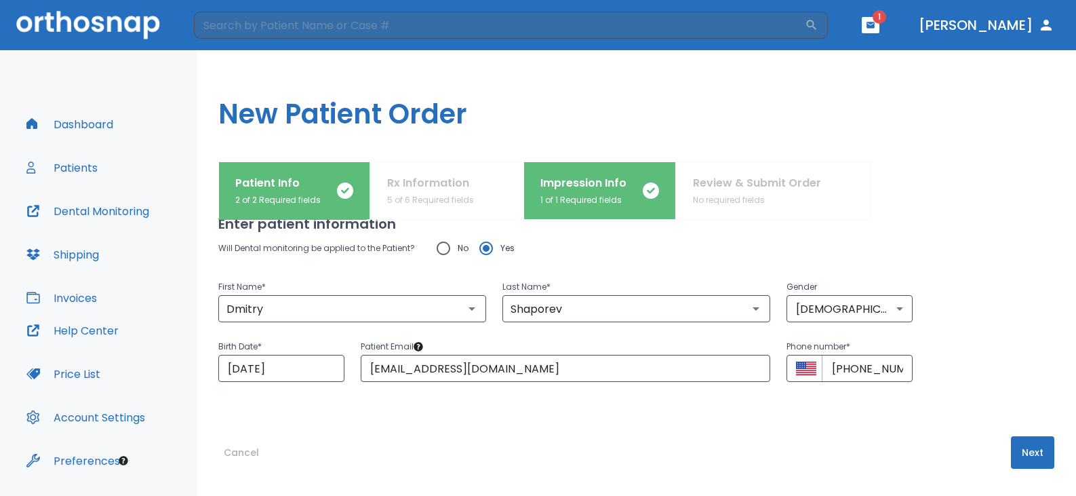
click at [1040, 456] on button "Next" at bounding box center [1032, 452] width 43 height 33
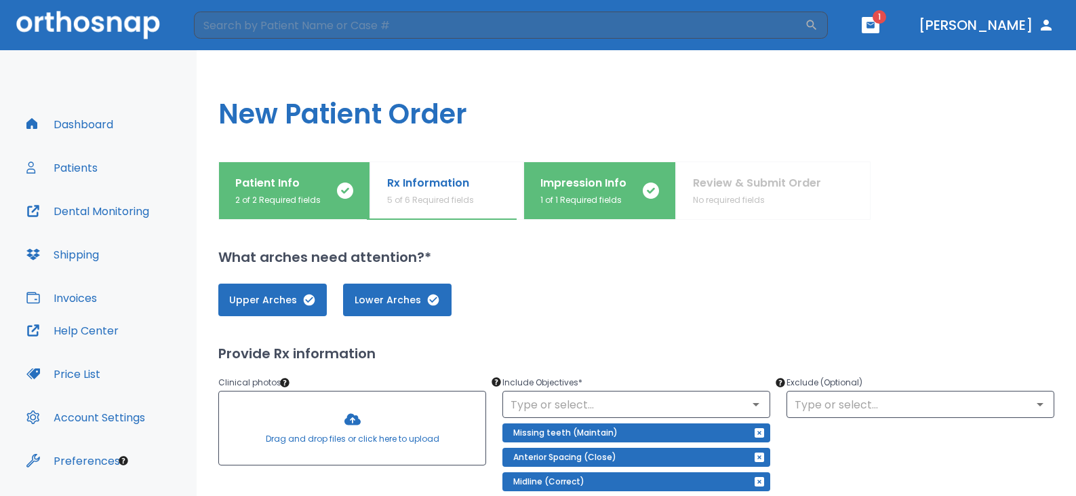
scroll to position [136, 0]
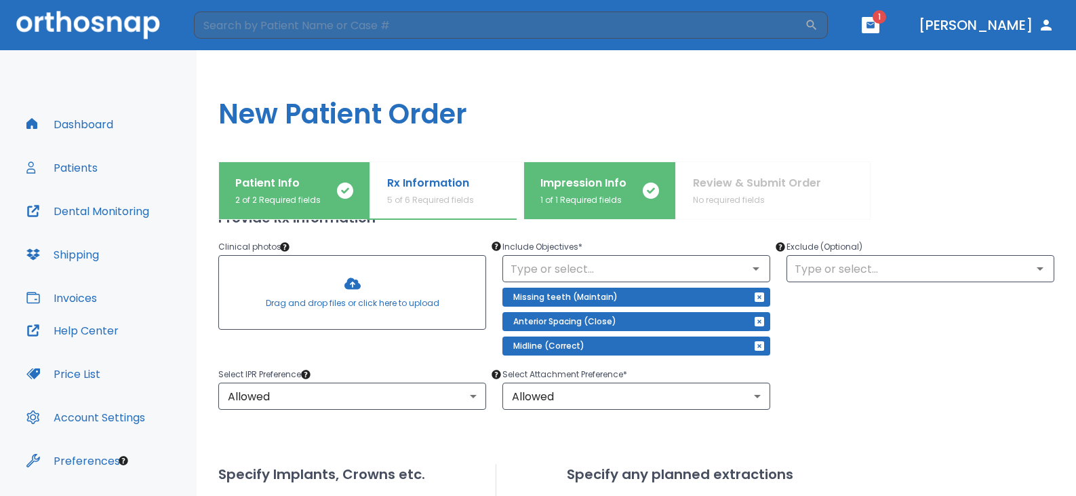
click at [341, 281] on div at bounding box center [352, 292] width 266 height 73
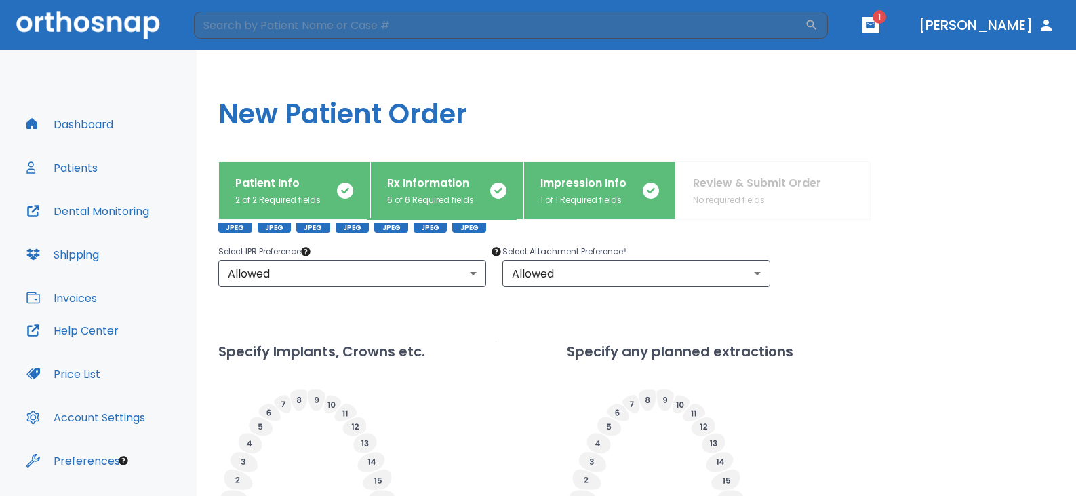
scroll to position [552, 0]
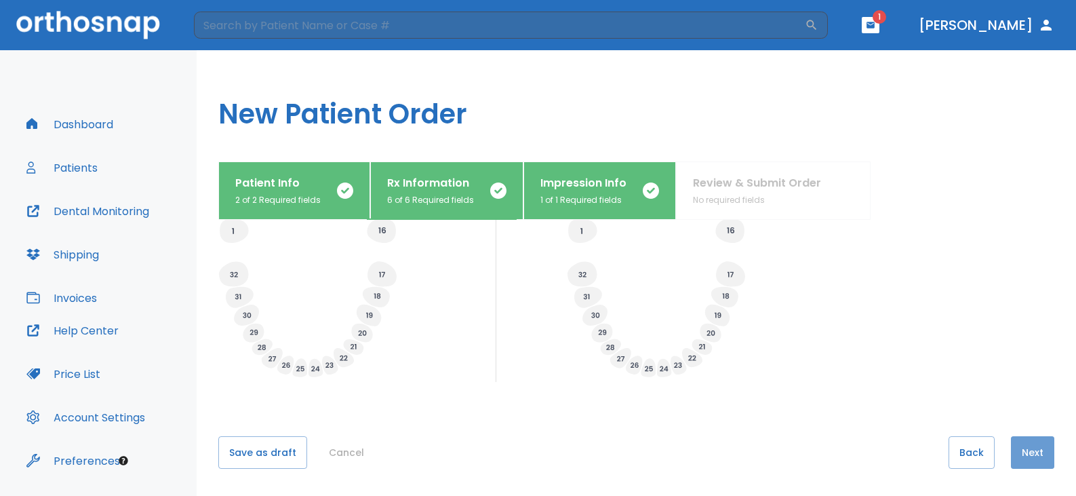
click at [1026, 446] on button "Next" at bounding box center [1032, 452] width 43 height 33
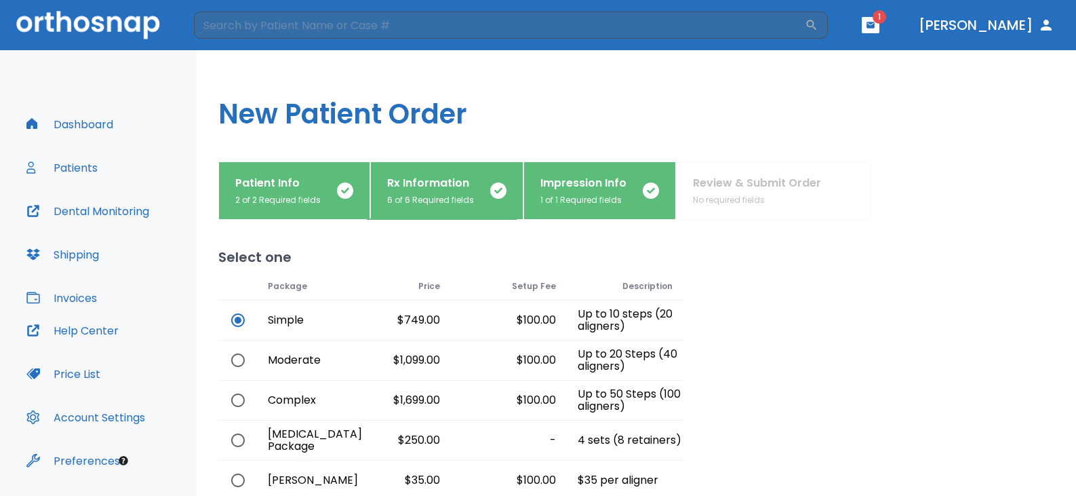
scroll to position [118, 0]
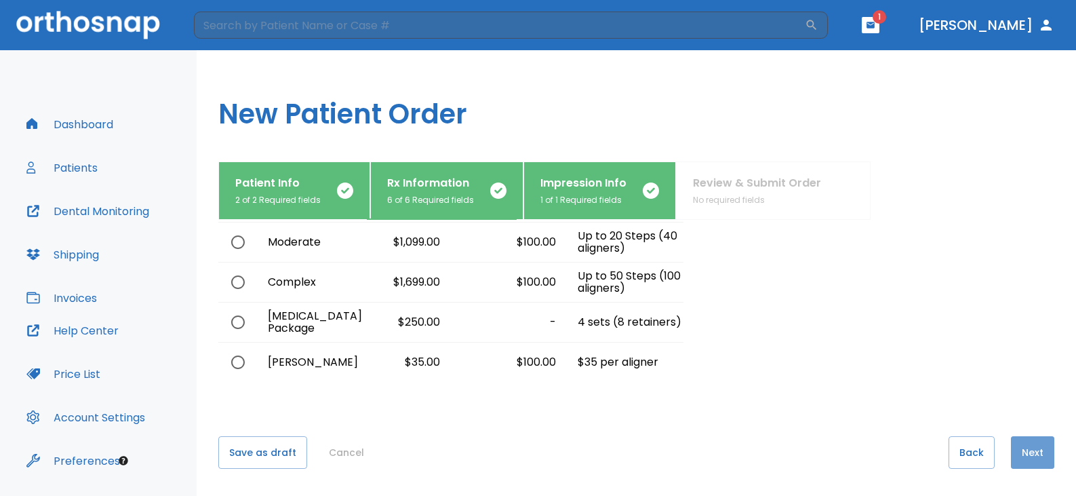
click at [1017, 445] on button "Next" at bounding box center [1032, 452] width 43 height 33
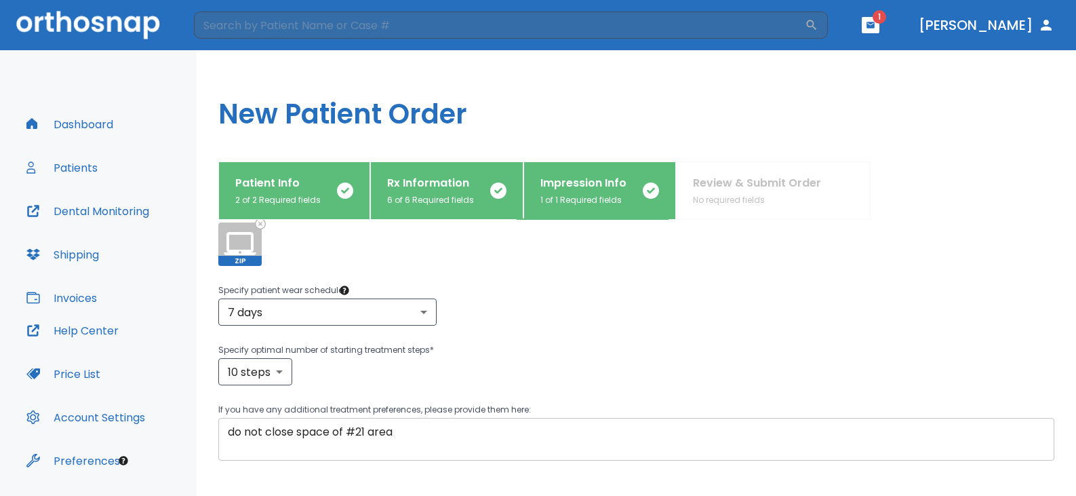
scroll to position [350, 0]
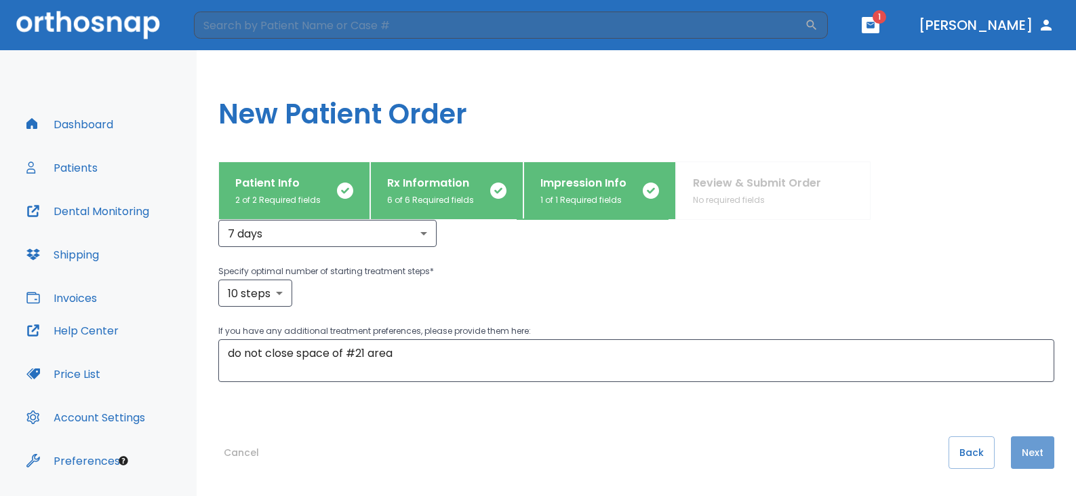
click at [1030, 454] on button "Next" at bounding box center [1032, 452] width 43 height 33
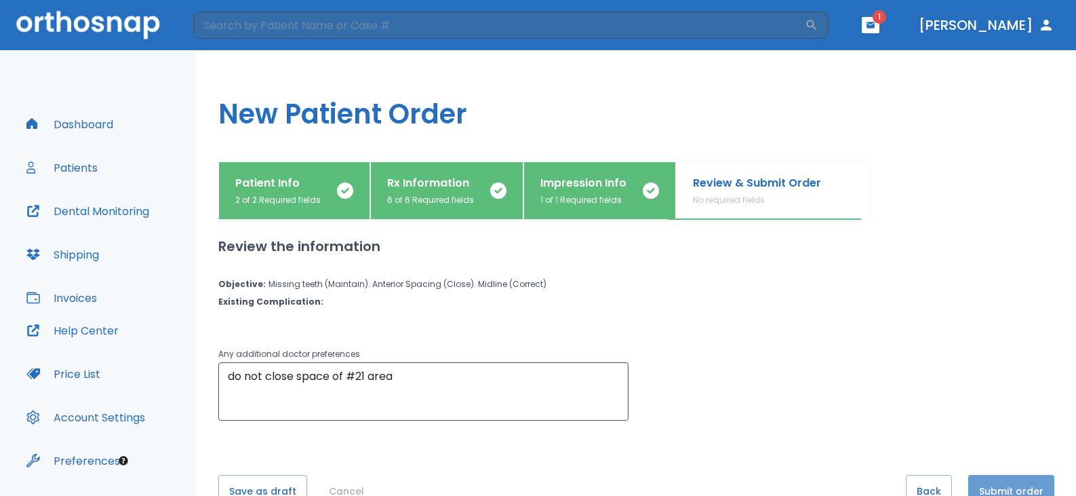
click at [1026, 479] on button "Submit order" at bounding box center [1011, 491] width 86 height 33
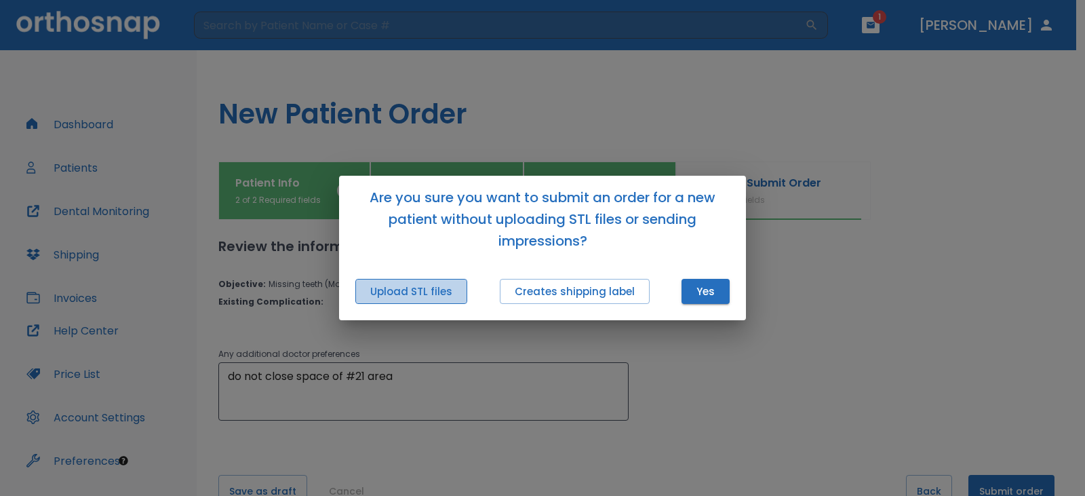
click at [444, 293] on button "Upload STL files" at bounding box center [411, 291] width 112 height 25
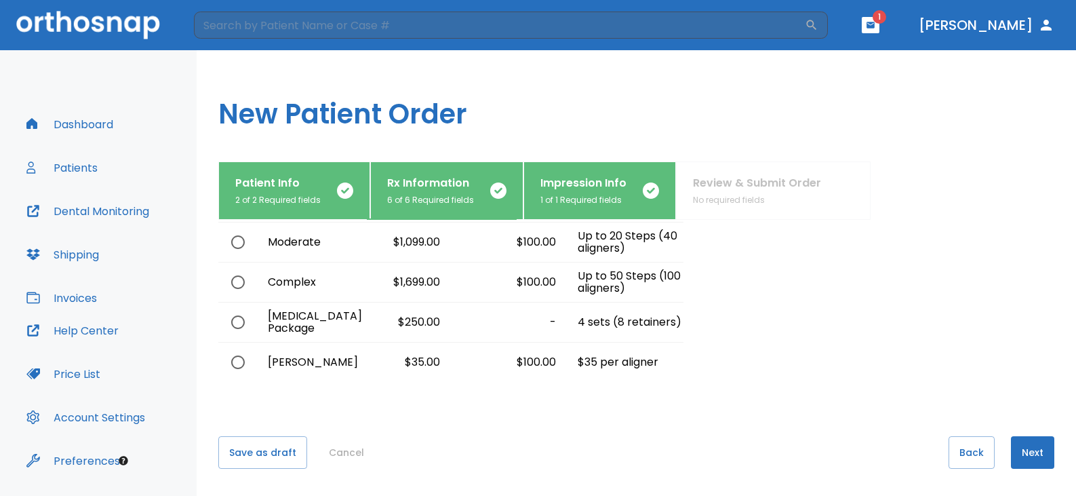
scroll to position [37, 0]
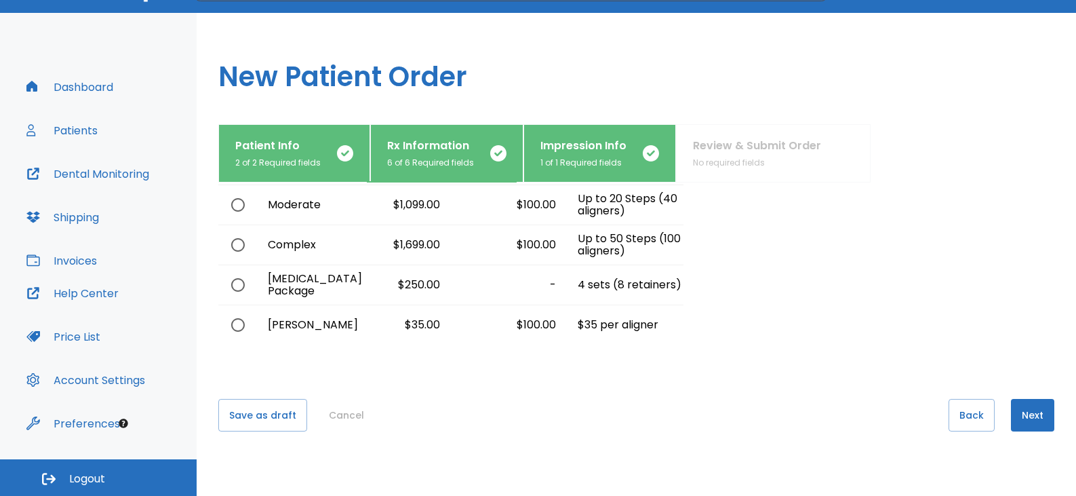
click at [1034, 426] on button "Next" at bounding box center [1032, 415] width 43 height 33
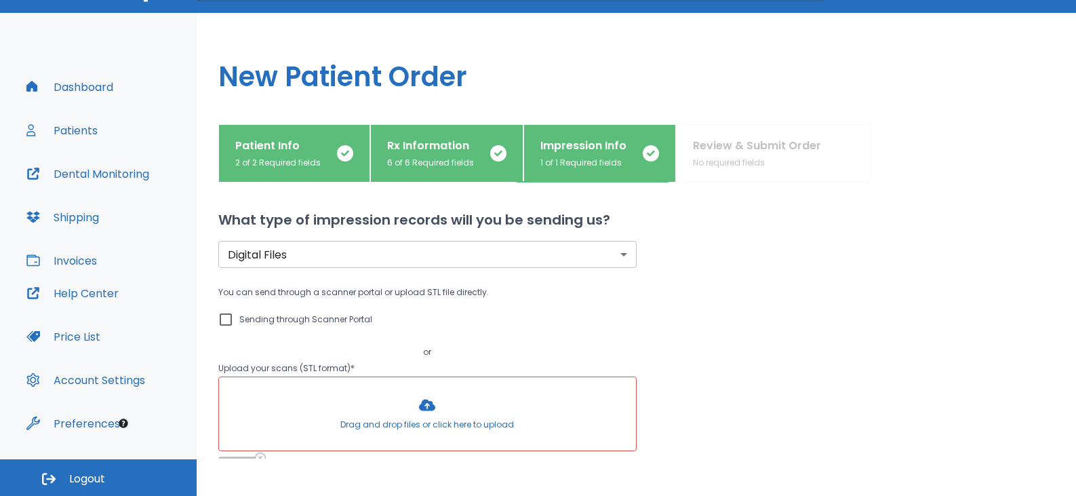
scroll to position [136, 0]
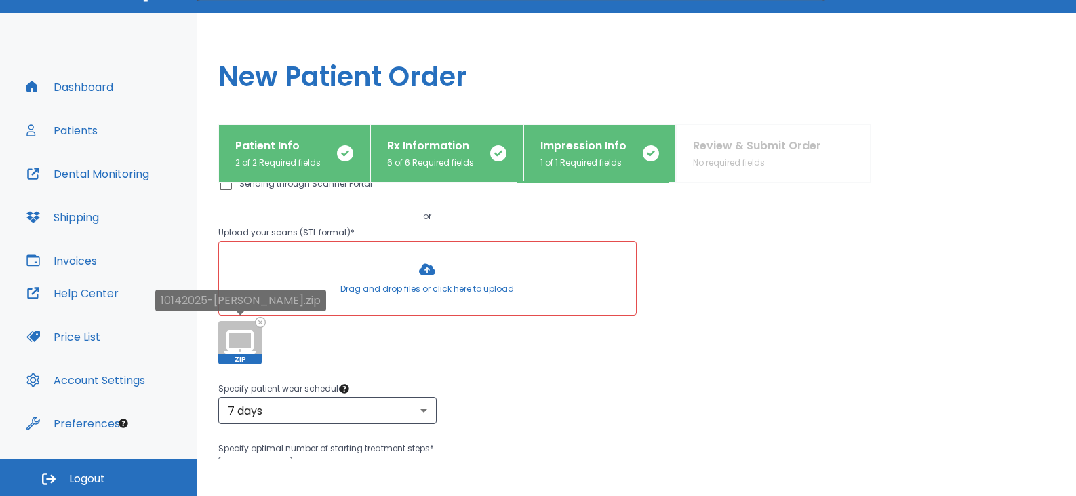
click at [260, 320] on div "10142025-[PERSON_NAME].zip" at bounding box center [240, 304] width 171 height 31
click at [257, 323] on icon at bounding box center [260, 321] width 9 height 9
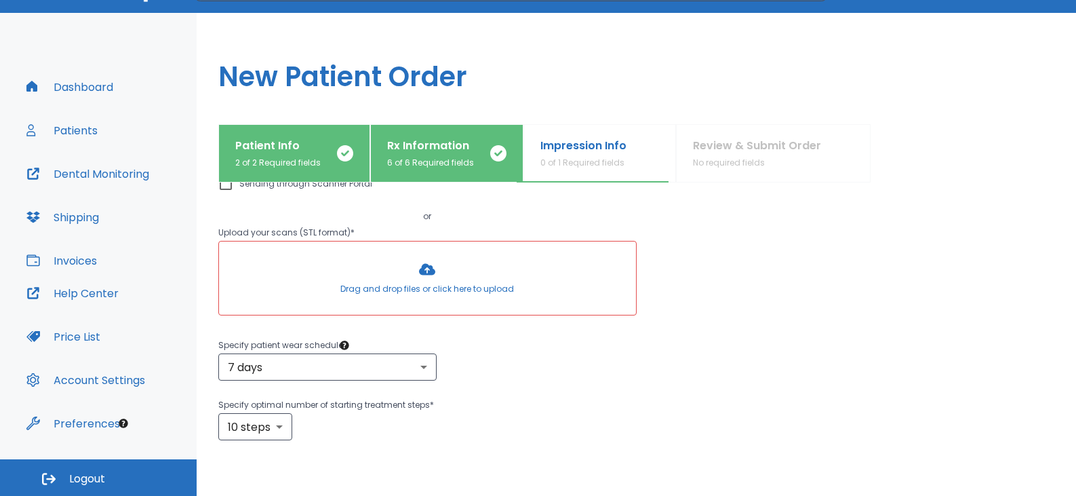
click at [432, 277] on div at bounding box center [427, 277] width 417 height 73
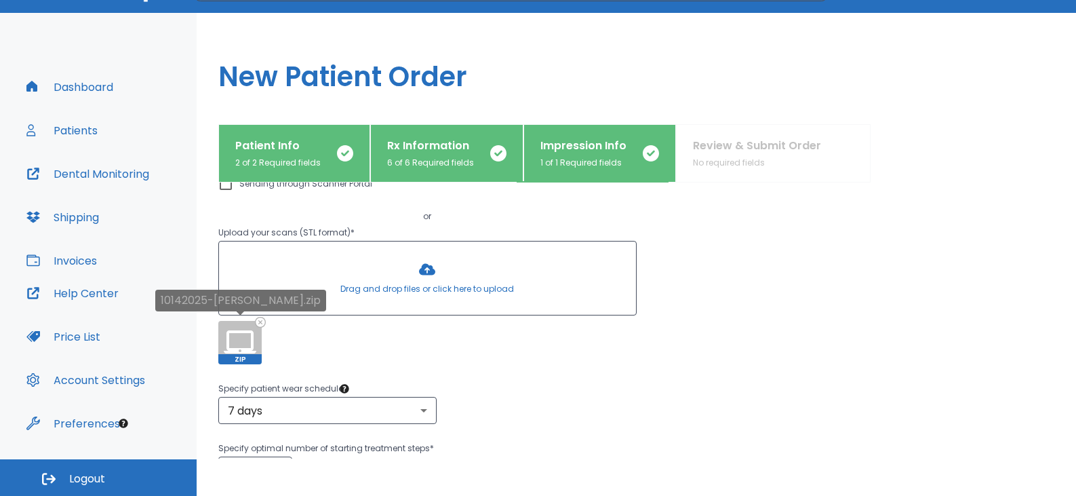
click at [262, 323] on icon at bounding box center [260, 321] width 9 height 9
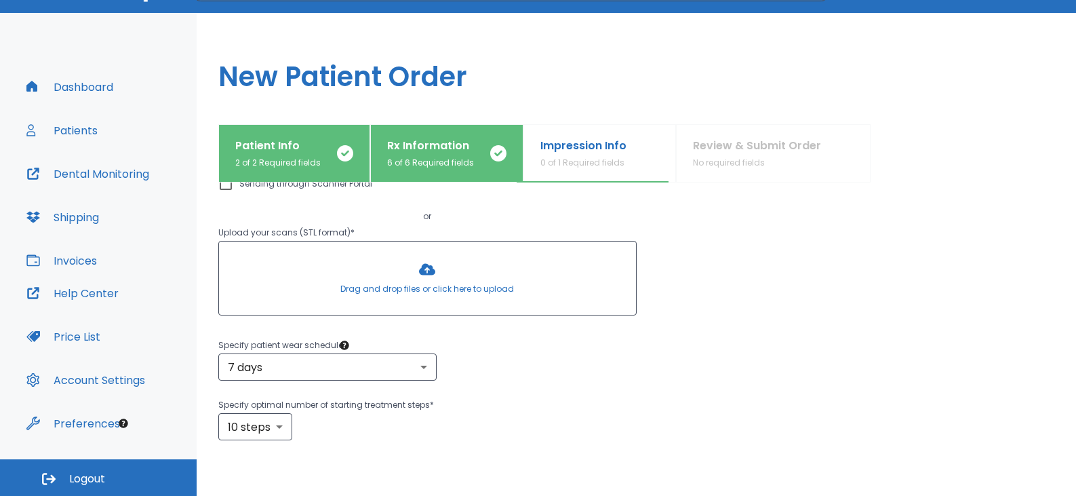
click at [388, 274] on div at bounding box center [427, 277] width 417 height 73
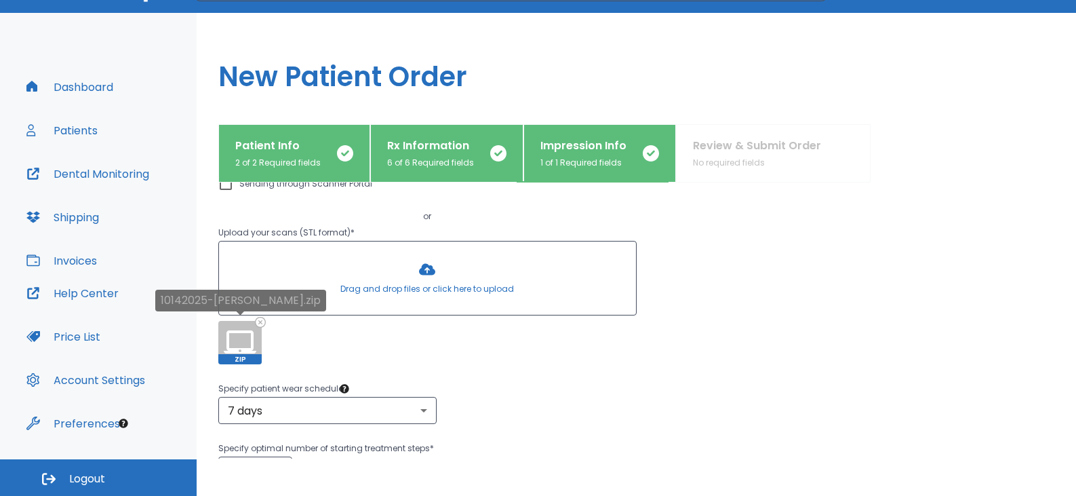
click at [262, 318] on div "10142025-[PERSON_NAME].zip" at bounding box center [240, 304] width 171 height 31
click at [262, 323] on icon at bounding box center [260, 321] width 9 height 9
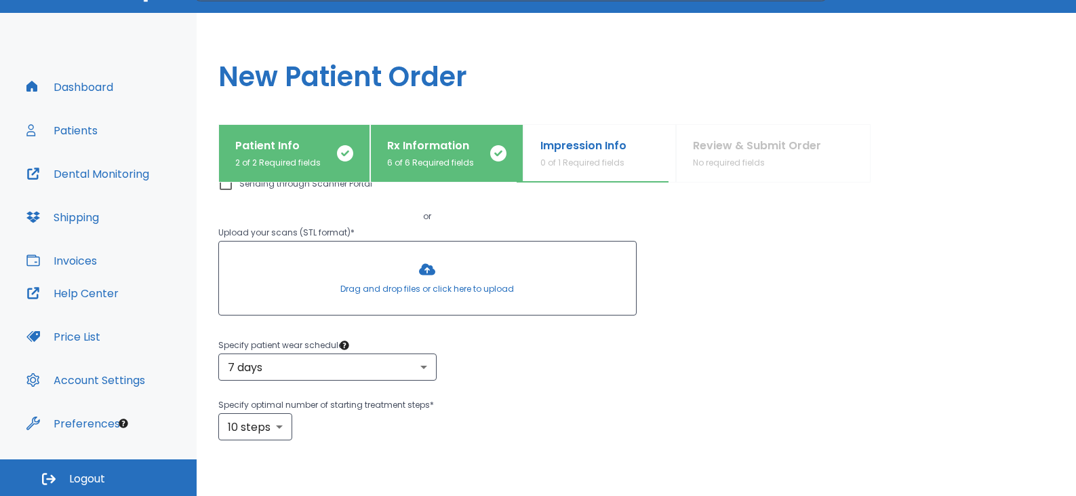
click at [412, 256] on div at bounding box center [427, 277] width 417 height 73
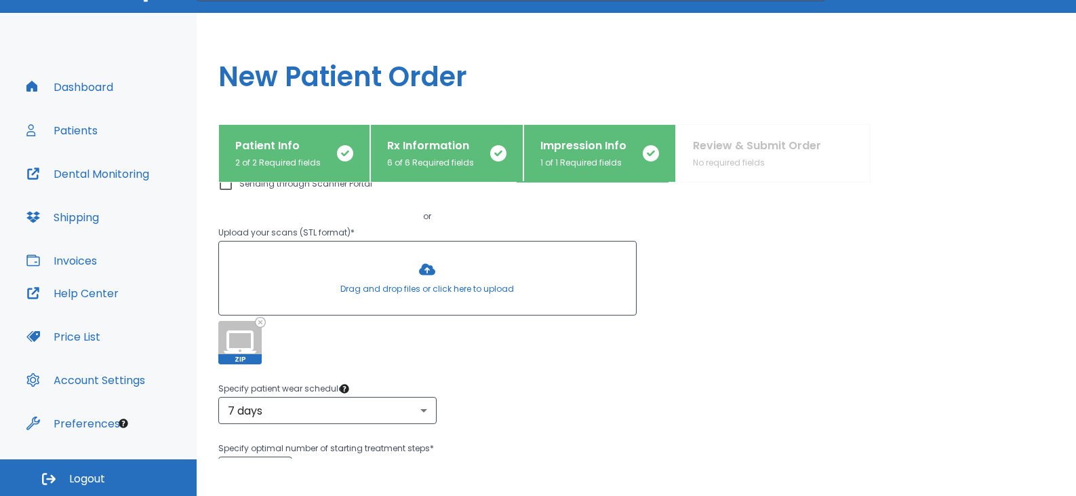
scroll to position [350, 0]
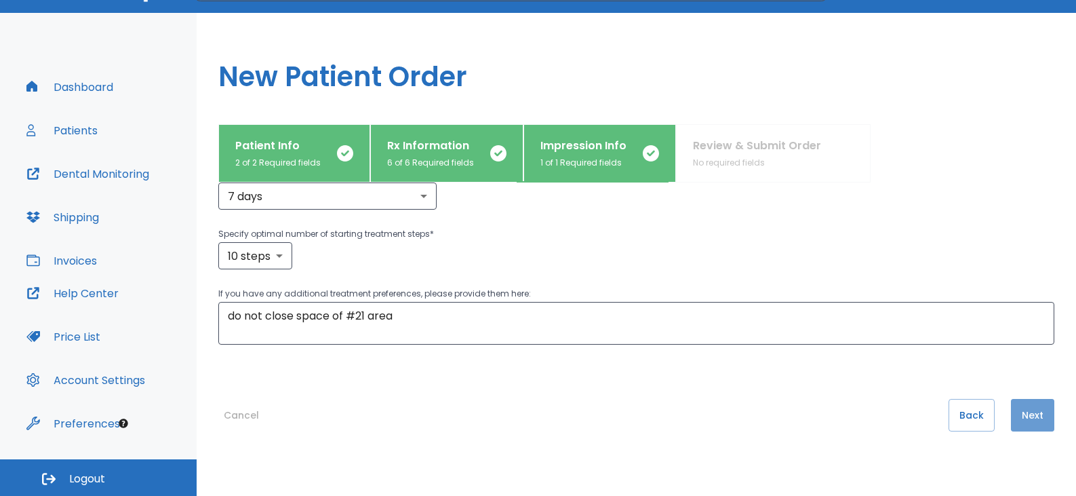
click at [1022, 413] on button "Next" at bounding box center [1032, 415] width 43 height 33
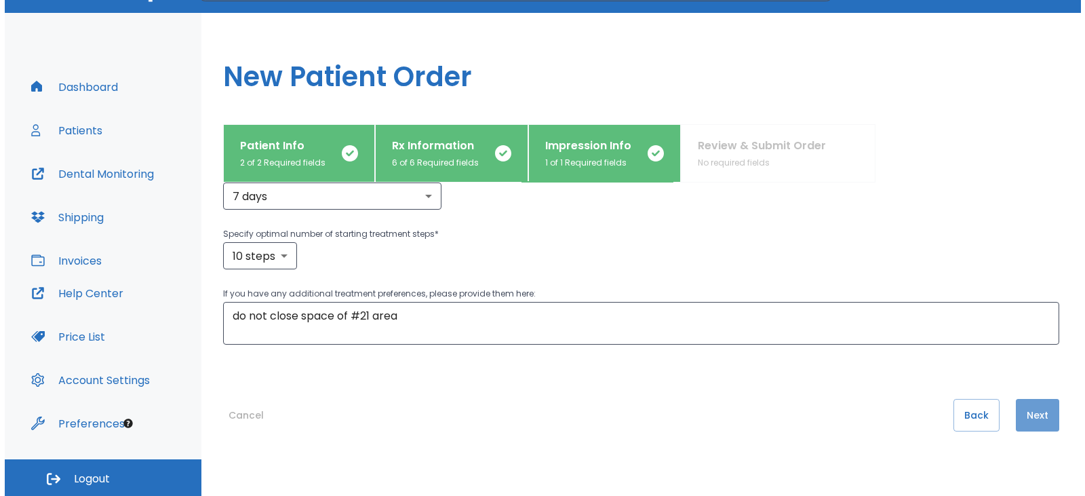
scroll to position [0, 0]
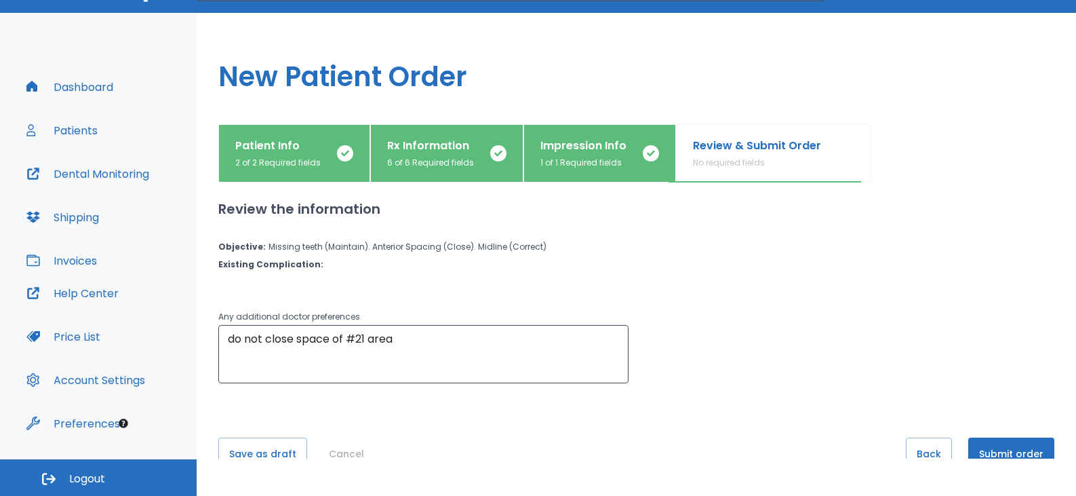
click at [1017, 452] on button "Submit order" at bounding box center [1011, 453] width 86 height 33
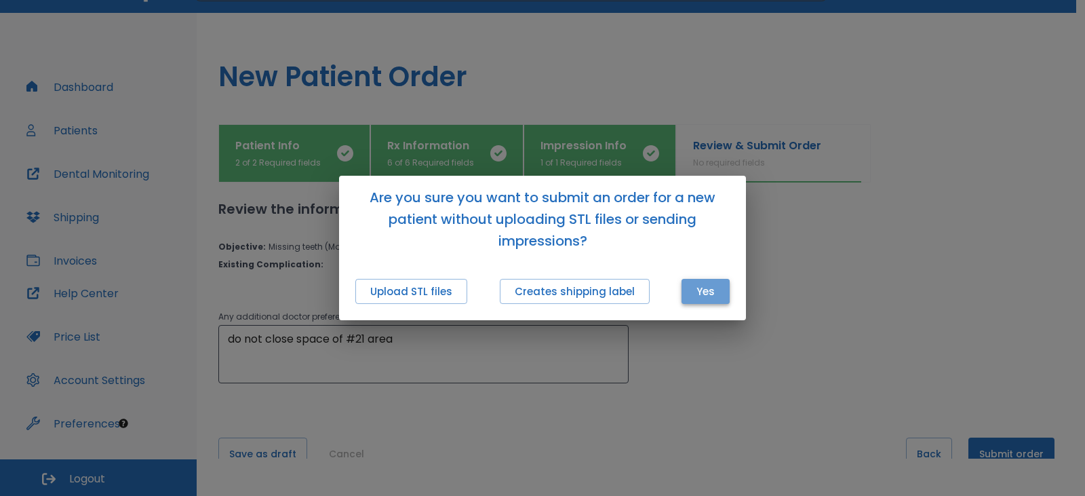
click at [715, 296] on button "Yes" at bounding box center [705, 291] width 48 height 25
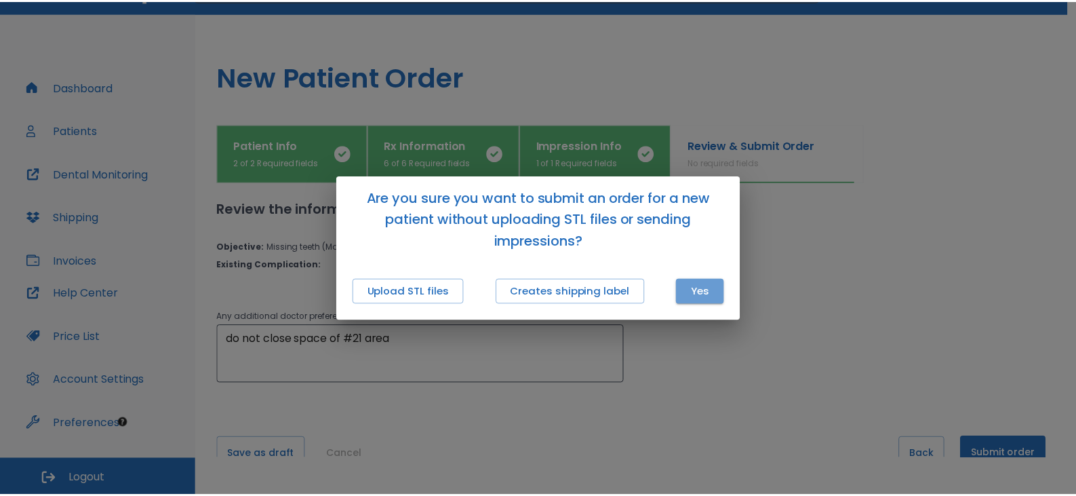
scroll to position [12, 0]
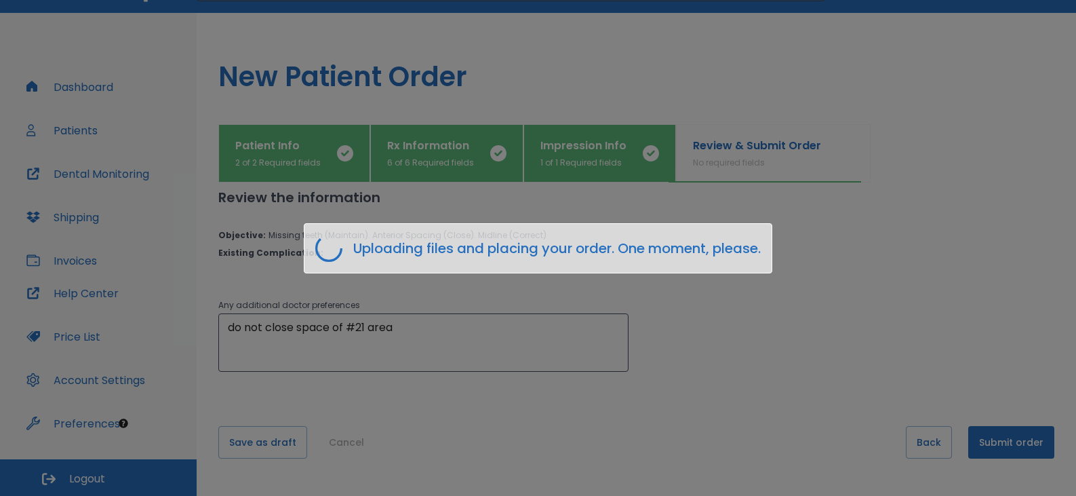
click at [416, 256] on h6 "Uploading files and placing your order. One moment, please." at bounding box center [556, 248] width 407 height 22
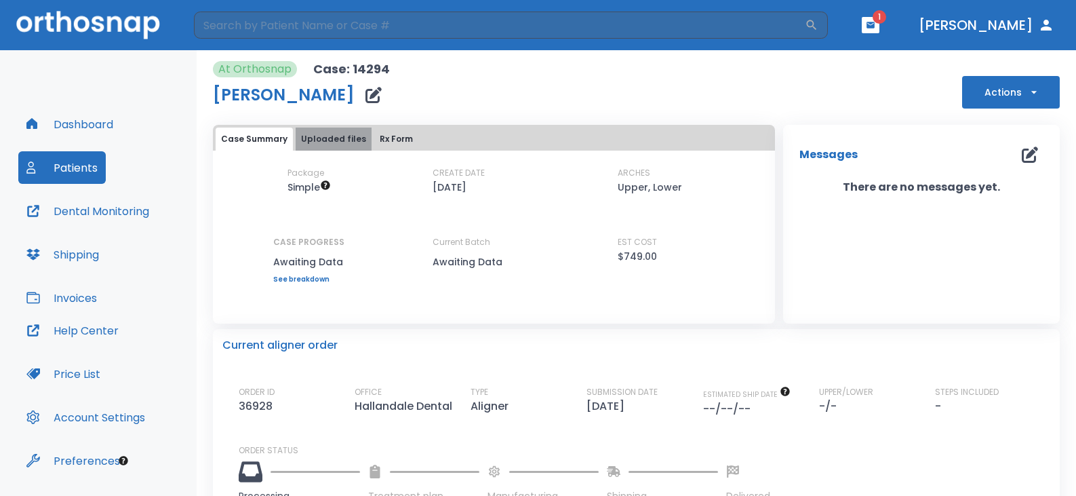
click at [347, 138] on button "Uploaded files" at bounding box center [334, 138] width 76 height 23
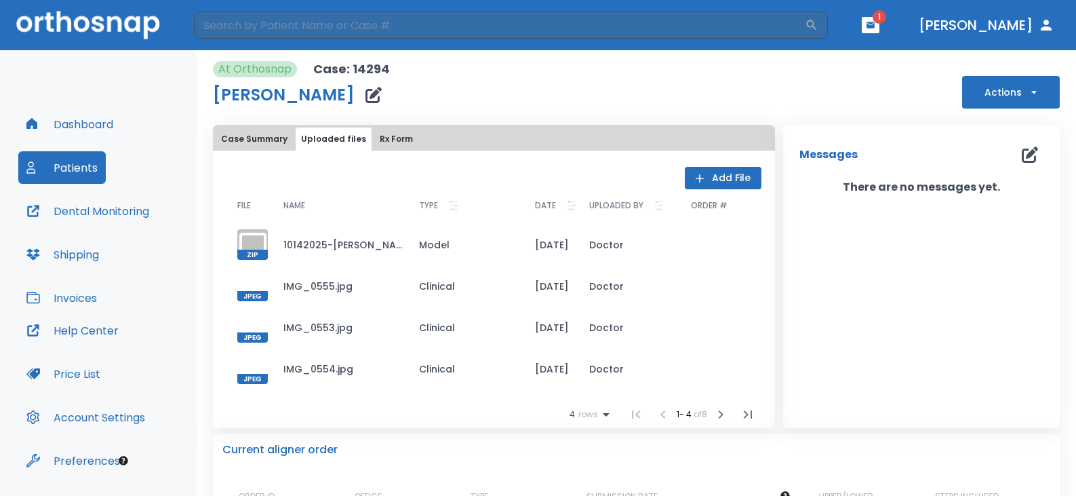
click at [725, 183] on button "Add File" at bounding box center [723, 178] width 77 height 22
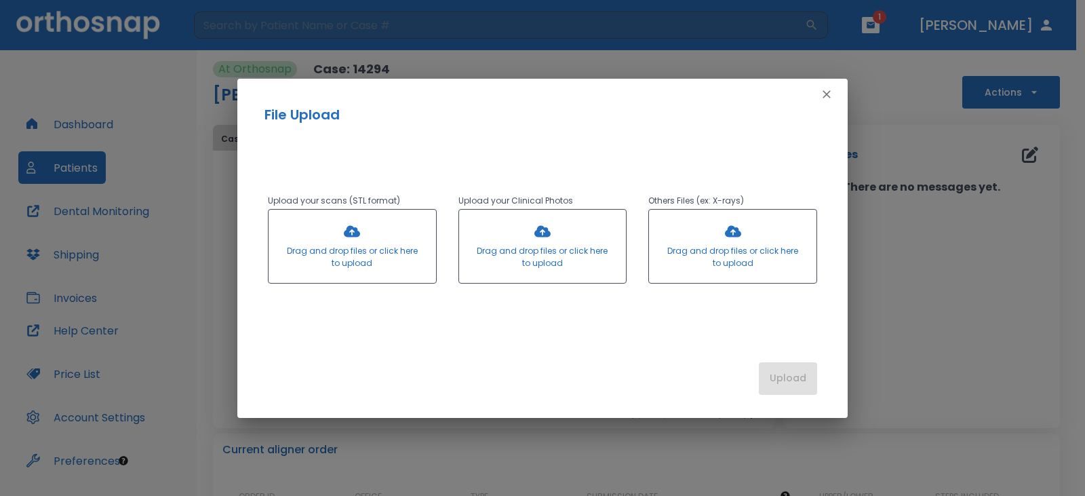
click at [346, 233] on div at bounding box center [351, 245] width 167 height 73
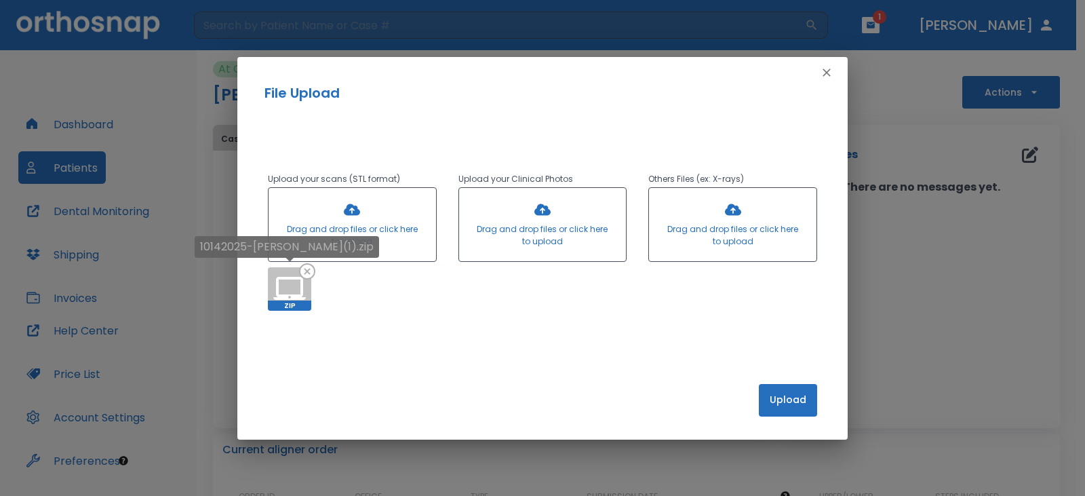
click at [309, 269] on icon at bounding box center [307, 271] width 16 height 16
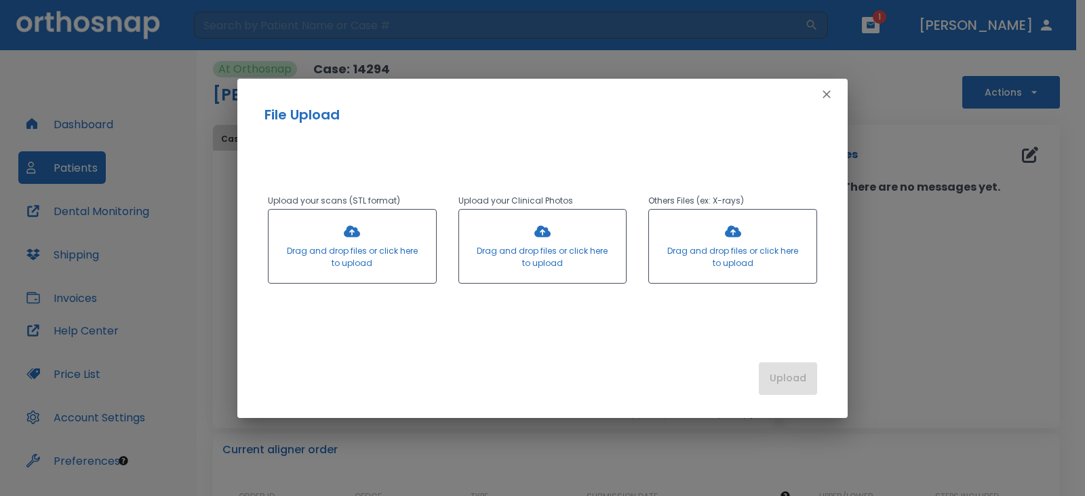
click at [362, 242] on div at bounding box center [351, 245] width 167 height 73
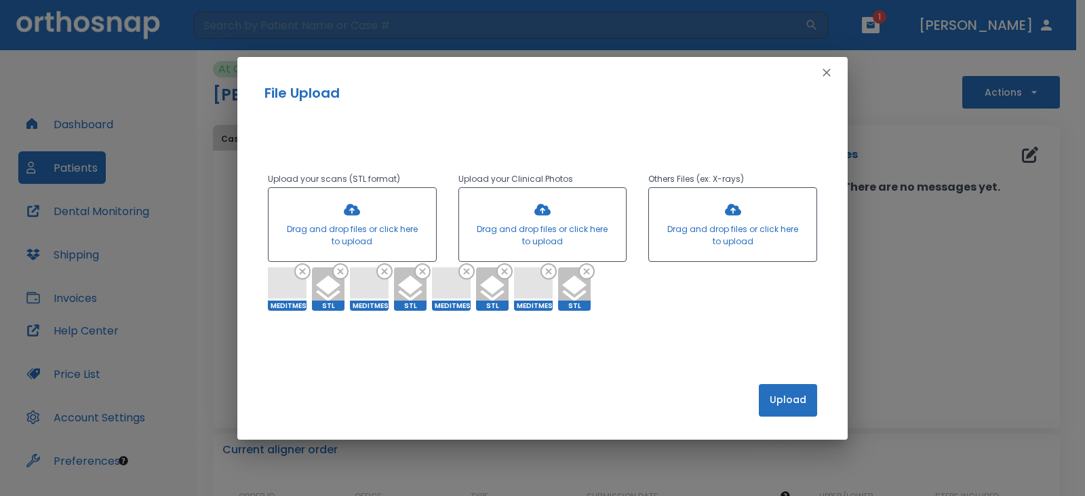
click at [803, 407] on button "Upload" at bounding box center [788, 400] width 58 height 33
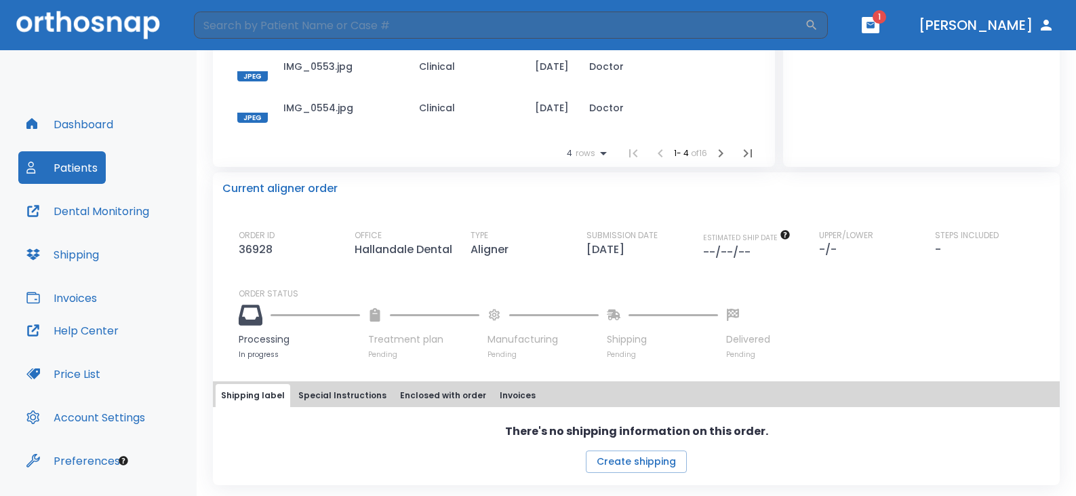
scroll to position [37, 0]
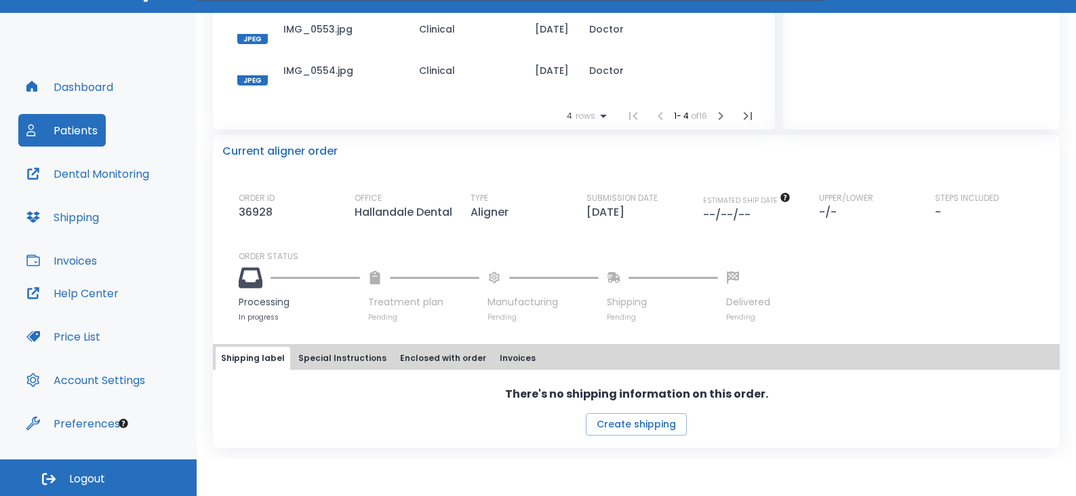
click at [930, 458] on html "​ 1 [PERSON_NAME] Dashboard Patients Dental Monitoring Shipping Invoices Help C…" at bounding box center [538, 211] width 1076 height 496
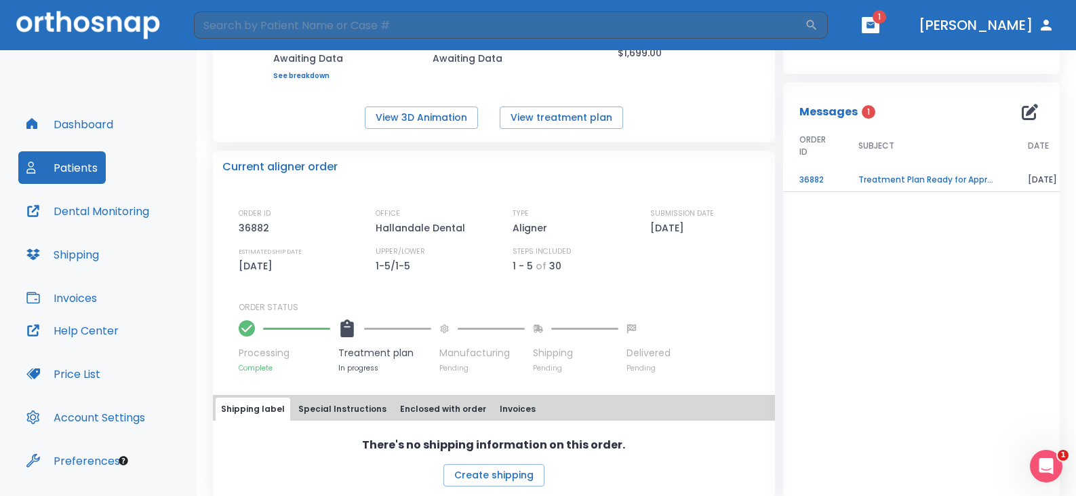
scroll to position [217, 0]
